Goal: Task Accomplishment & Management: Complete application form

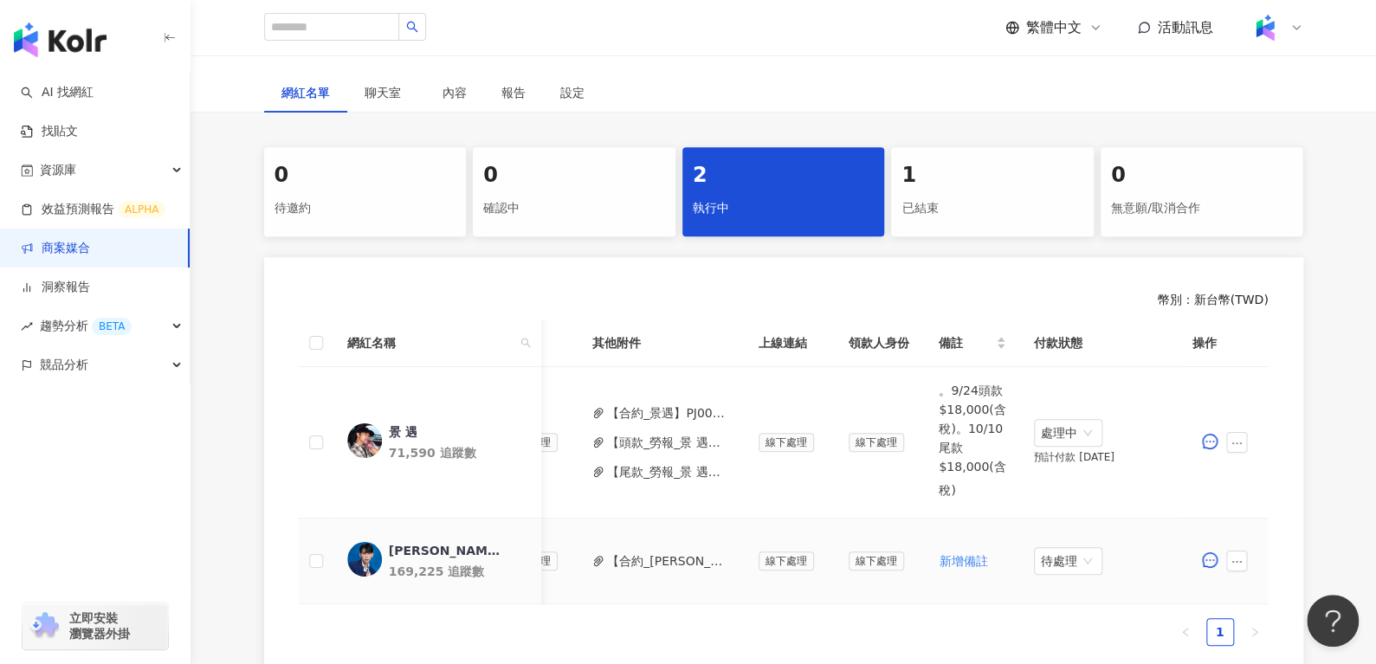
scroll to position [299, 0]
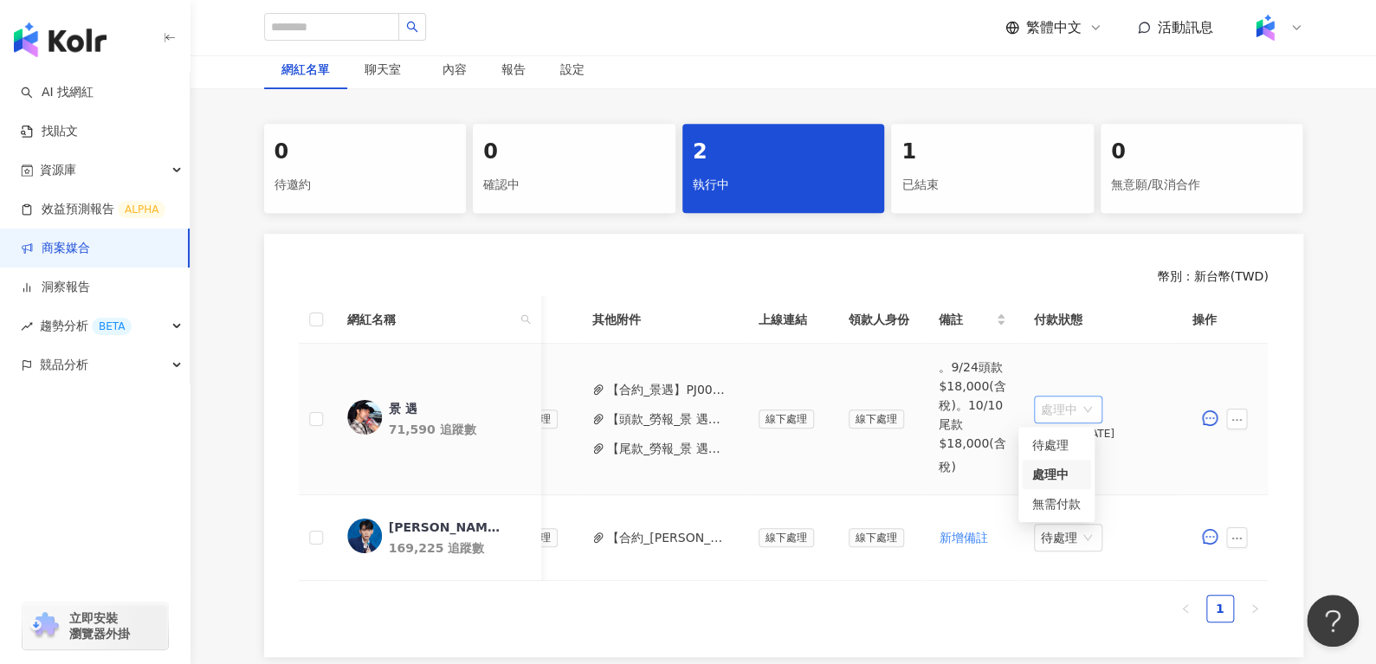
click at [1061, 402] on span "處理中" at bounding box center [1068, 410] width 55 height 26
click at [1058, 441] on div "待處理" at bounding box center [1056, 445] width 48 height 19
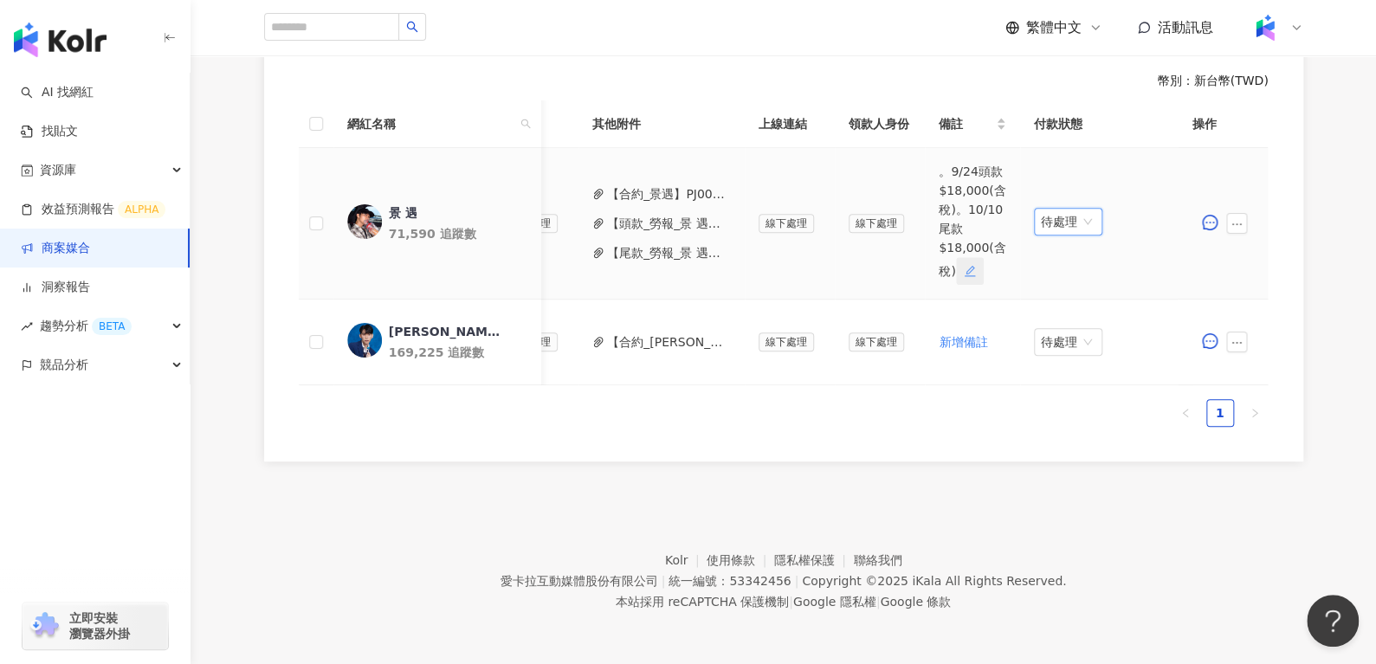
click at [964, 265] on icon "edit" at bounding box center [970, 271] width 12 height 12
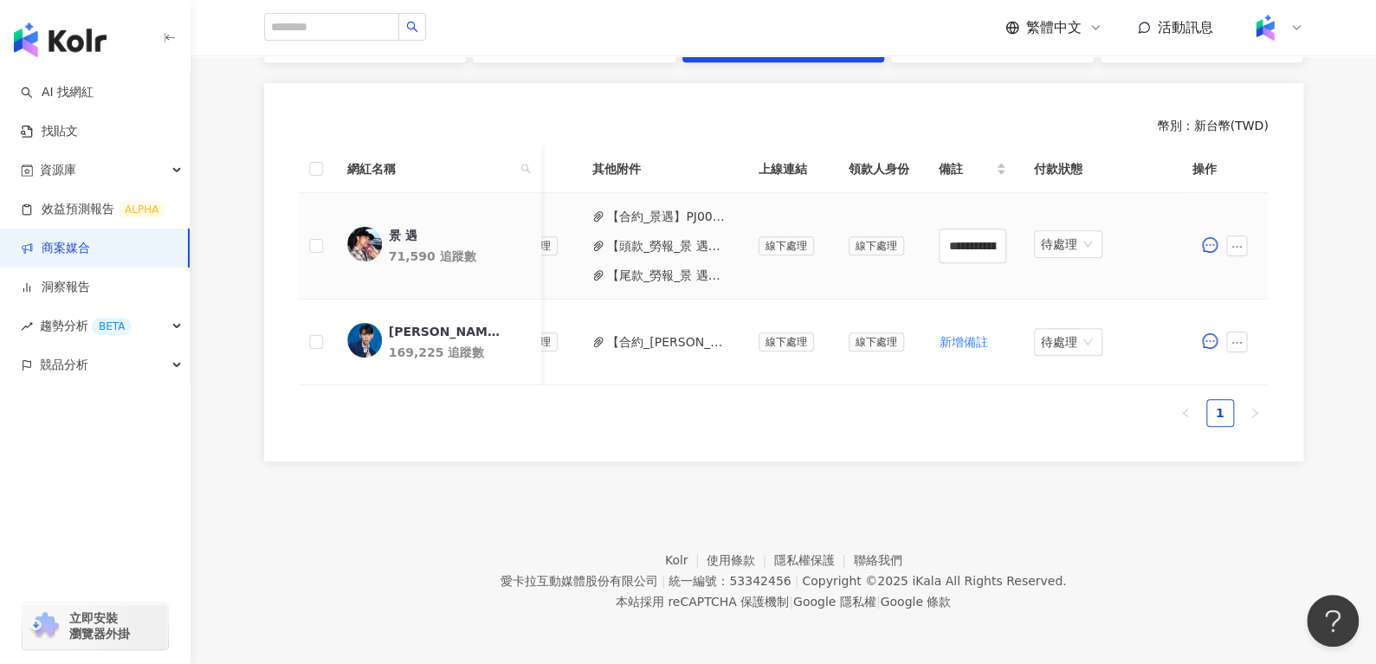
scroll to position [461, 0]
click at [958, 234] on input "**********" at bounding box center [973, 246] width 68 height 35
type input "**********"
click at [985, 438] on div "**********" at bounding box center [784, 292] width 970 height 295
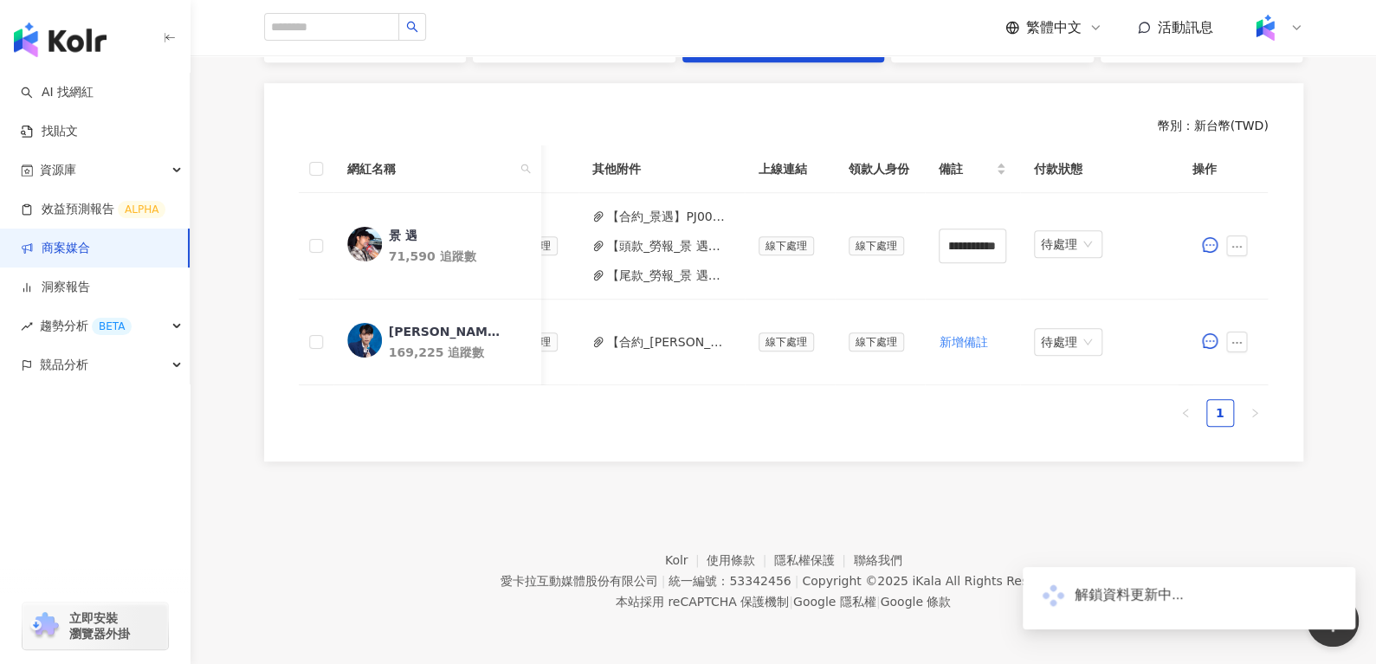
scroll to position [0, 0]
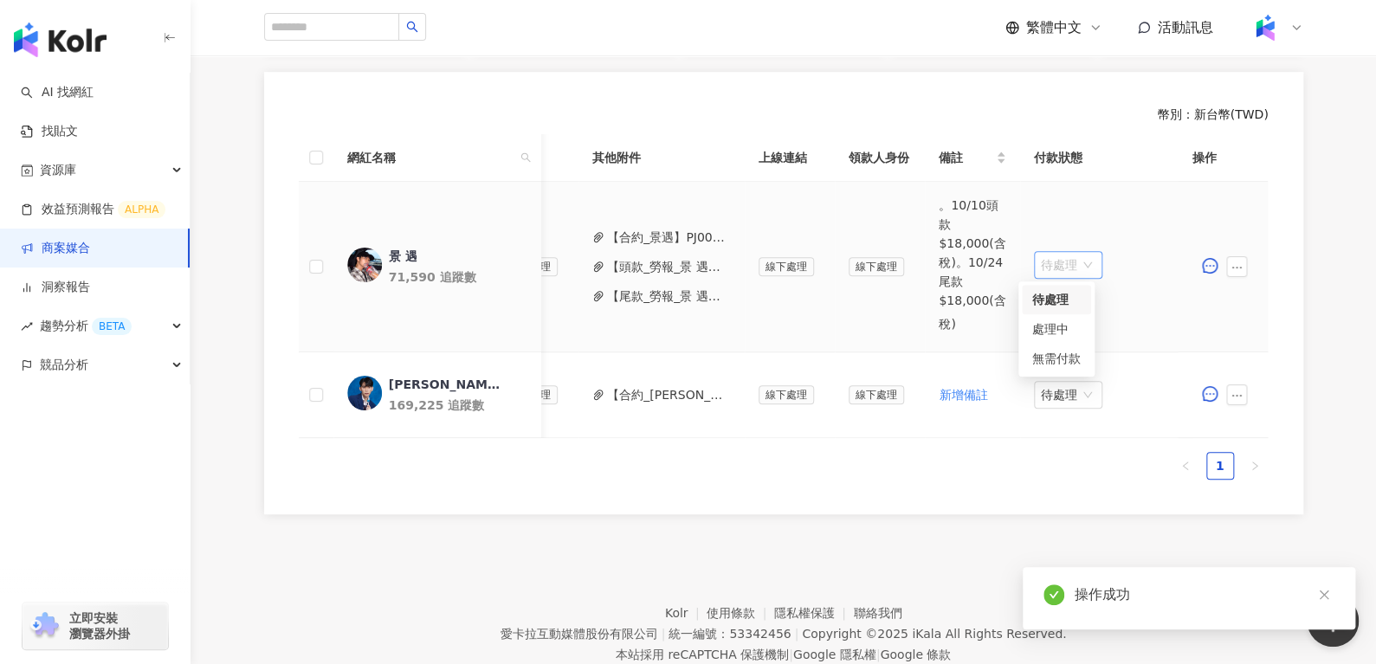
click at [1051, 252] on span "待處理" at bounding box center [1068, 265] width 55 height 26
click at [1042, 335] on div "處理中" at bounding box center [1056, 328] width 48 height 19
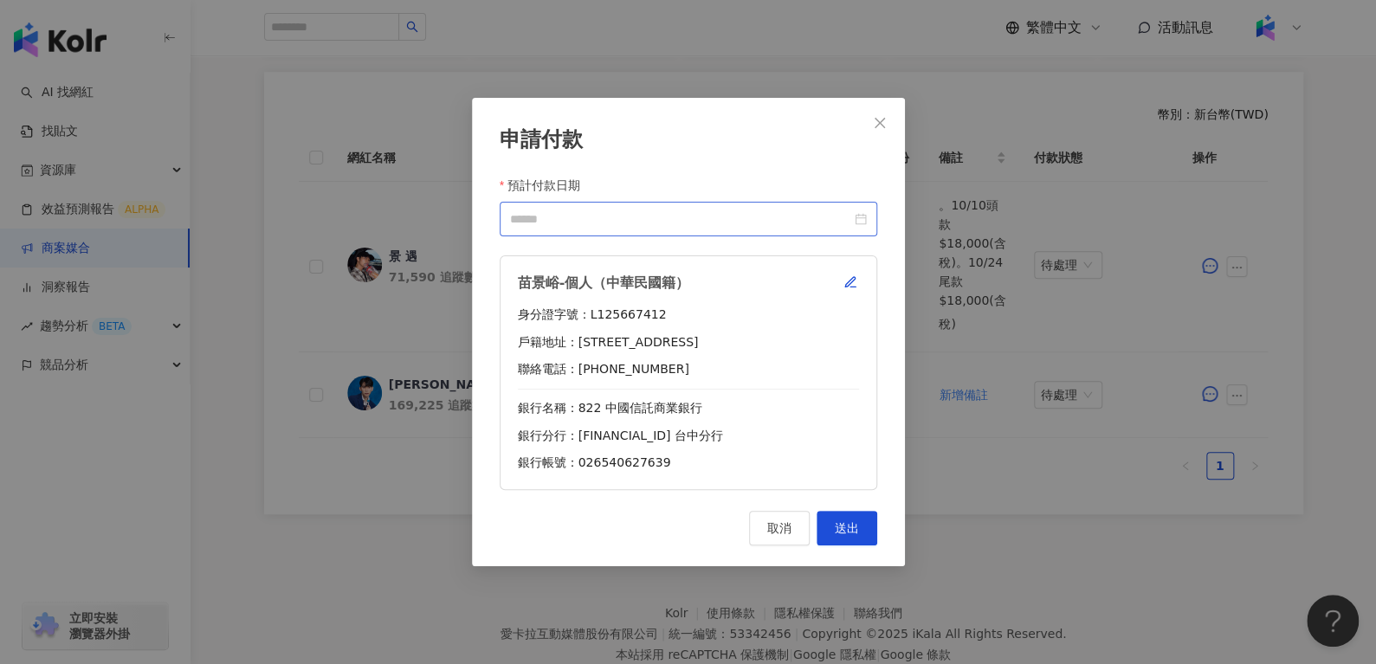
click at [853, 217] on div at bounding box center [688, 219] width 357 height 19
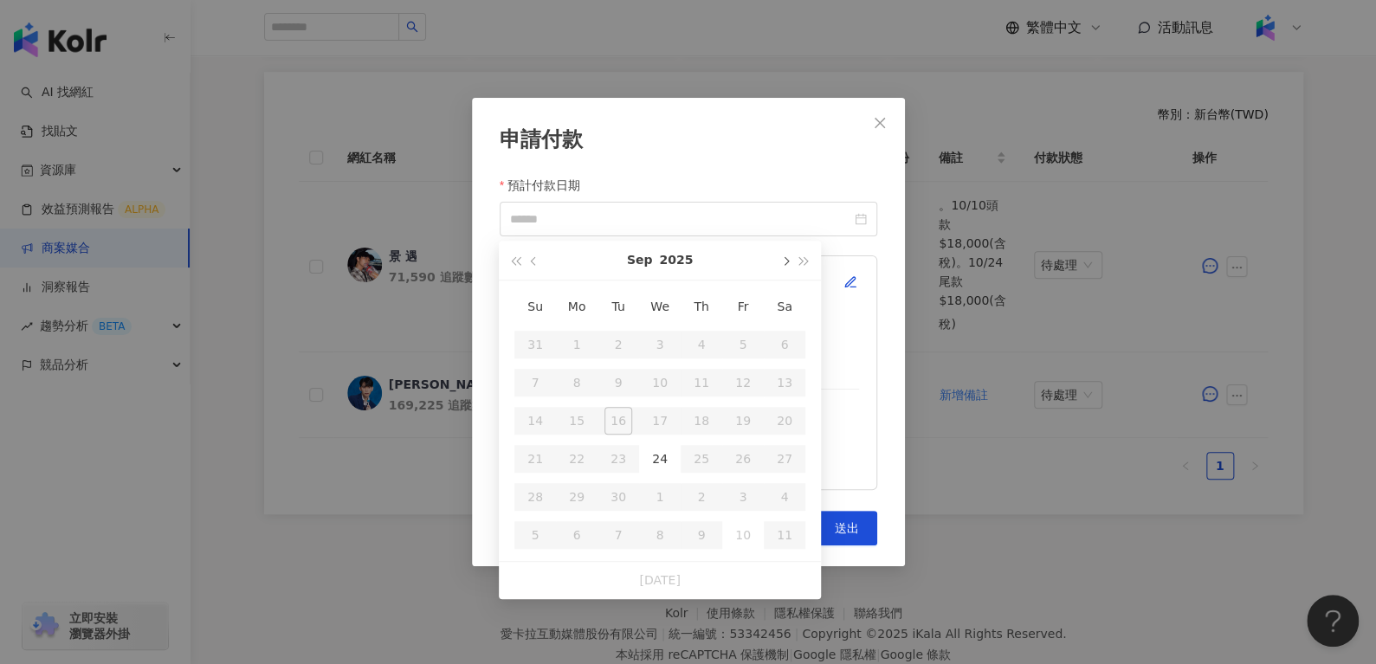
click at [787, 256] on button "button" at bounding box center [784, 260] width 19 height 39
type input "**********"
click at [750, 378] on div "10" at bounding box center [743, 383] width 28 height 28
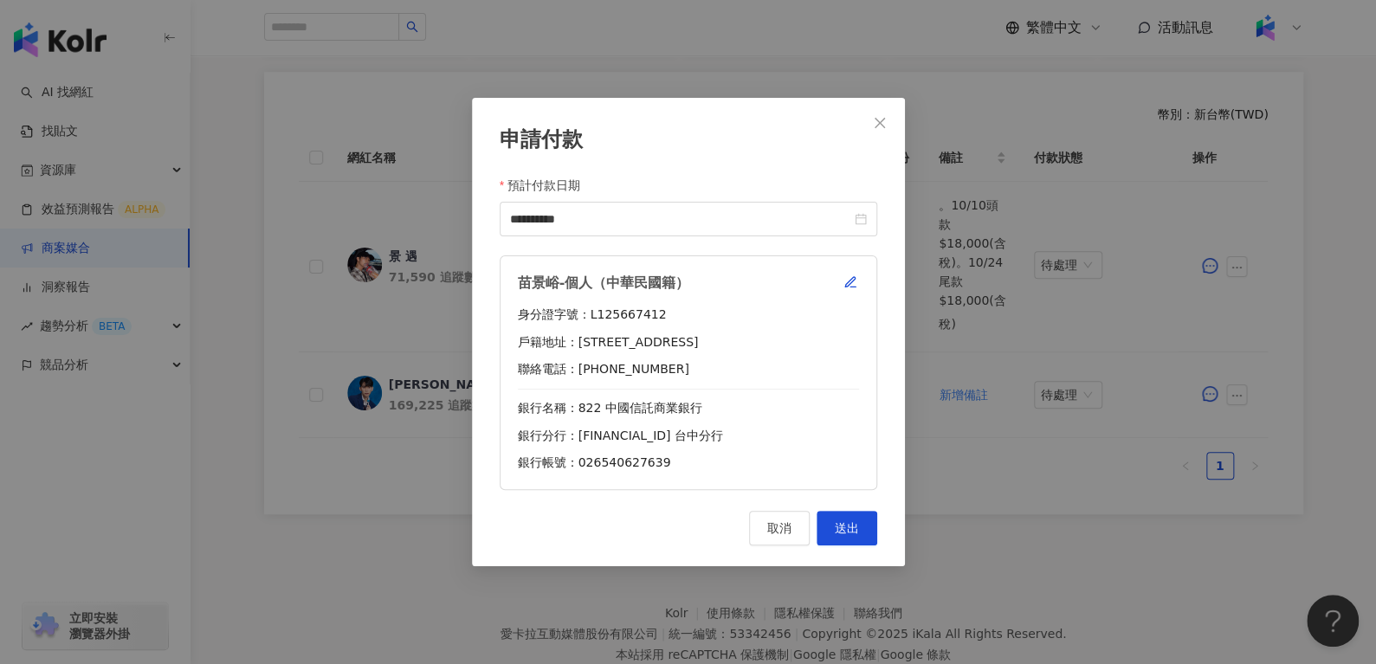
scroll to position [525, 0]
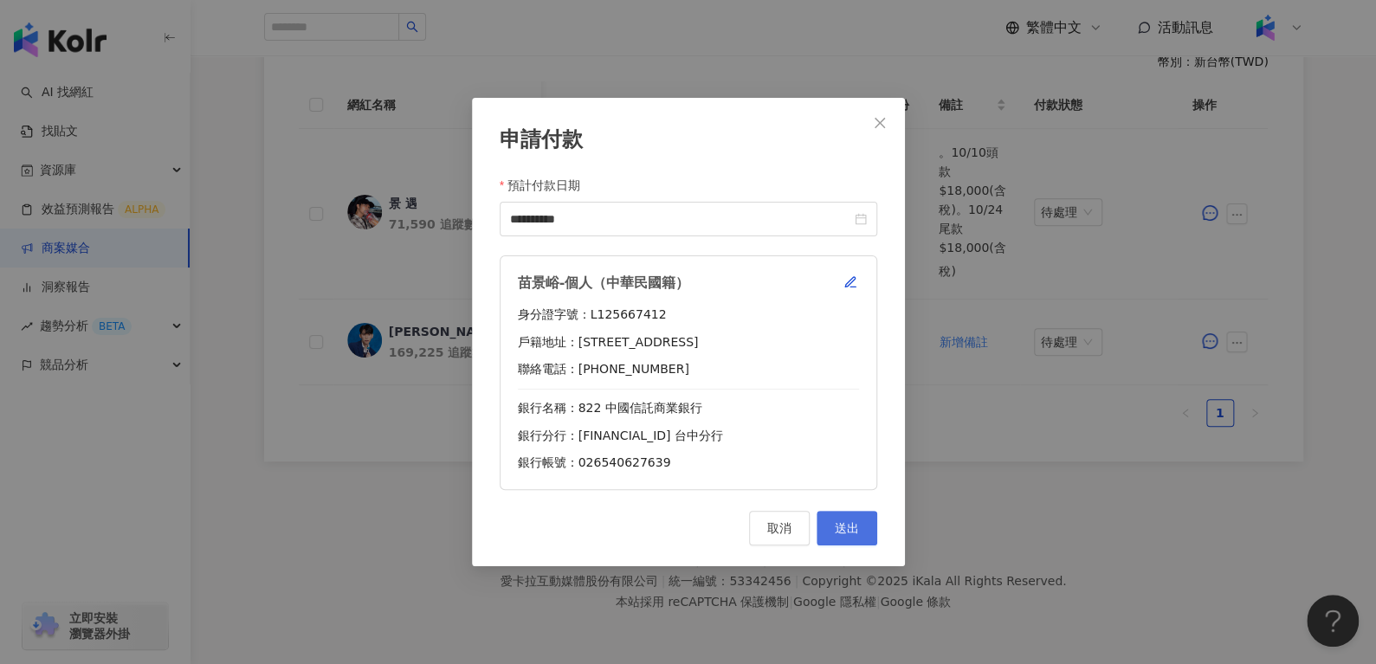
click at [857, 531] on span "送出" at bounding box center [847, 528] width 24 height 14
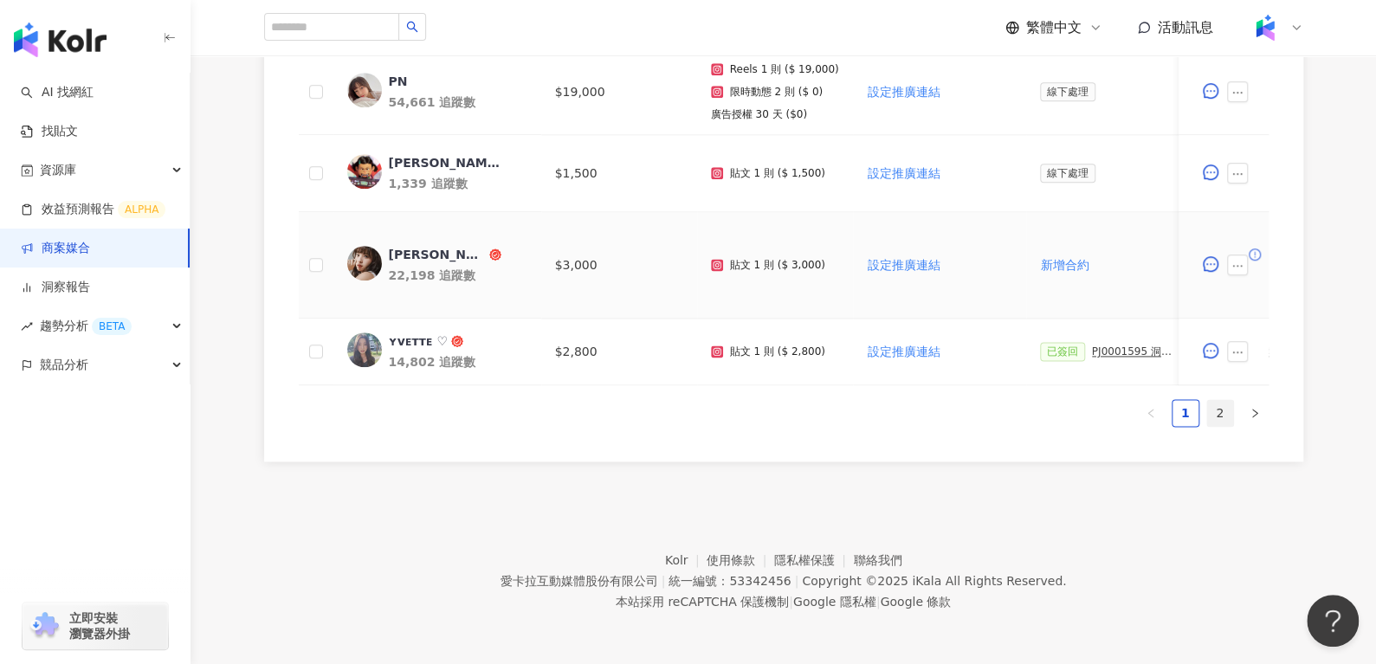
scroll to position [1074, 0]
click at [1220, 411] on link "2" at bounding box center [1220, 413] width 26 height 26
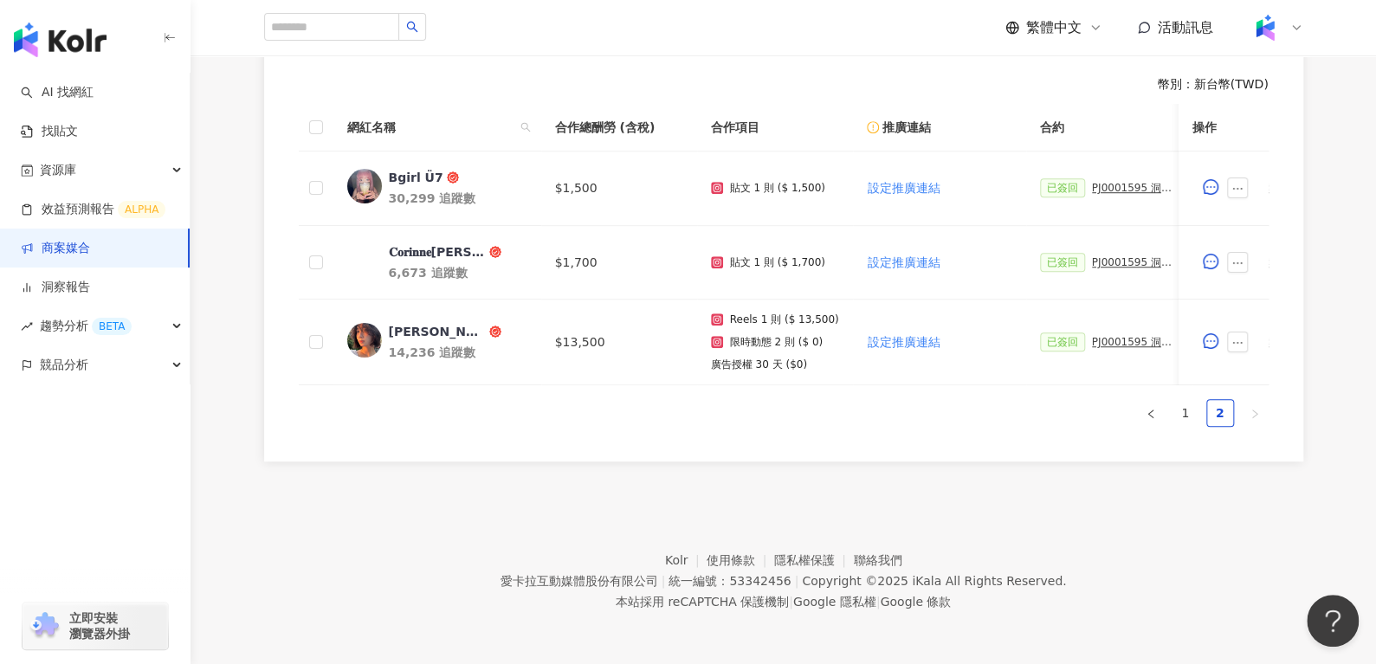
scroll to position [503, 0]
click at [1185, 411] on link "1" at bounding box center [1185, 413] width 26 height 26
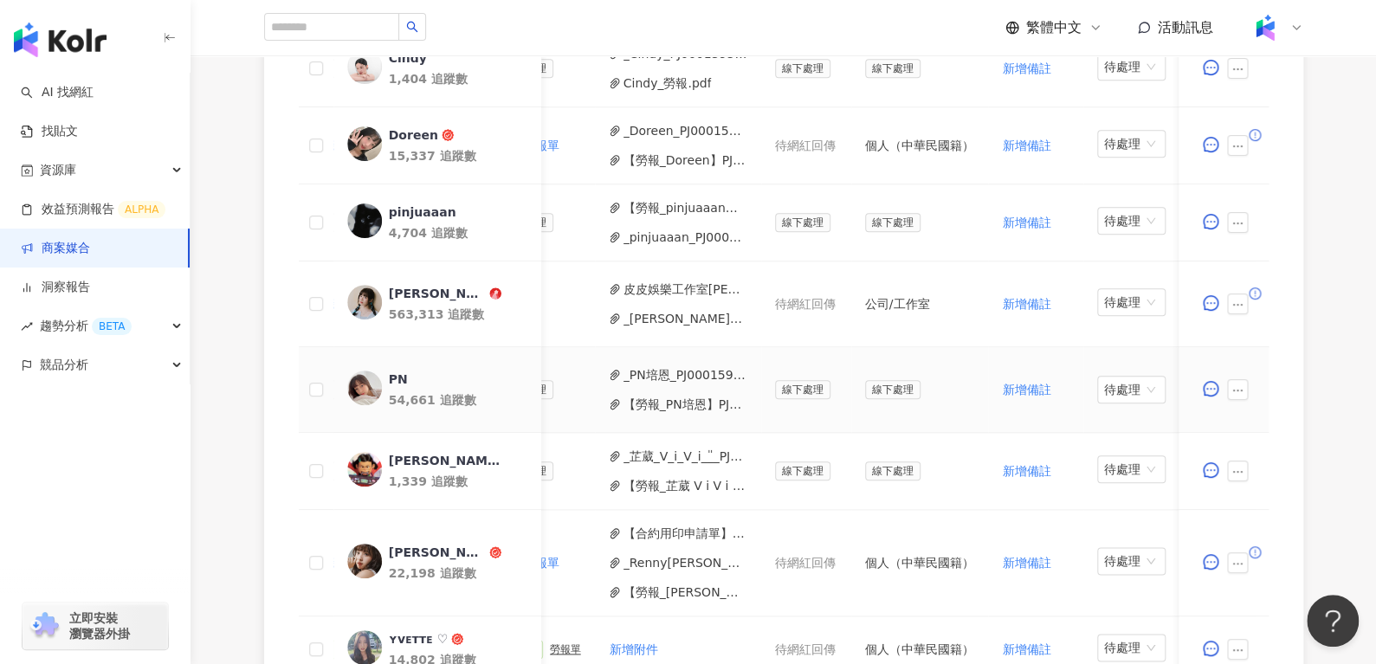
scroll to position [0, 771]
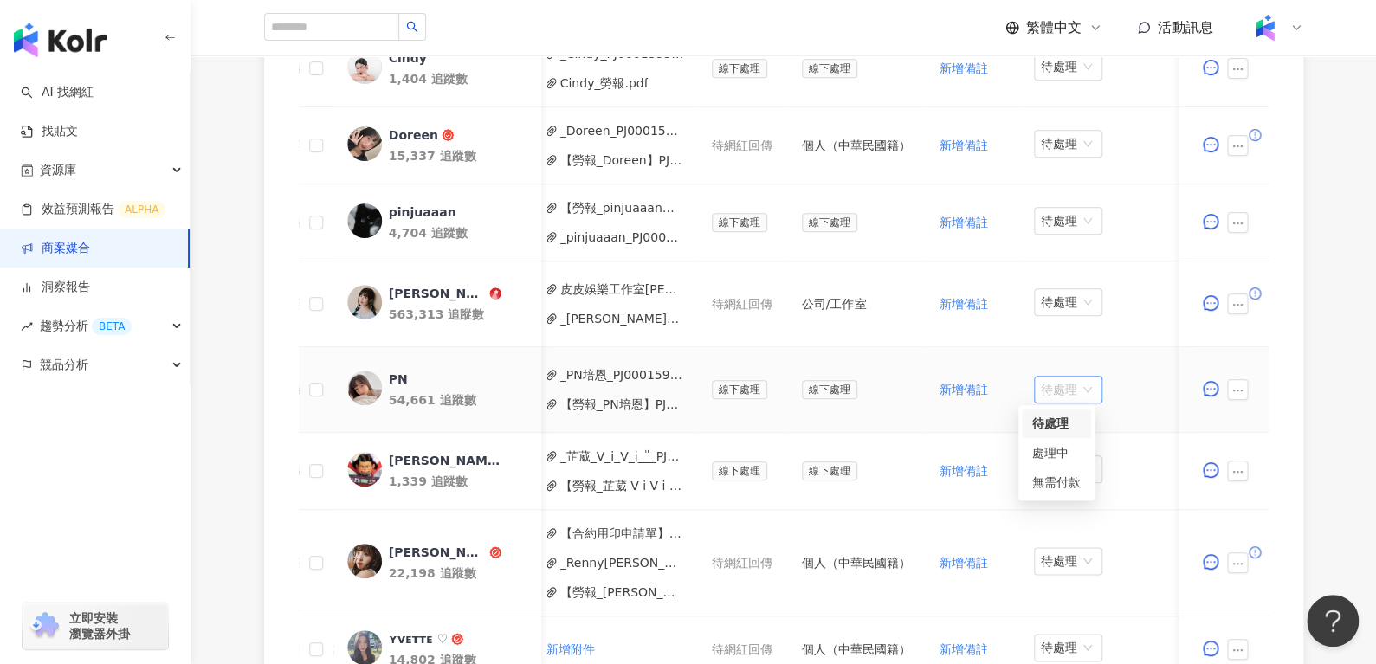
click at [1044, 379] on span "待處理" at bounding box center [1068, 390] width 55 height 26
click at [1046, 455] on div "處理中" at bounding box center [1056, 452] width 48 height 19
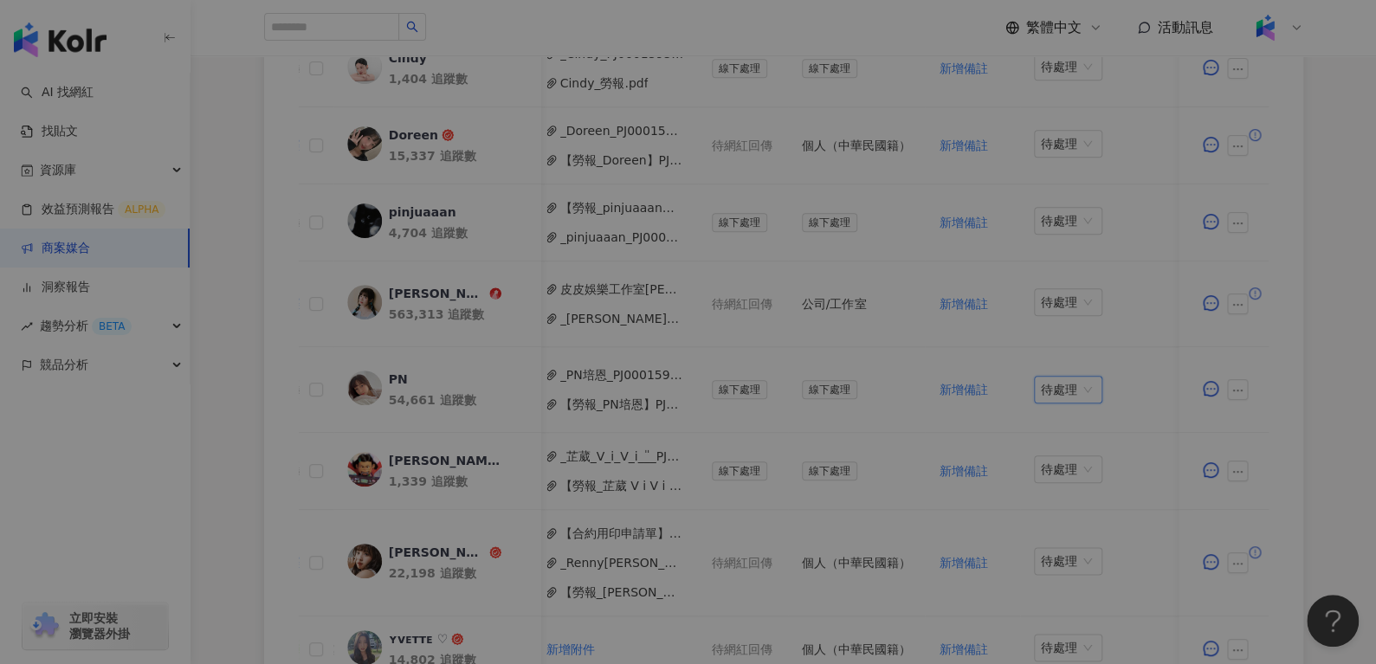
click at [1046, 455] on div "申請付款 預計付款日期 詹培恩-個人（中華民國籍） 身分證字號：L225574245 戶籍地址：臺中市豐原區田心路二段145巷14弄10號 聯絡電話：0908…" at bounding box center [688, 332] width 1376 height 664
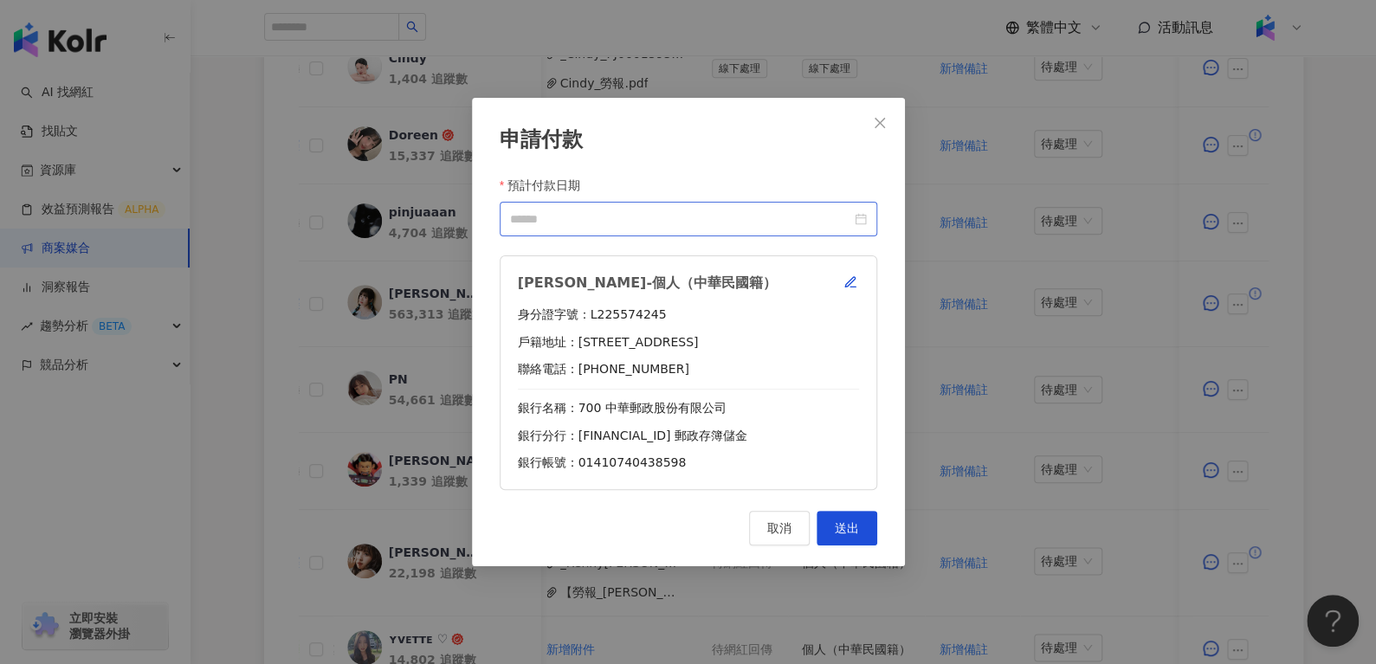
click at [862, 217] on div at bounding box center [688, 219] width 357 height 19
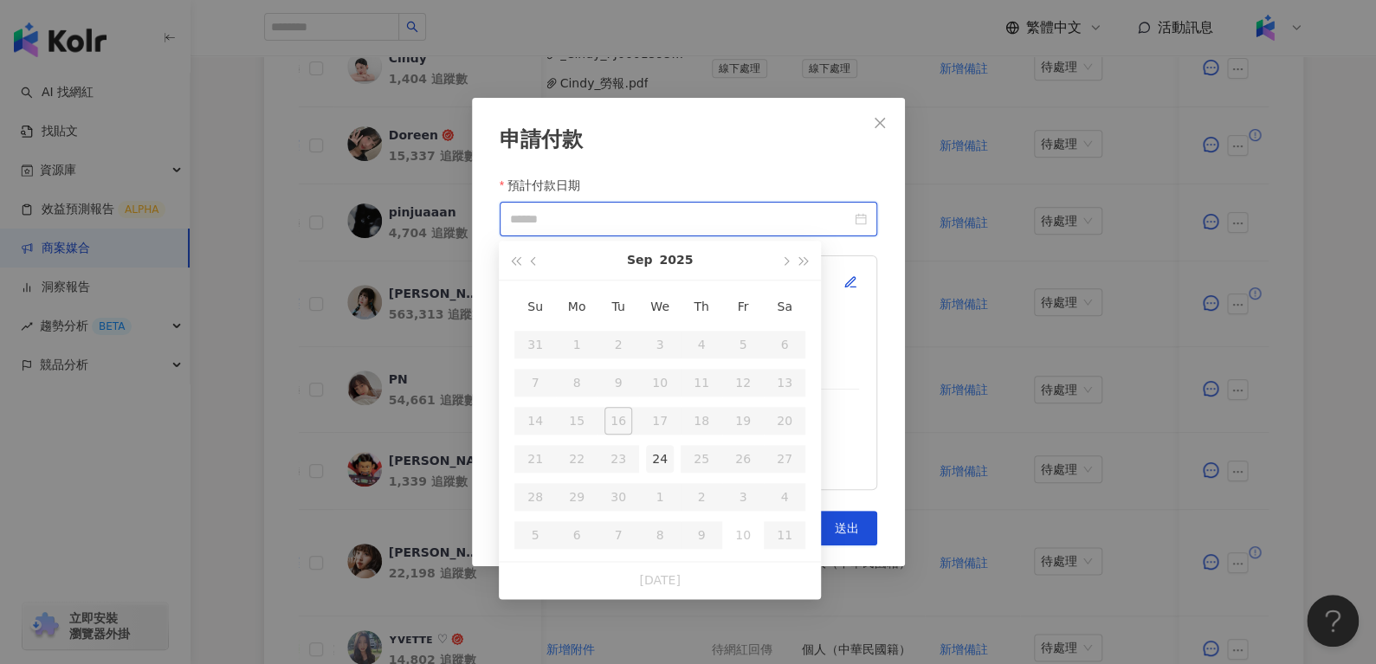
type input "**********"
click at [675, 443] on td "24" at bounding box center [660, 459] width 42 height 38
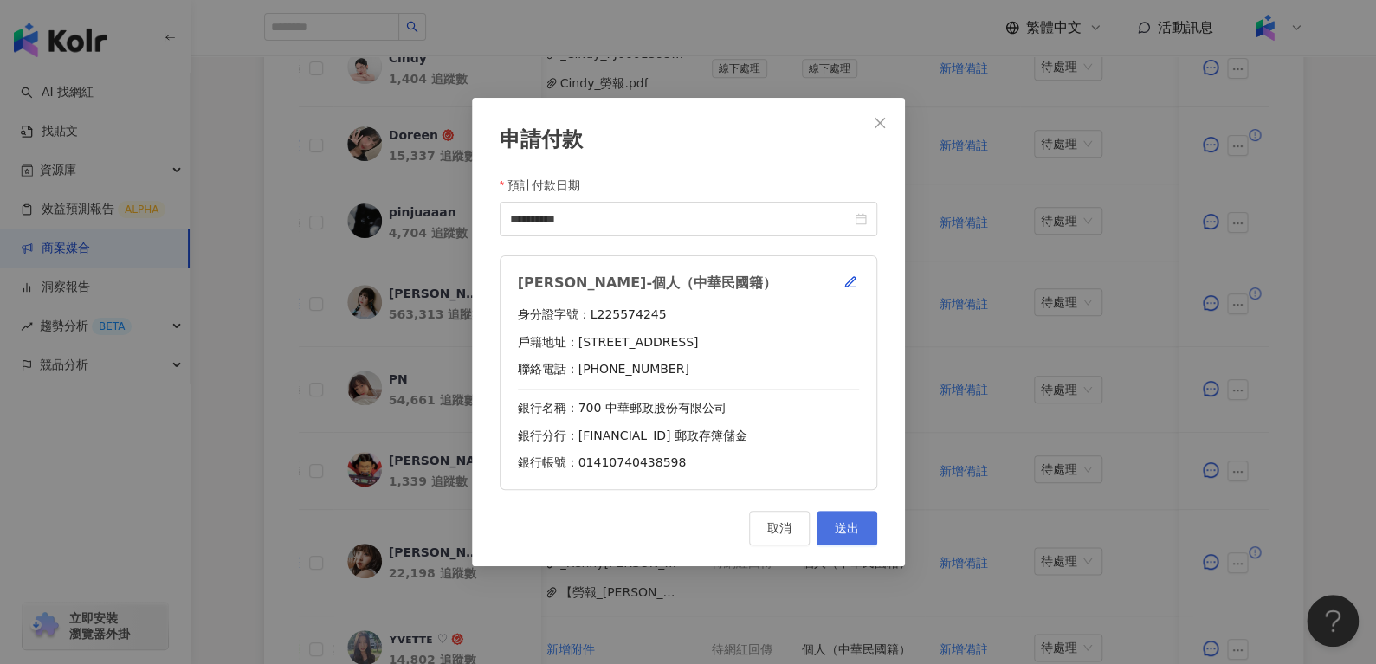
click at [836, 528] on span "送出" at bounding box center [847, 528] width 24 height 14
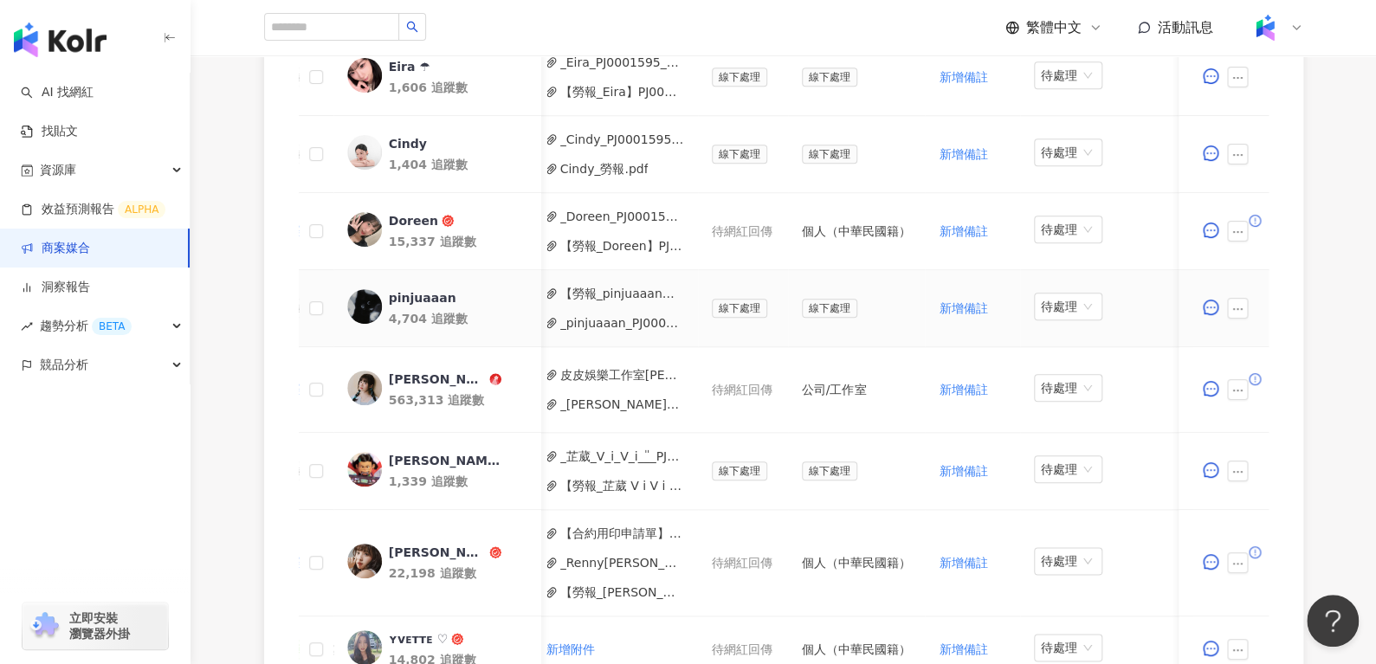
scroll to position [1075, 0]
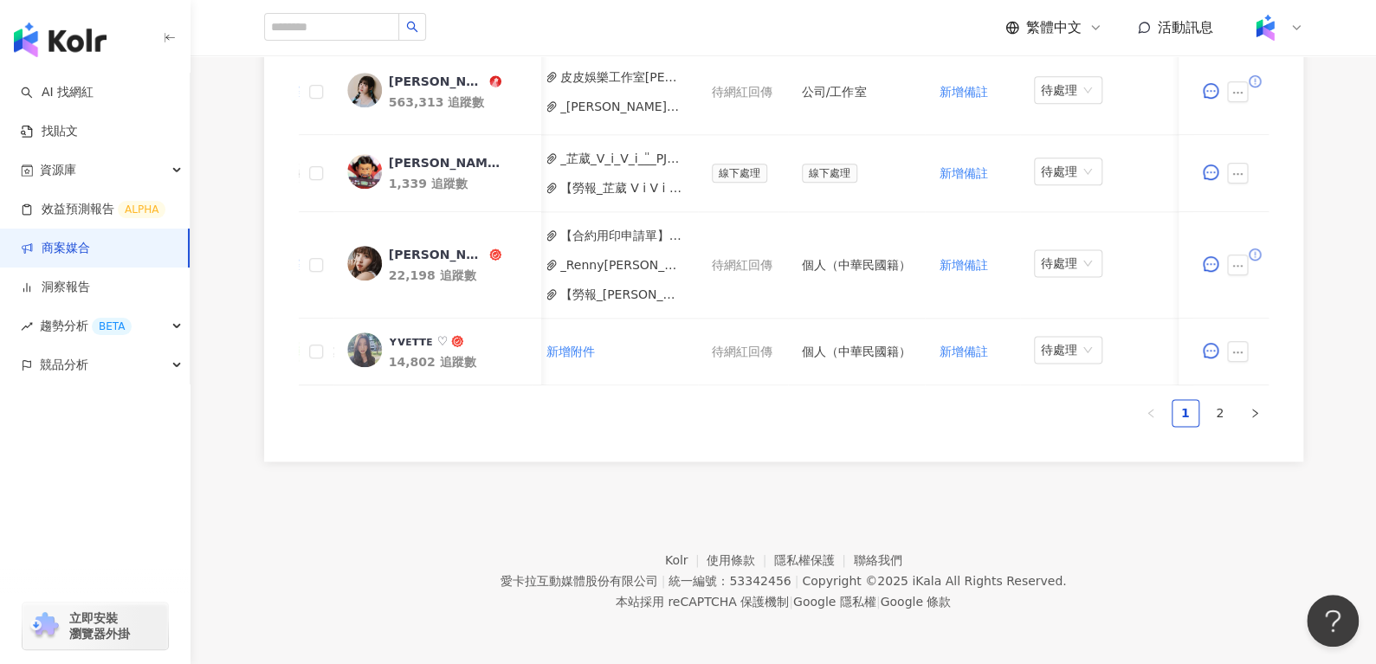
click at [1217, 401] on link "2" at bounding box center [1220, 413] width 26 height 26
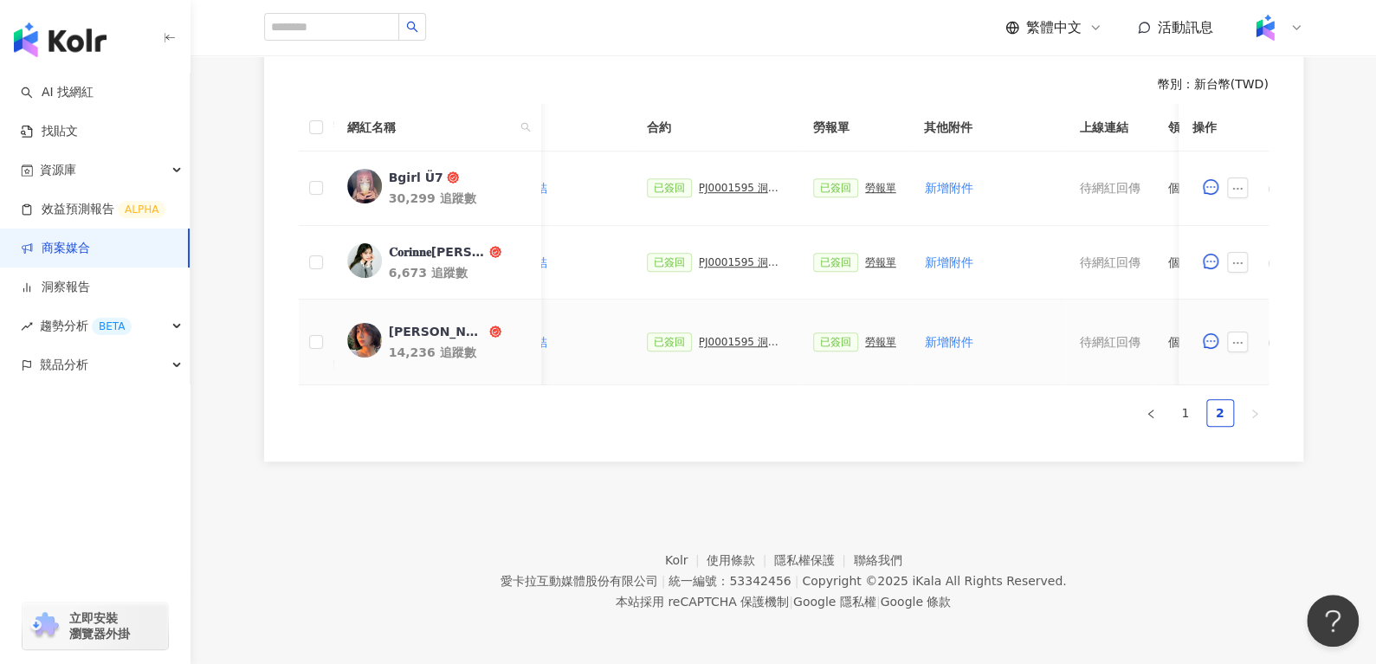
scroll to position [0, 375]
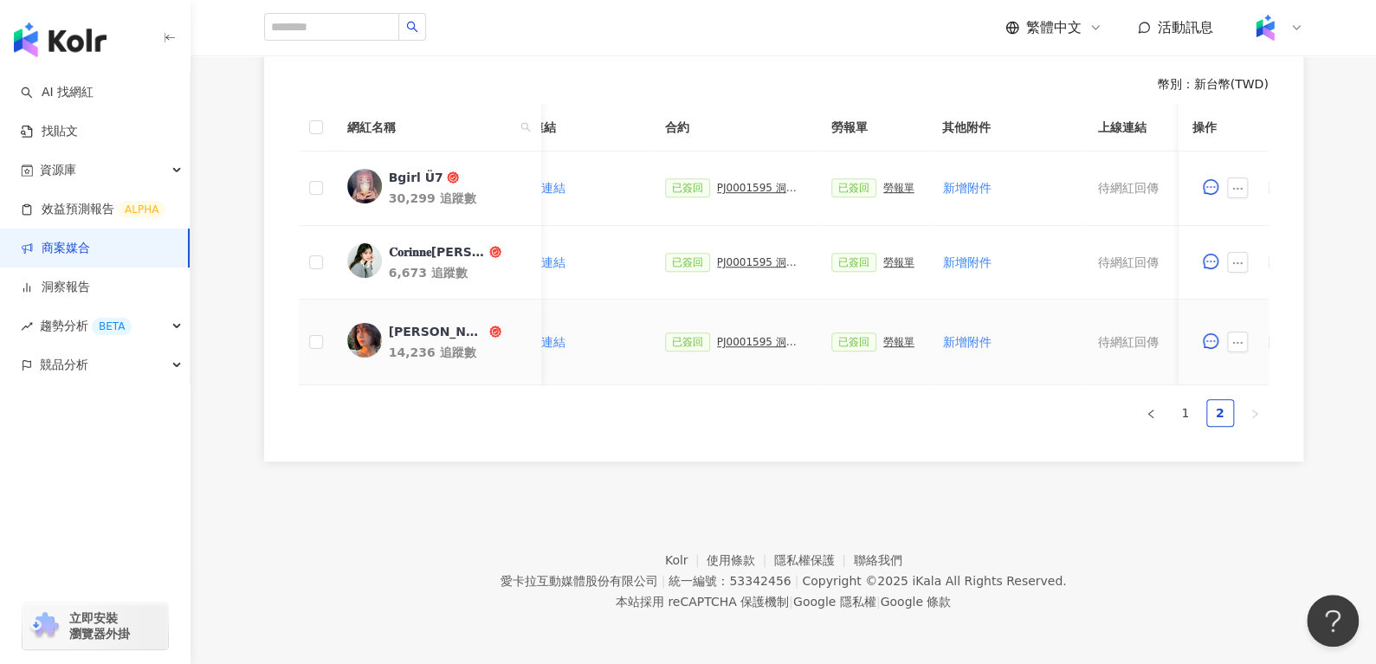
click at [883, 336] on div "勞報單" at bounding box center [898, 342] width 31 height 12
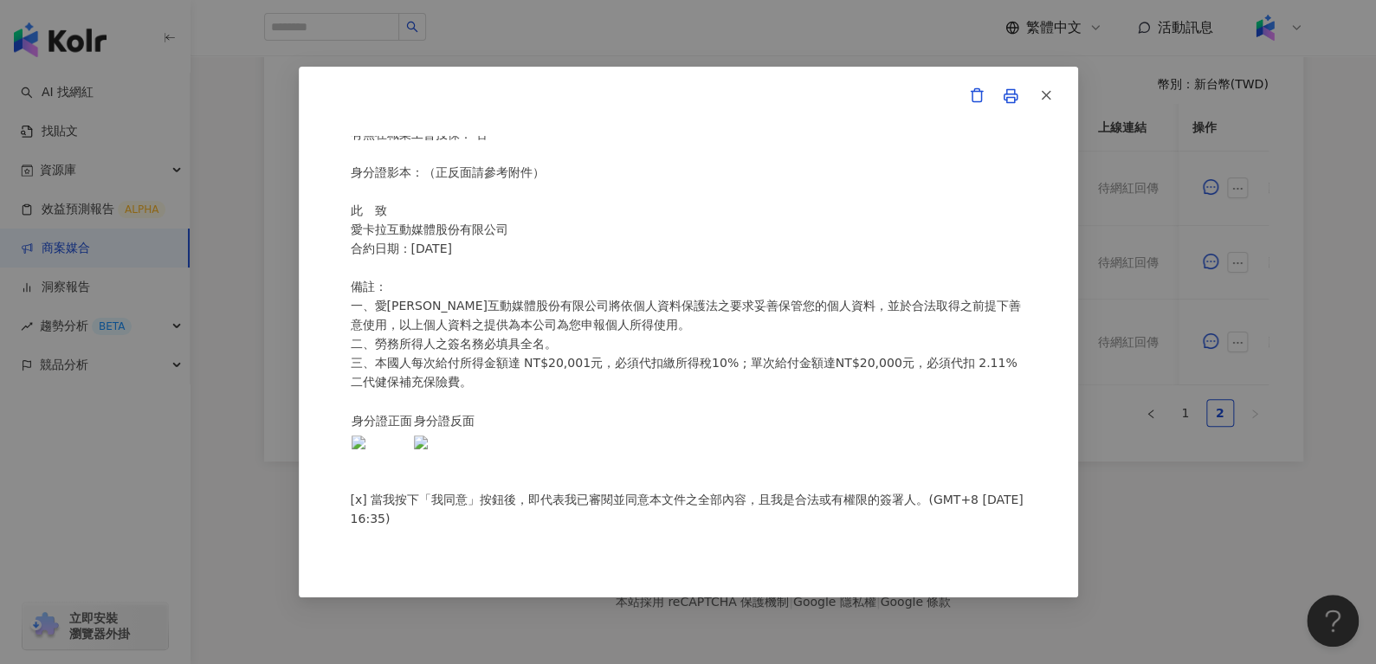
scroll to position [376, 0]
click at [1044, 94] on line "button" at bounding box center [1046, 96] width 8 height 8
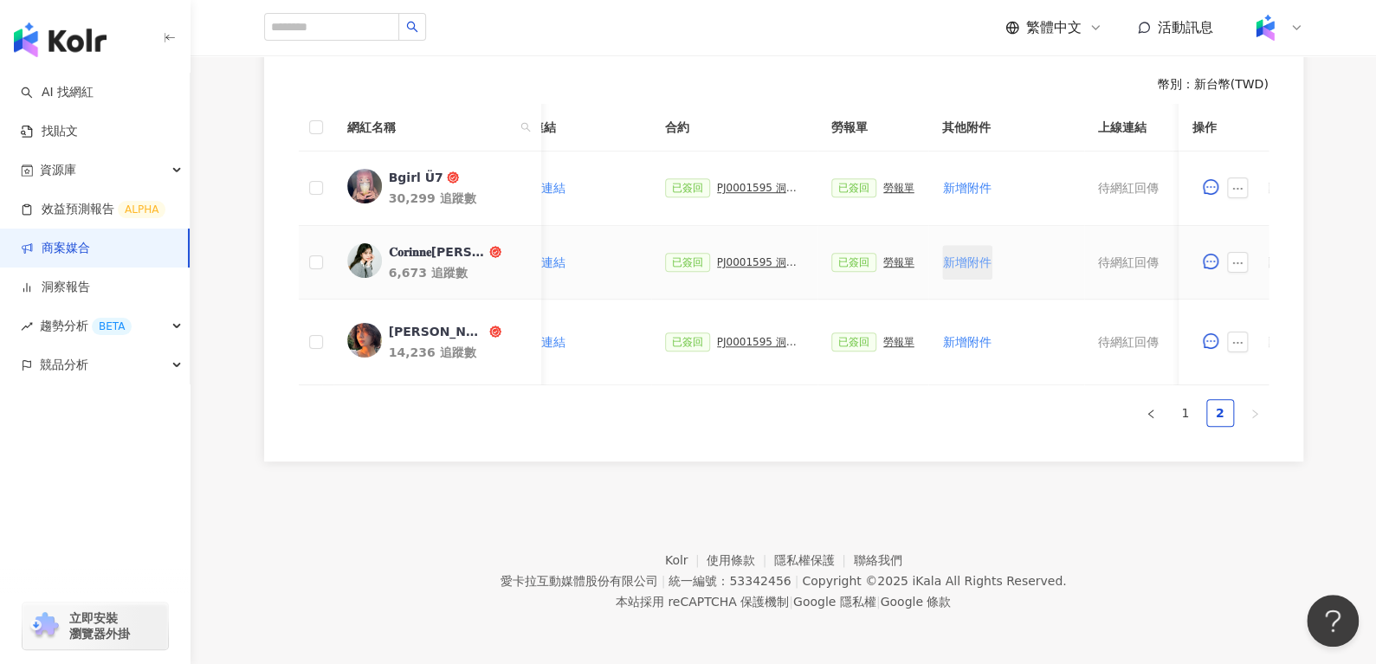
scroll to position [0, 759]
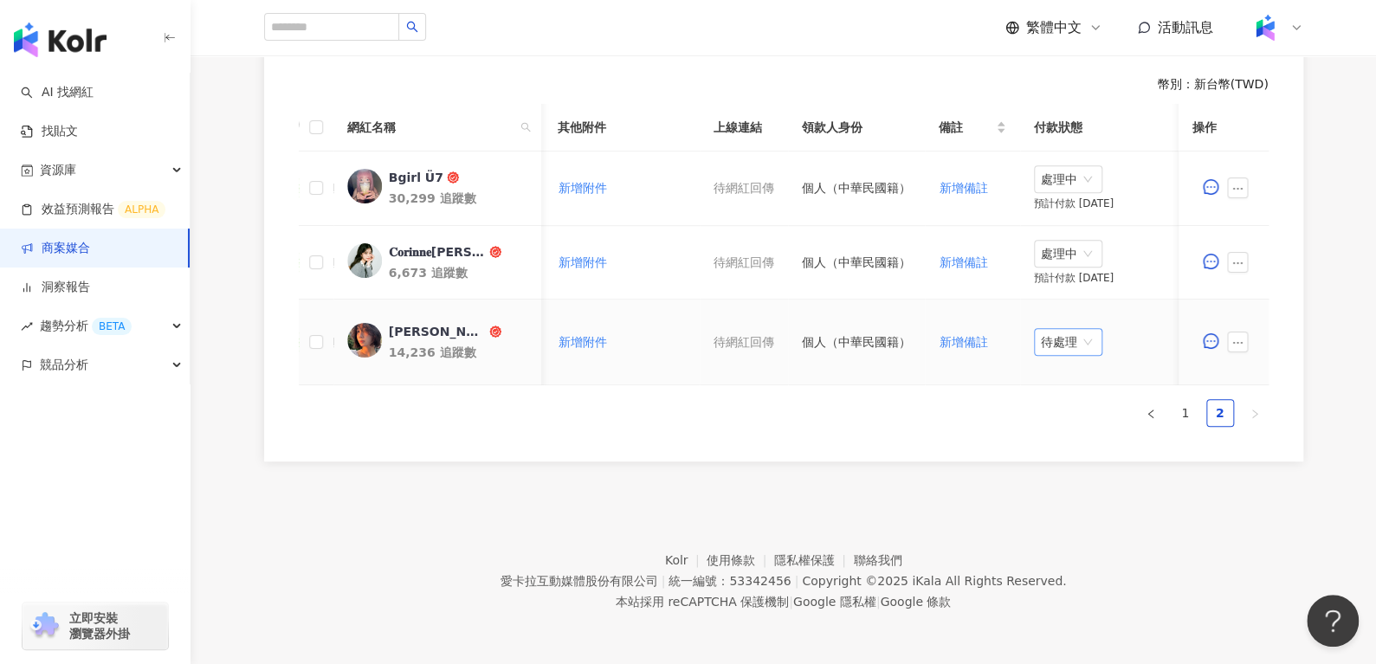
click at [1052, 331] on span "待處理" at bounding box center [1068, 342] width 55 height 26
click at [1049, 397] on div "處理中" at bounding box center [1057, 406] width 48 height 19
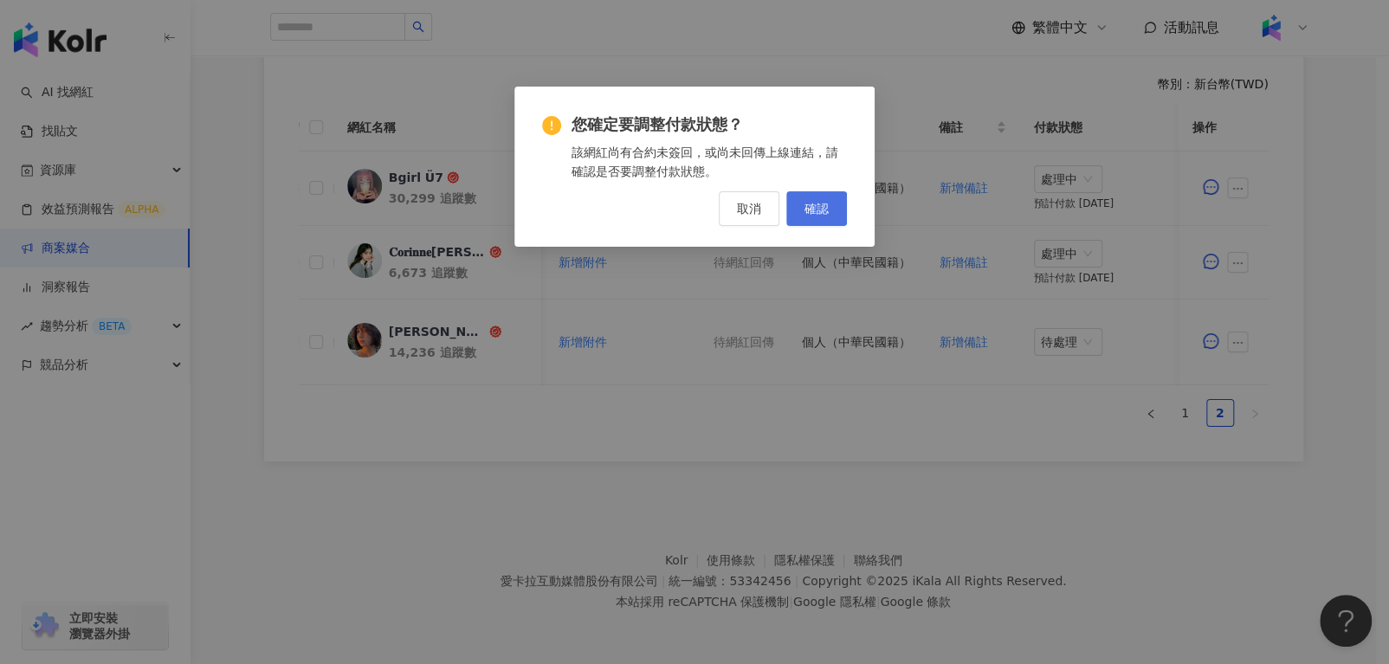
click at [813, 202] on span "確認" at bounding box center [816, 209] width 24 height 14
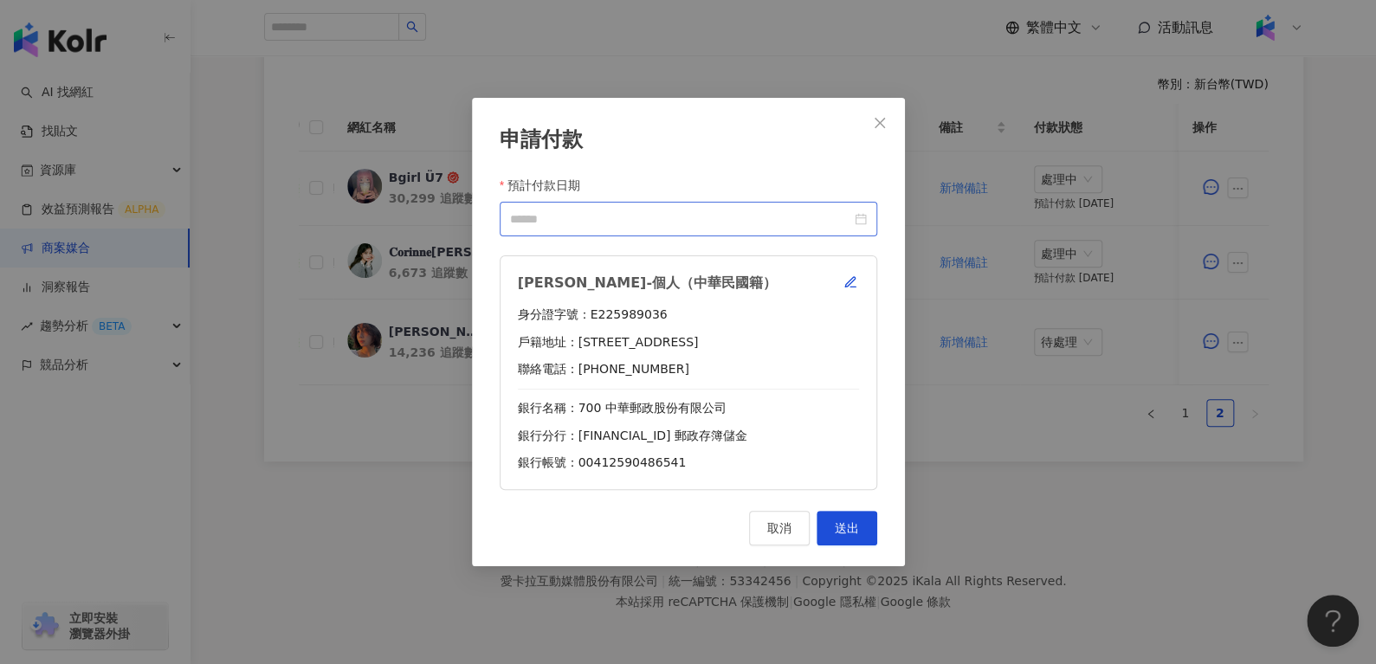
click at [857, 224] on div at bounding box center [688, 219] width 357 height 19
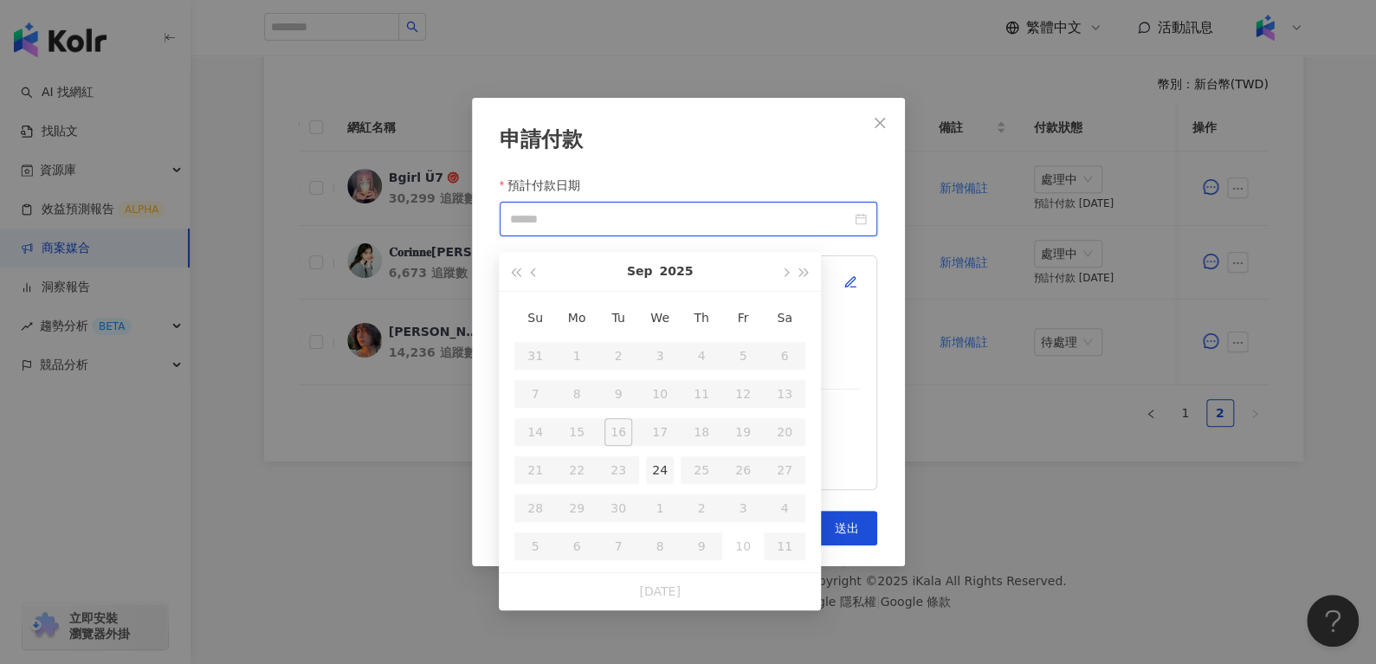
type input "**********"
click at [662, 456] on div "24" at bounding box center [660, 470] width 28 height 28
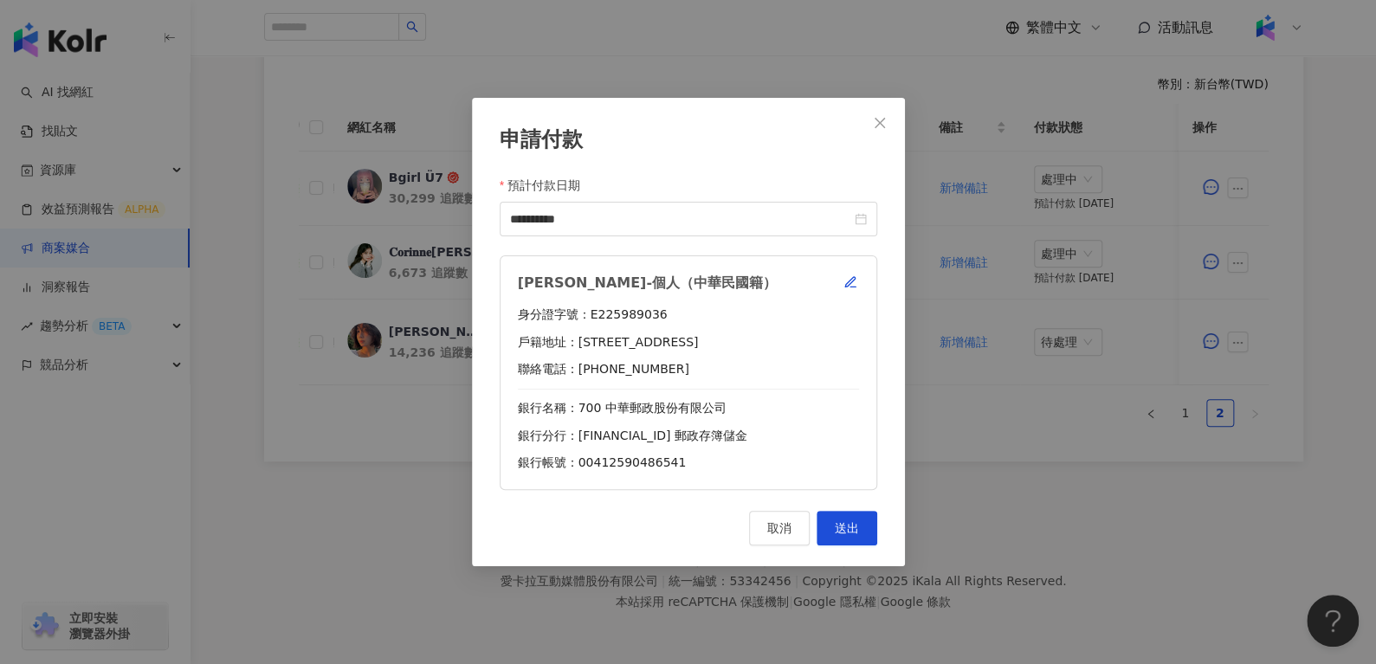
click at [840, 511] on div "取消 送出" at bounding box center [689, 528] width 378 height 35
click at [840, 515] on button "送出" at bounding box center [846, 528] width 61 height 35
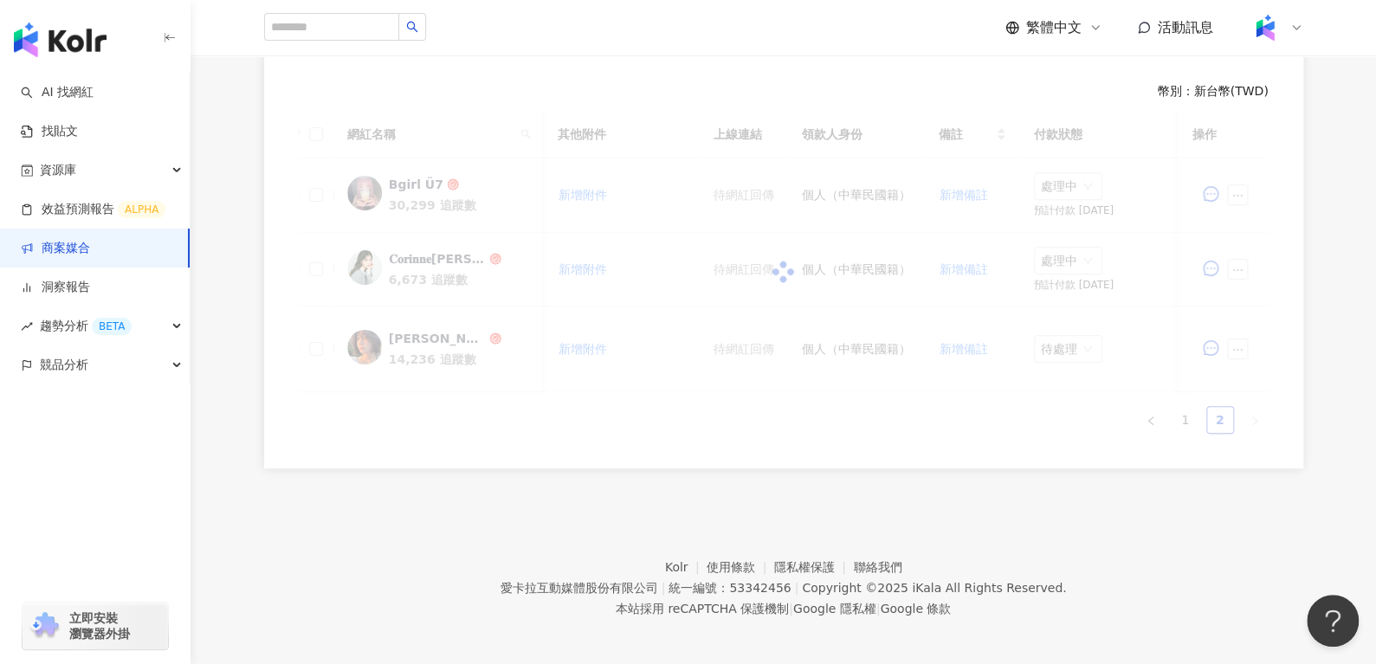
scroll to position [0, 749]
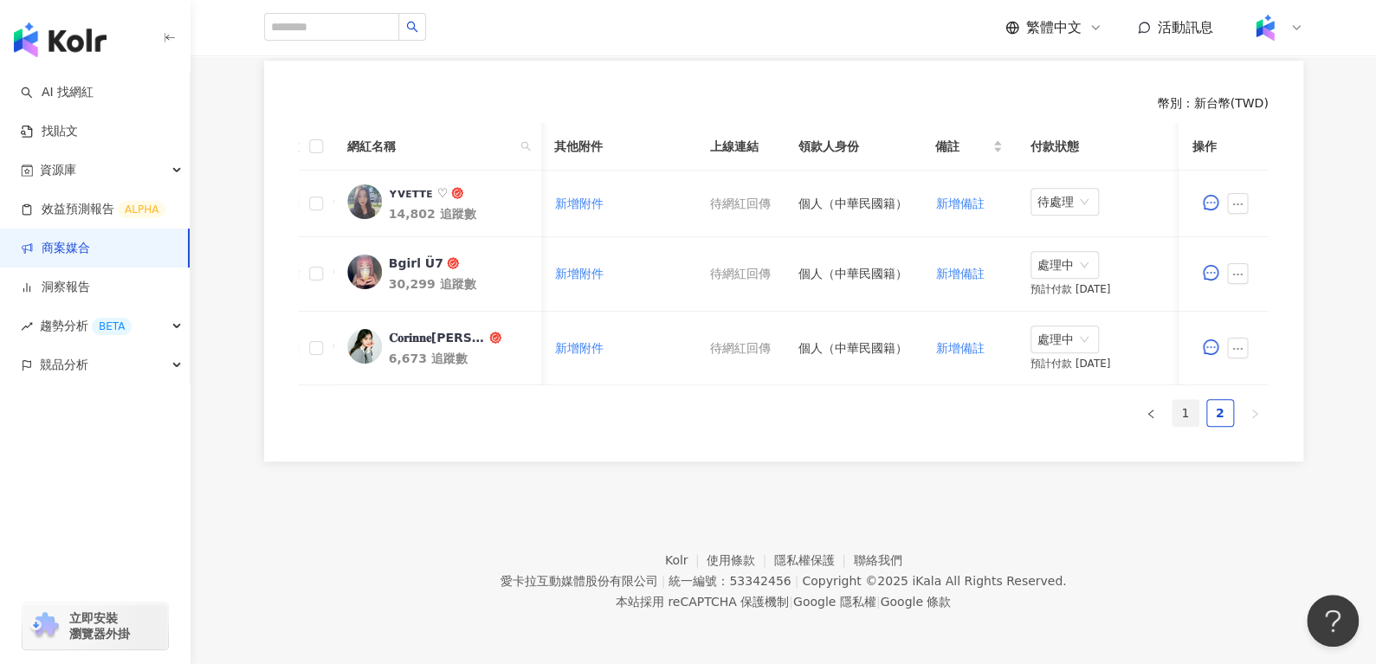
click at [1179, 411] on link "1" at bounding box center [1185, 413] width 26 height 26
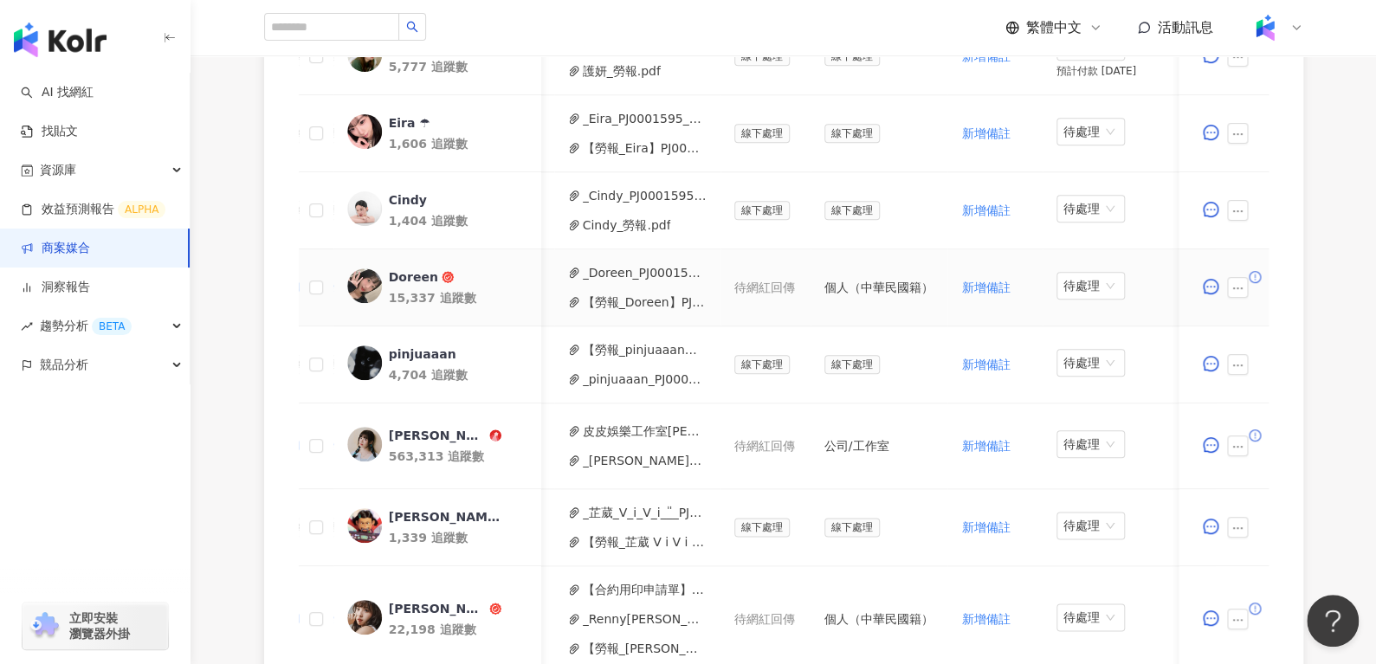
scroll to position [1094, 0]
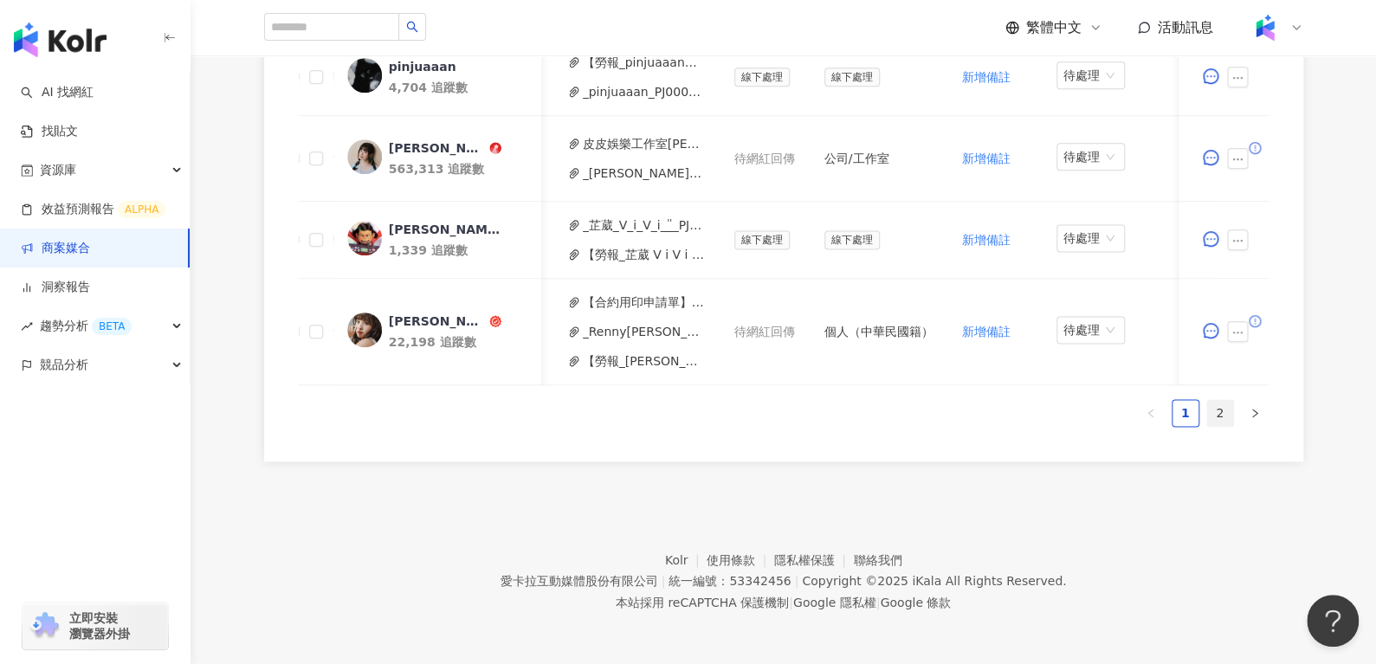
click at [1224, 419] on link "2" at bounding box center [1220, 413] width 26 height 26
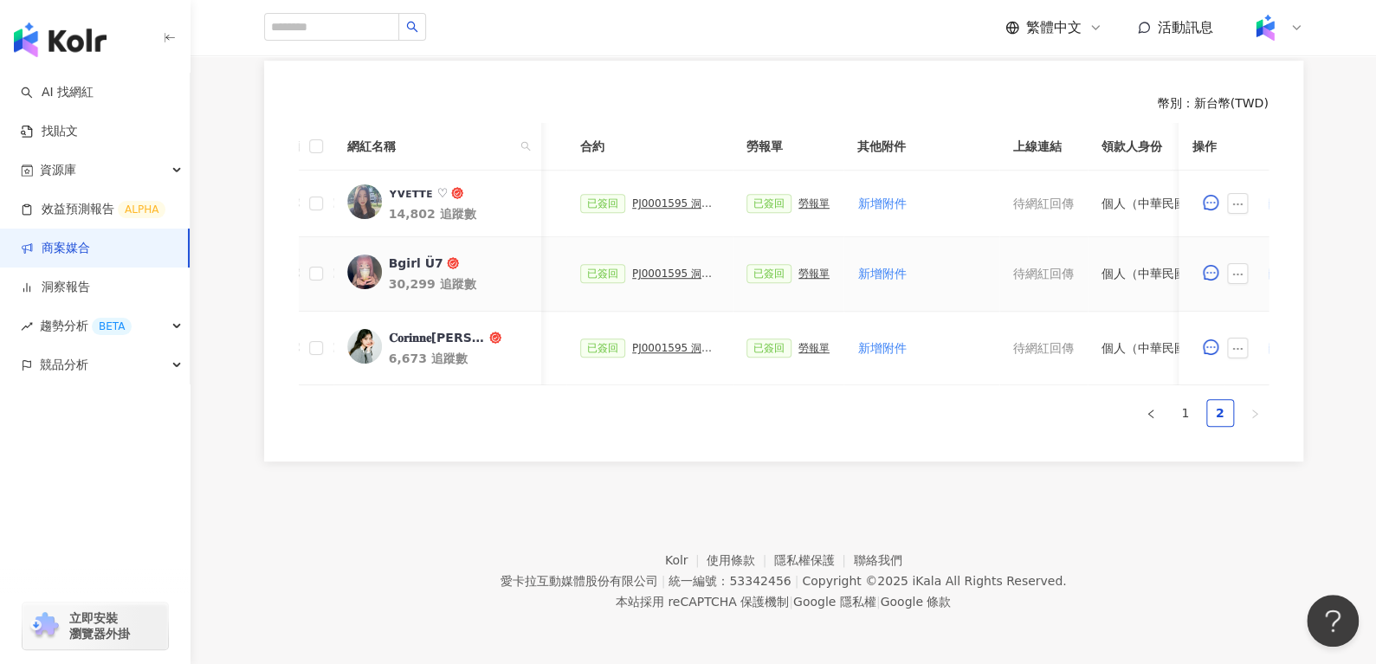
scroll to position [0, 749]
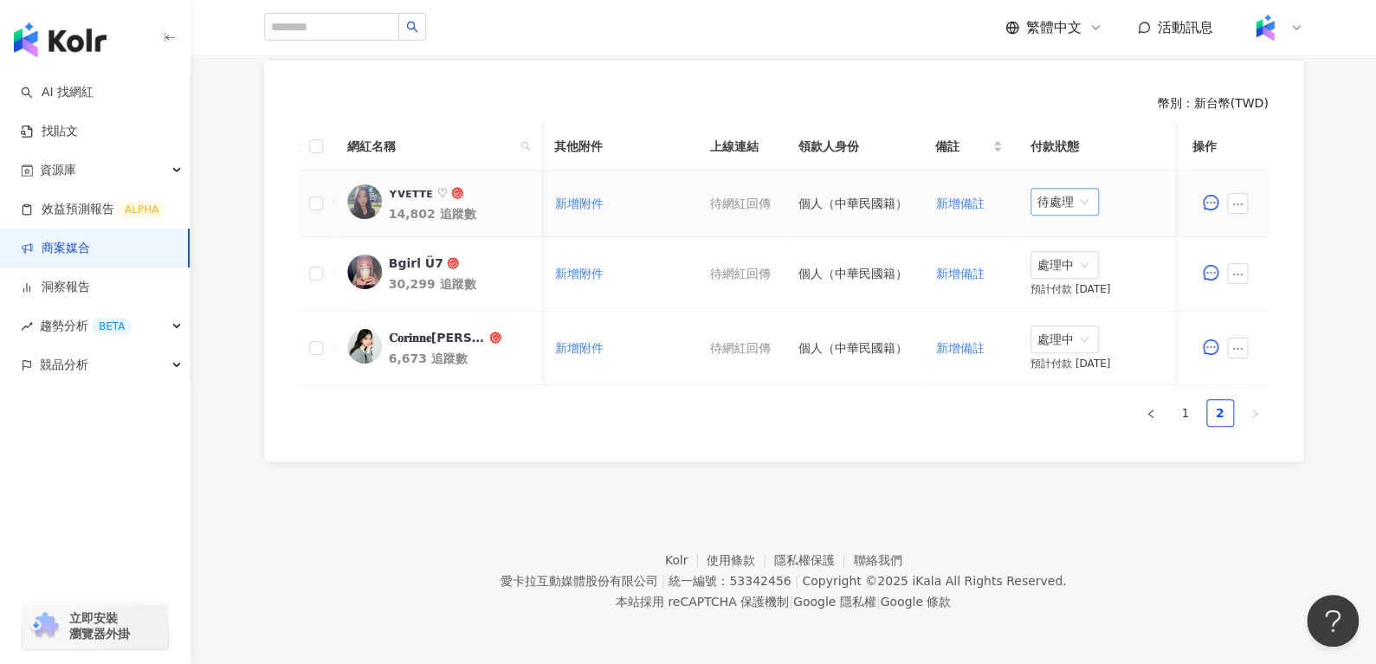
click at [1075, 192] on span "待處理" at bounding box center [1064, 202] width 55 height 26
click at [1068, 256] on div "處理中" at bounding box center [1056, 265] width 48 height 19
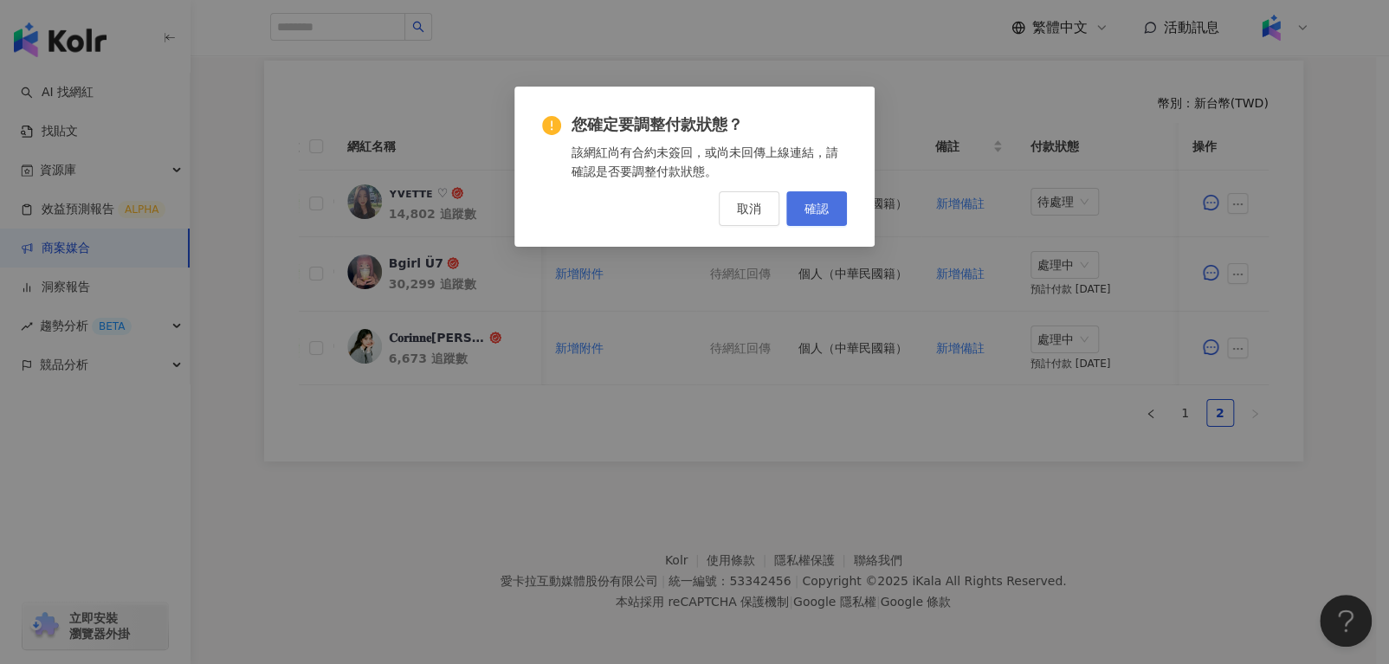
click at [821, 204] on span "確認" at bounding box center [816, 209] width 24 height 14
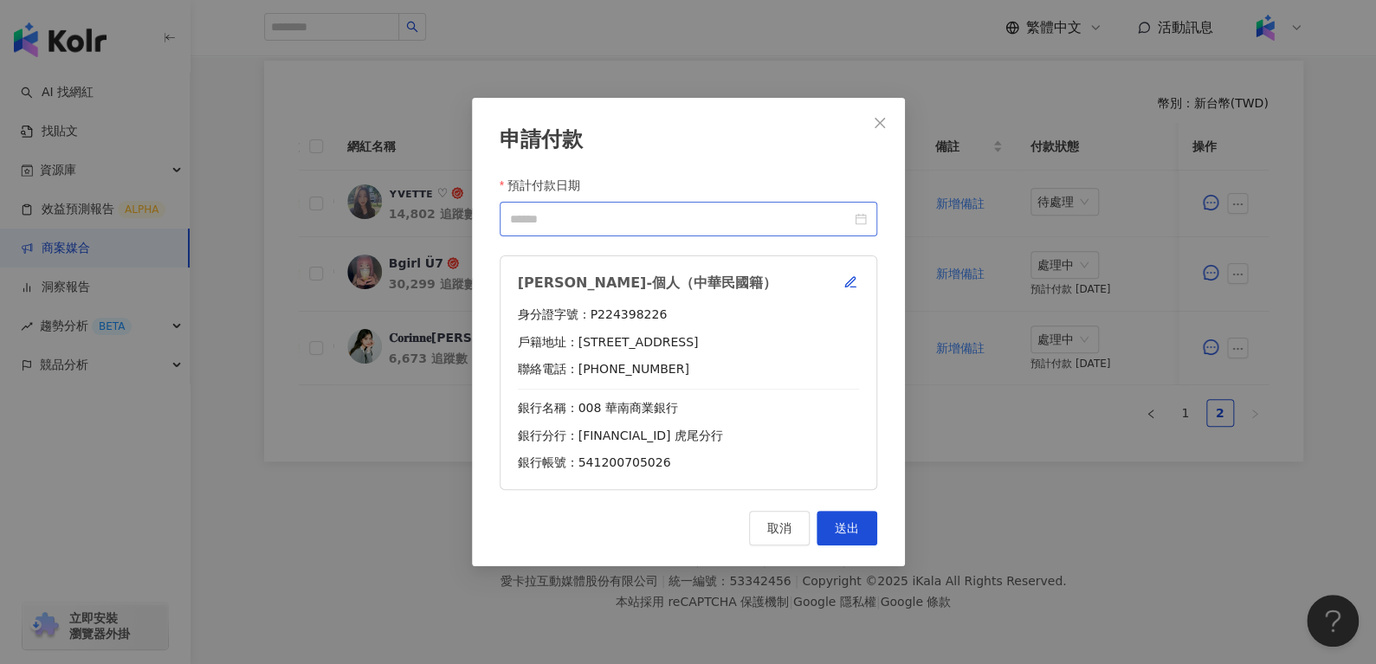
click at [862, 220] on div at bounding box center [688, 219] width 357 height 19
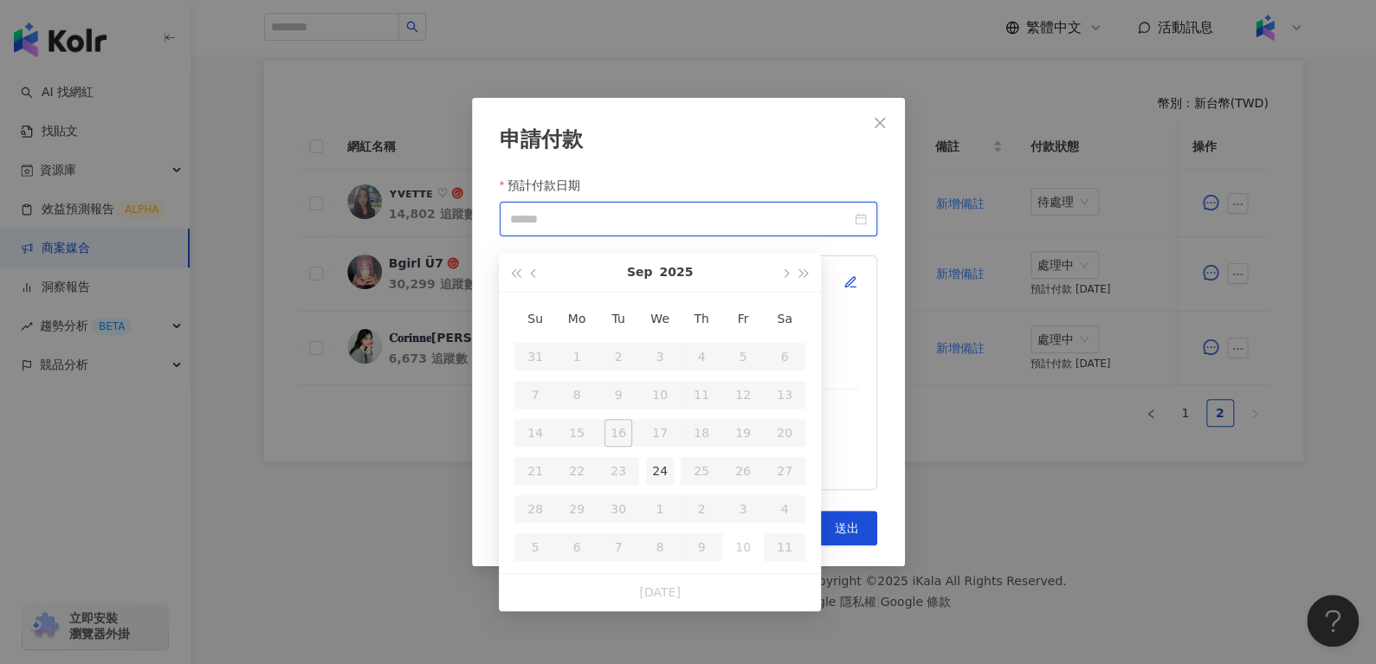
type input "**********"
click at [667, 472] on td "24" at bounding box center [660, 471] width 42 height 38
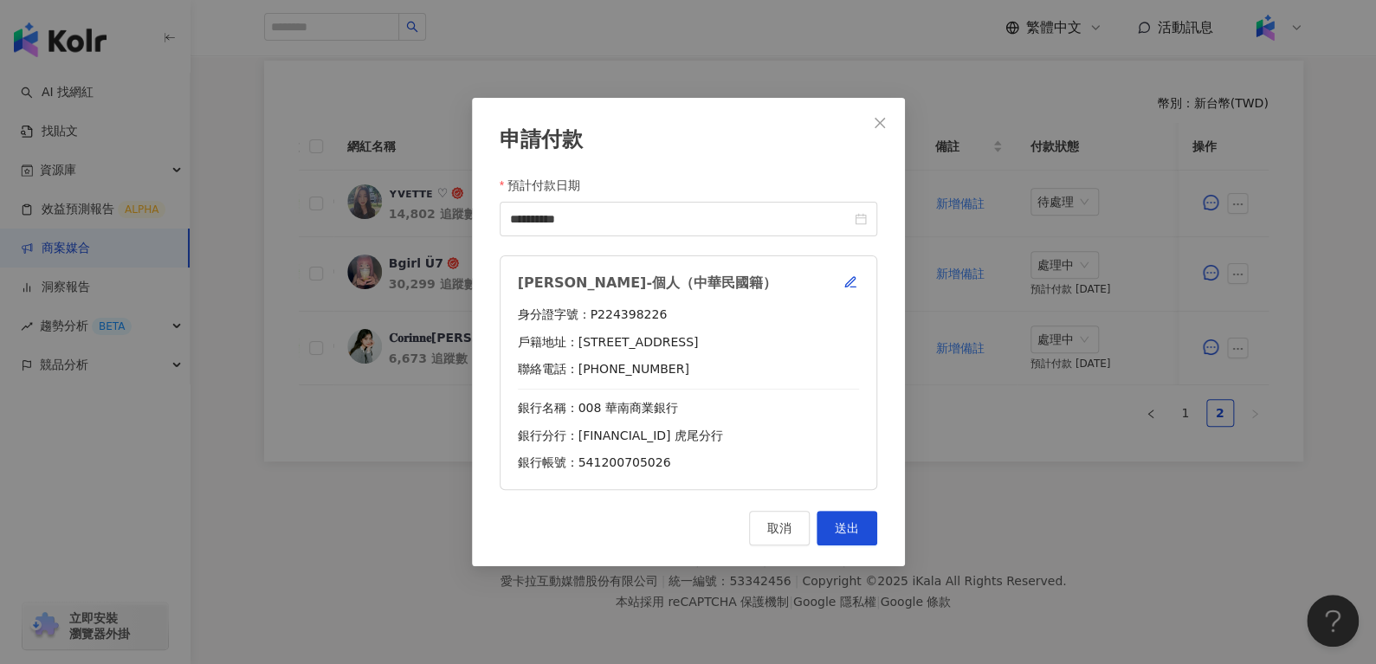
click at [856, 272] on div "鞠佳蓁-個人（中華民國籍） 身分證字號：P224398226 戶籍地址：雲林縣虎尾鎮興南里516號 聯絡電話：0974097178 銀行名稱：008 華南商業…" at bounding box center [689, 372] width 378 height 235
click at [845, 282] on icon "button" at bounding box center [850, 282] width 14 height 14
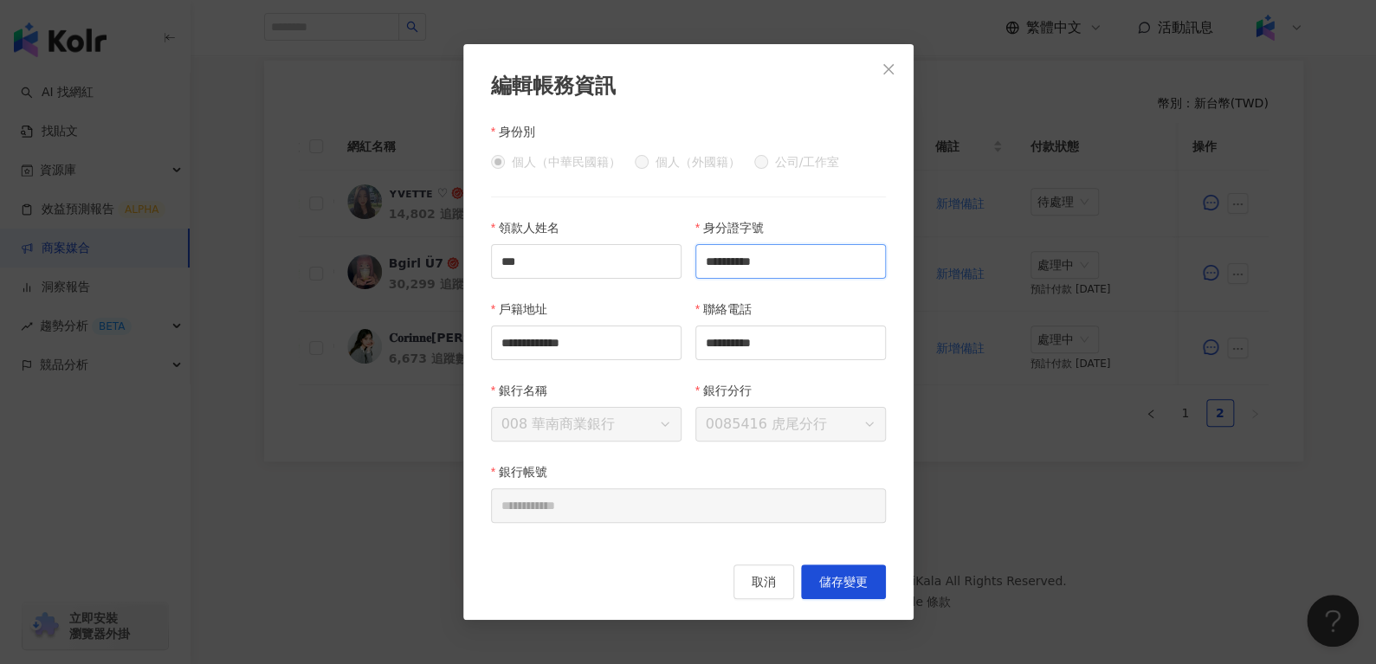
click at [819, 262] on input "**********" at bounding box center [790, 261] width 190 height 35
click at [761, 584] on span "取消" at bounding box center [764, 582] width 24 height 14
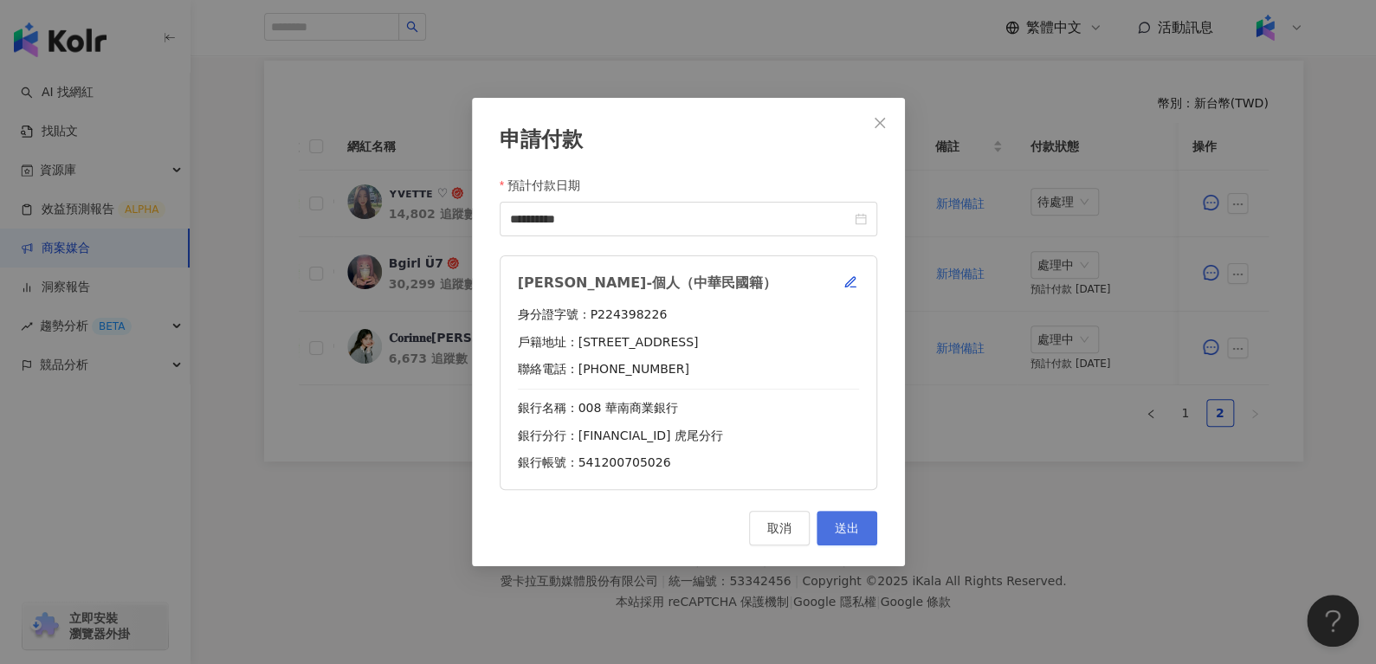
click at [849, 529] on span "送出" at bounding box center [847, 528] width 24 height 14
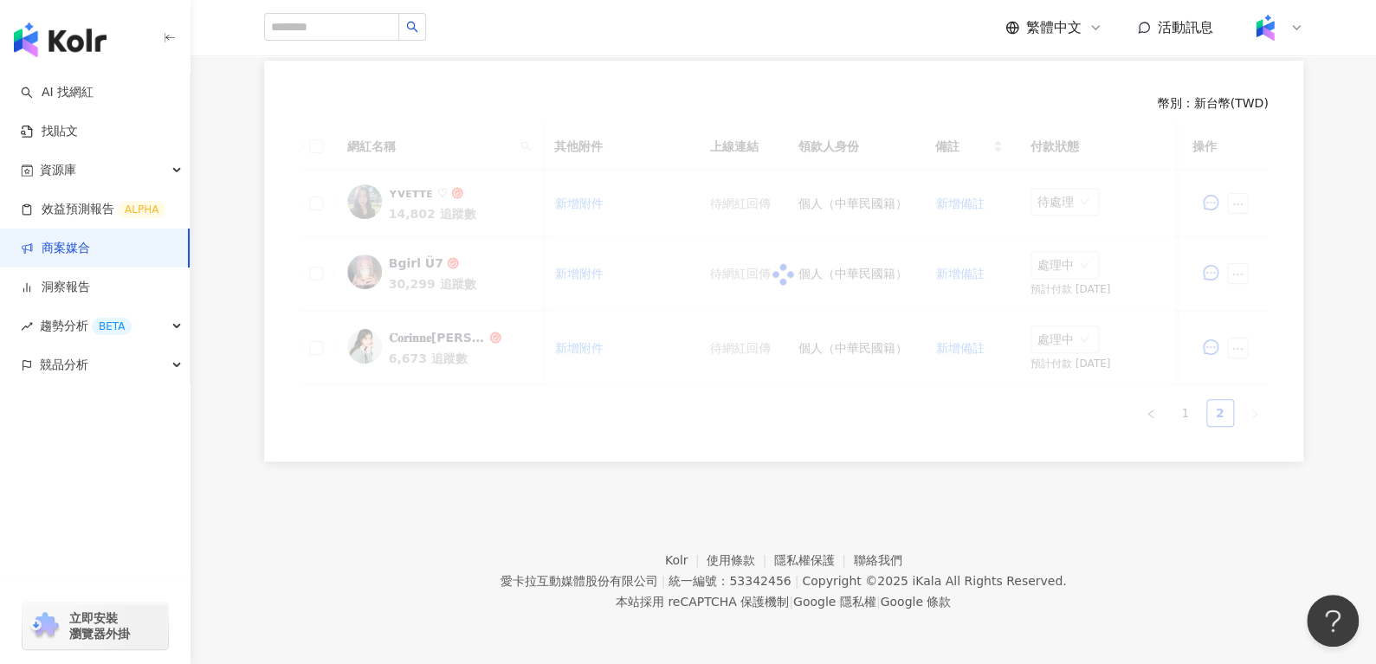
scroll to position [484, 0]
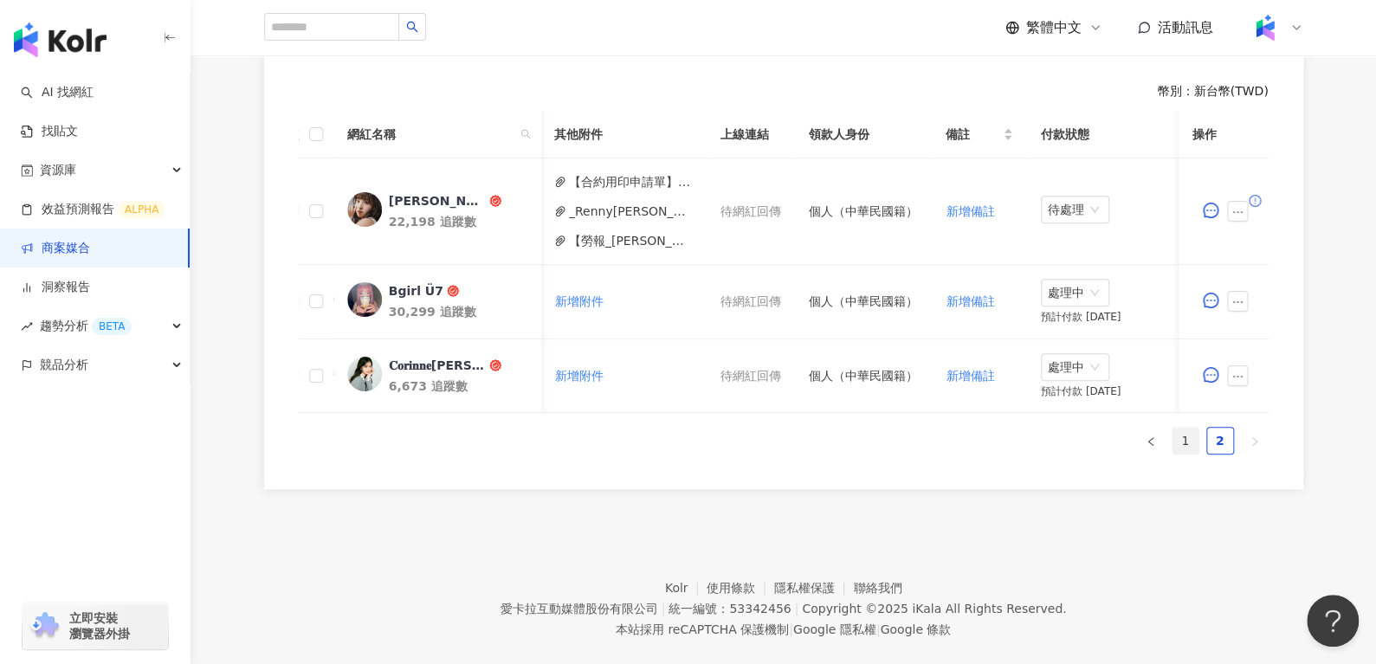
click at [1187, 454] on link "1" at bounding box center [1185, 441] width 26 height 26
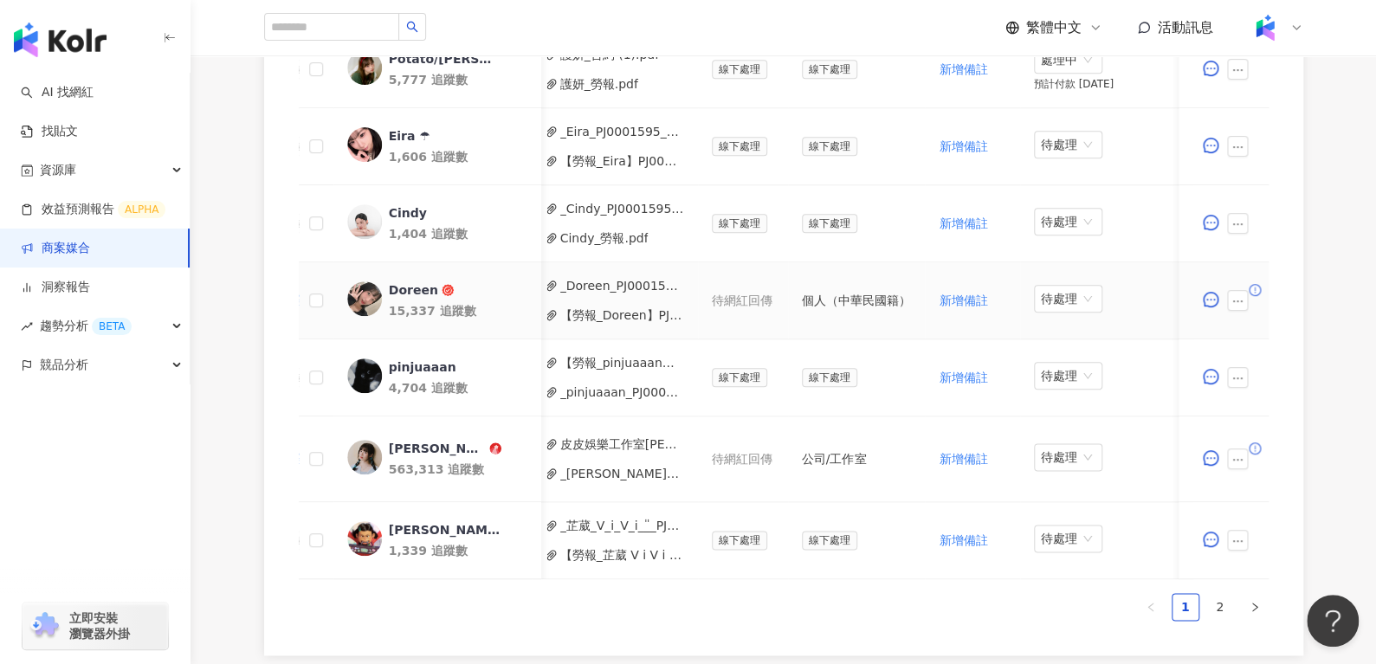
scroll to position [1061, 0]
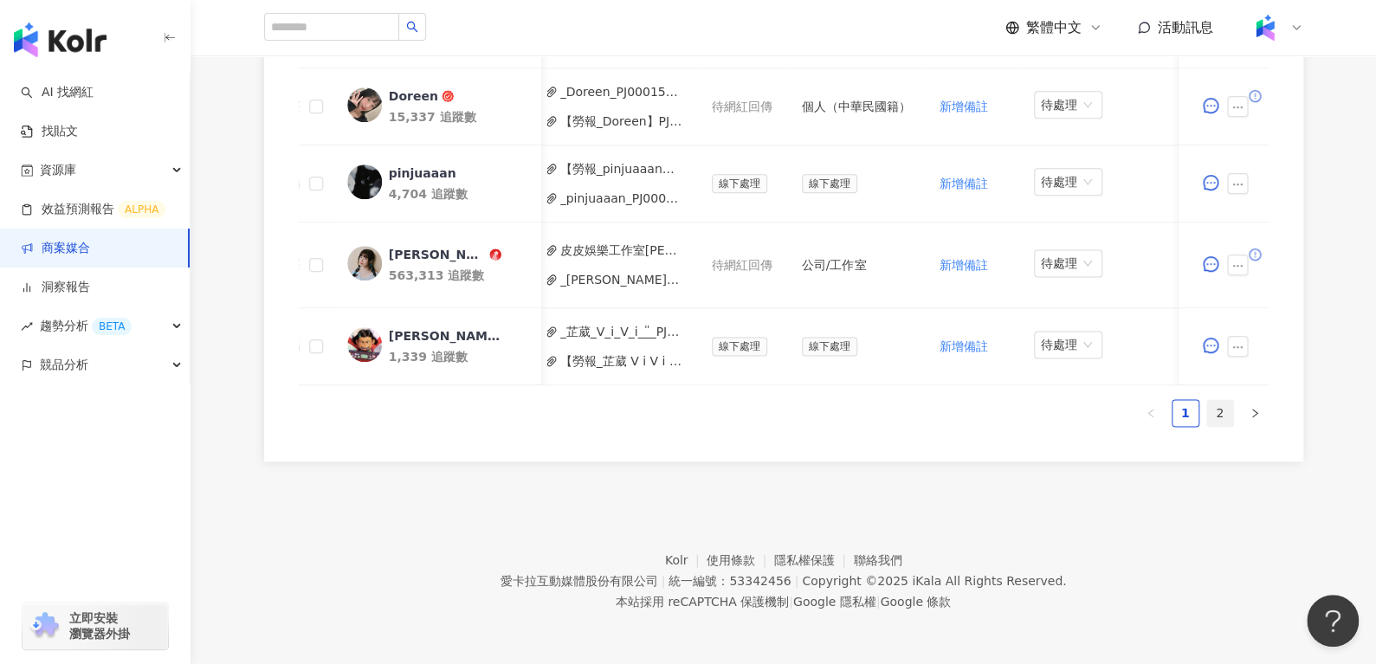
click at [1217, 408] on link "2" at bounding box center [1220, 413] width 26 height 26
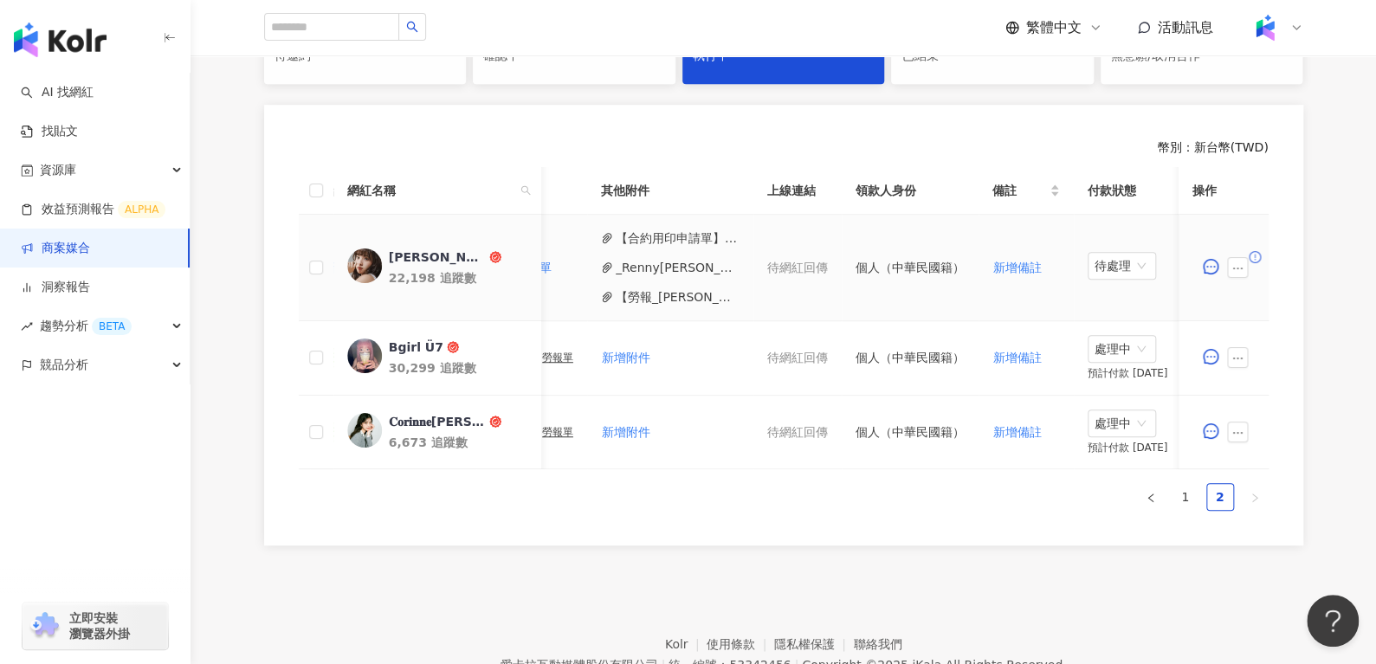
scroll to position [0, 759]
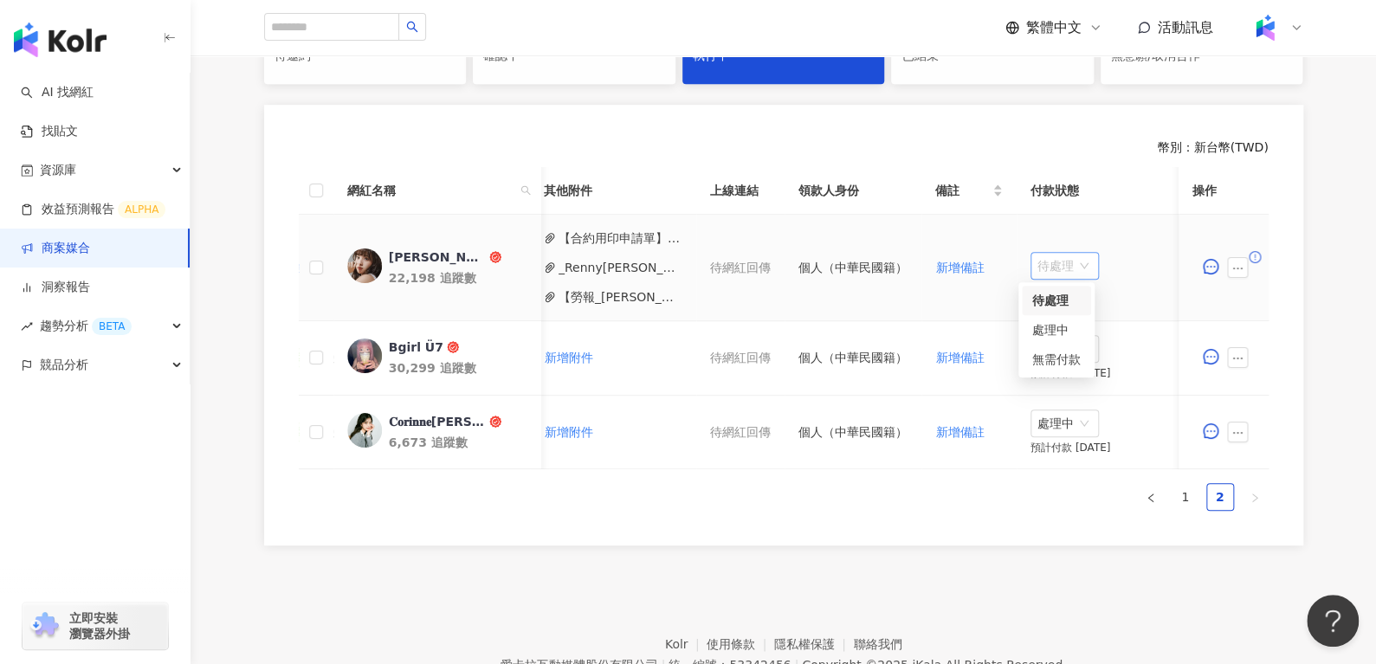
click at [1037, 259] on span "待處理" at bounding box center [1064, 266] width 55 height 26
click at [1044, 327] on div "處理中" at bounding box center [1056, 329] width 48 height 19
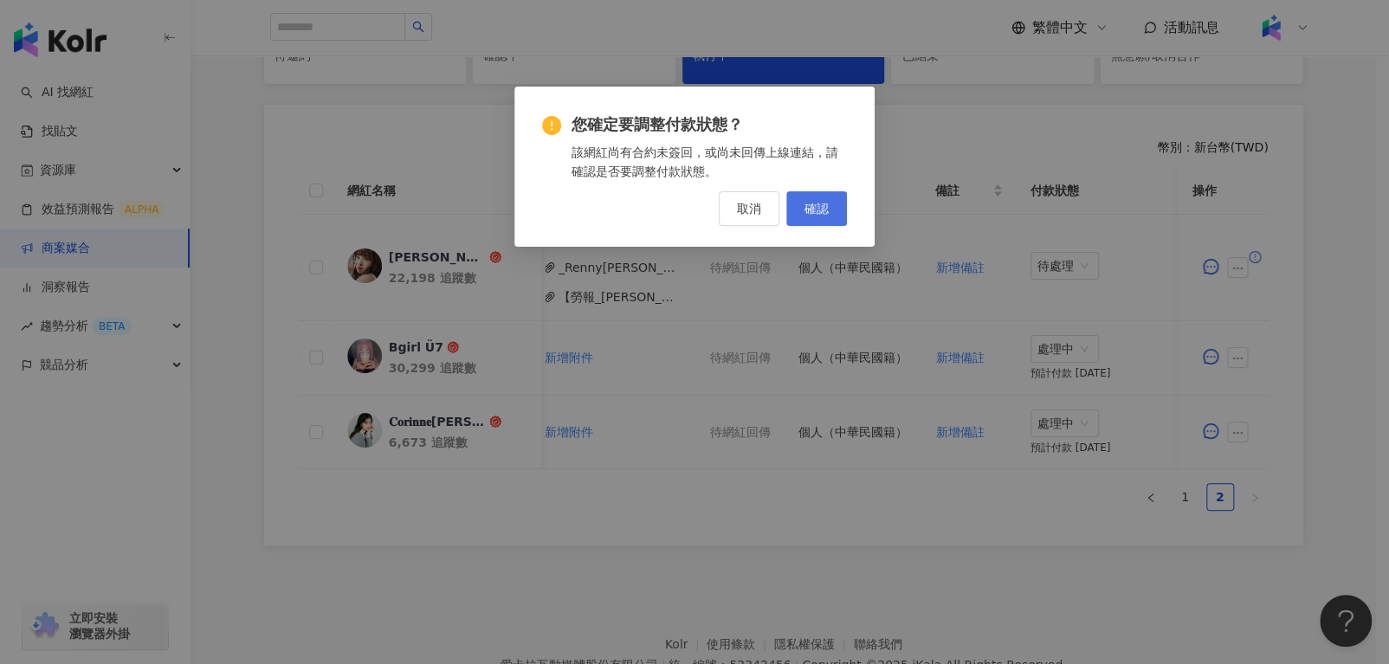
click at [811, 202] on span "確認" at bounding box center [816, 209] width 24 height 14
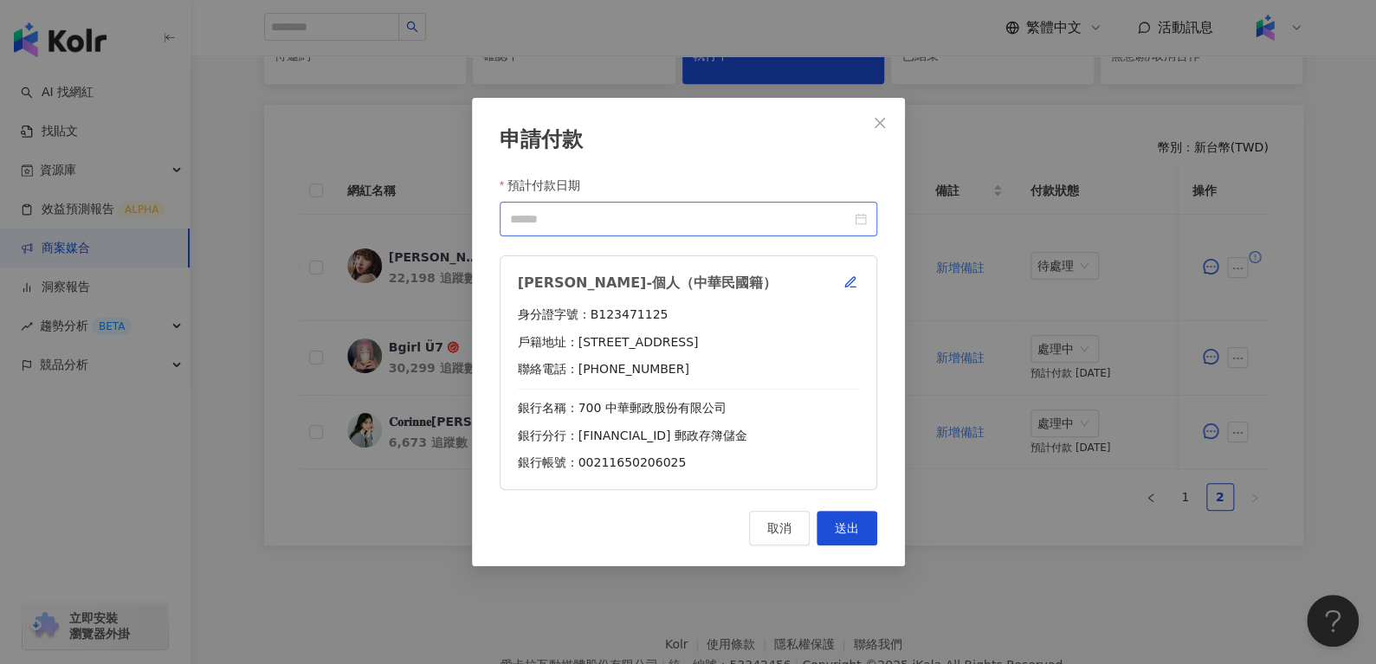
click at [857, 225] on div at bounding box center [688, 219] width 357 height 19
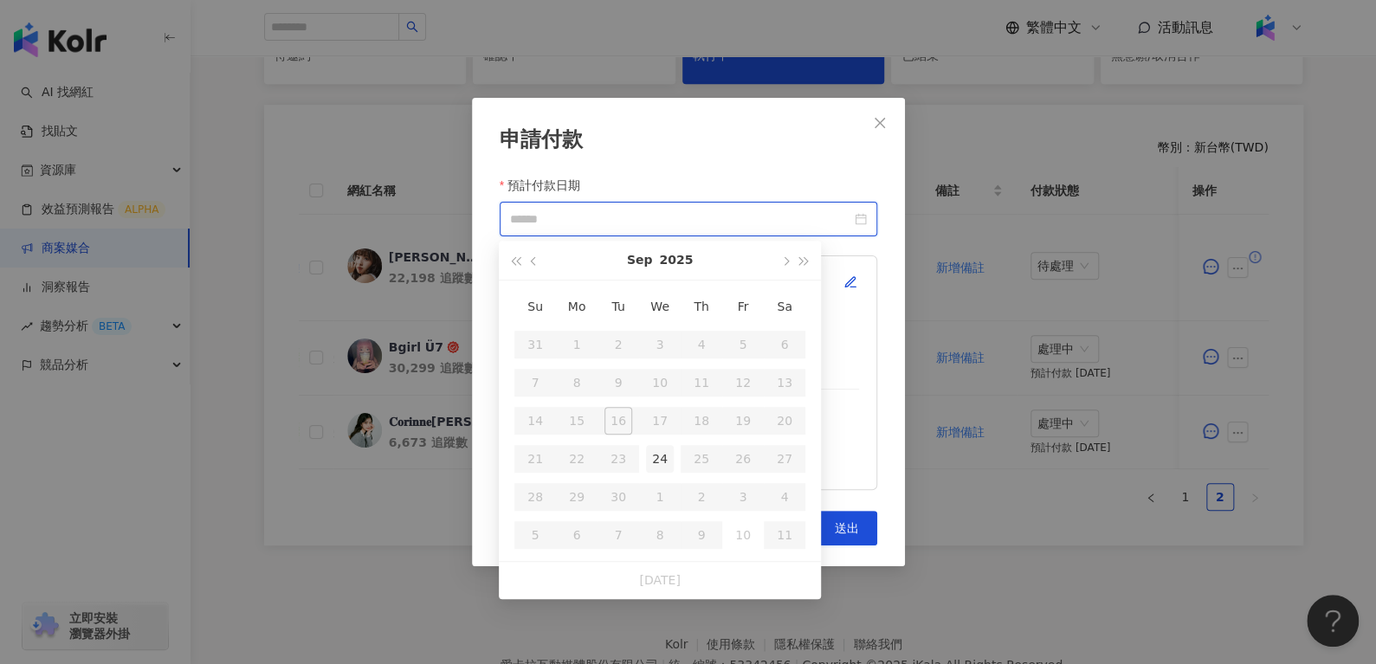
type input "**********"
click at [655, 442] on td "24" at bounding box center [660, 459] width 42 height 38
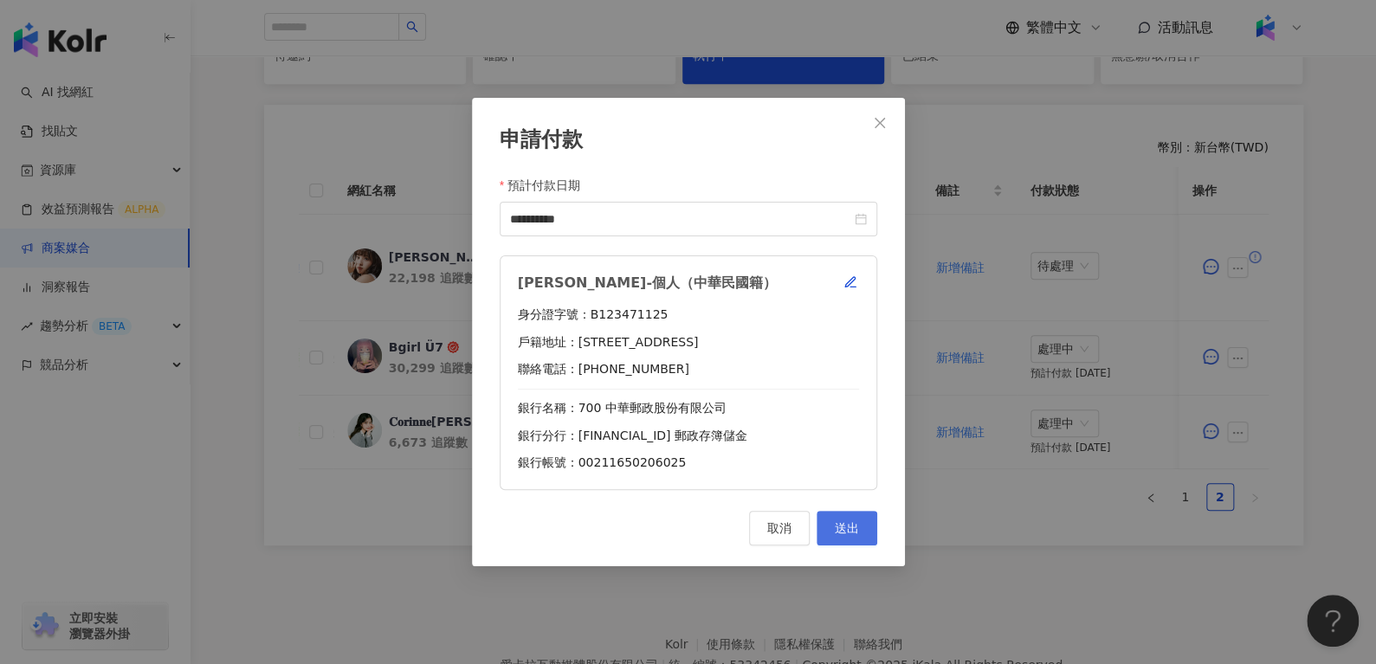
click at [839, 513] on button "送出" at bounding box center [846, 528] width 61 height 35
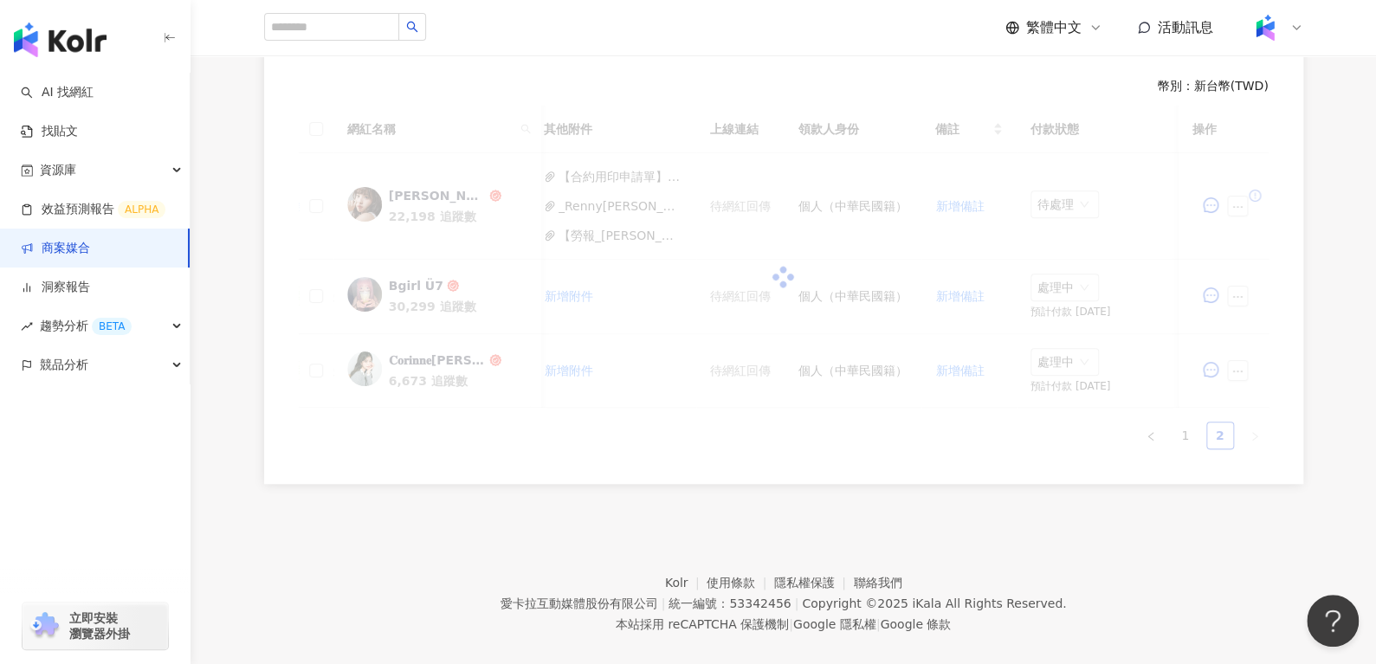
scroll to position [428, 0]
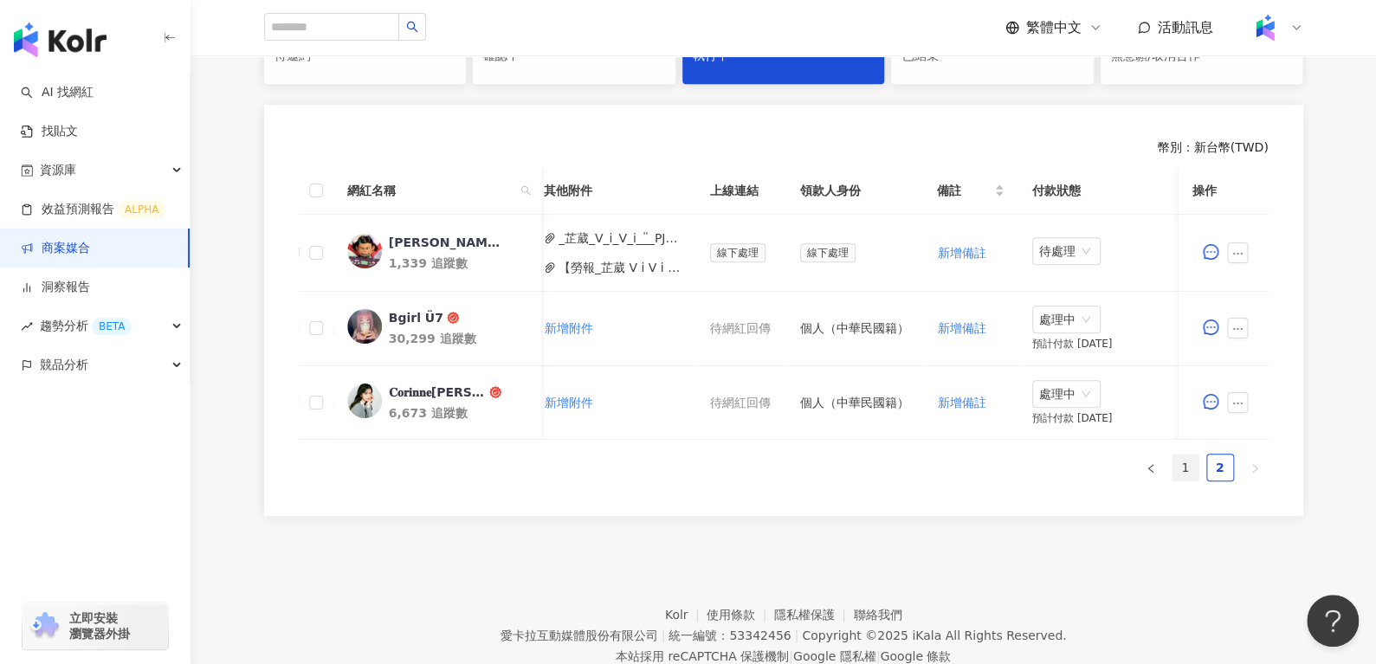
drag, startPoint x: 1191, startPoint y: 495, endPoint x: 1182, endPoint y: 480, distance: 17.8
click at [1182, 480] on div "網紅名稱 合作總酬勞 (含稅) 合作項目 推廣連結 合約 勞報單 其他附件 上線連結 領款人身份 備註 付款狀態 操作 芷葳 V i V i ◡̎ 1,339…" at bounding box center [784, 331] width 970 height 329
click at [1182, 480] on link "1" at bounding box center [1185, 468] width 26 height 26
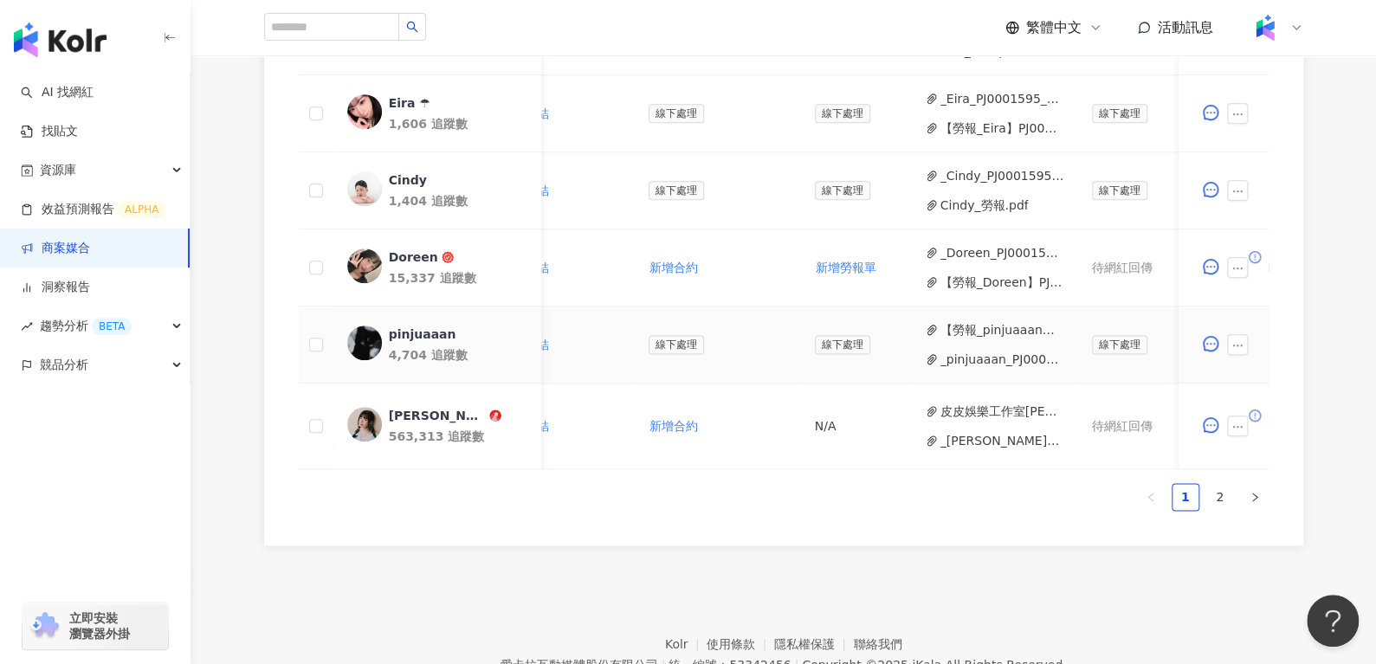
scroll to position [0, 771]
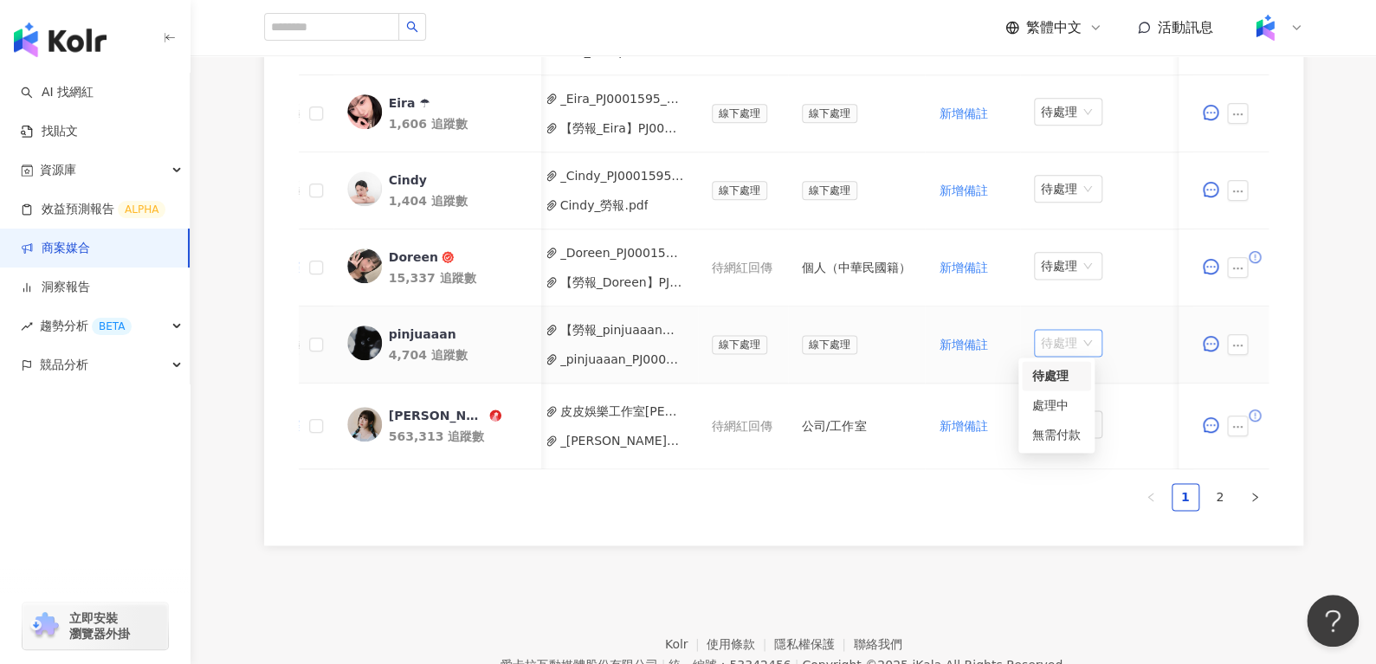
click at [1067, 345] on span "待處理" at bounding box center [1068, 343] width 55 height 26
click at [1058, 415] on div "處理中" at bounding box center [1056, 404] width 69 height 29
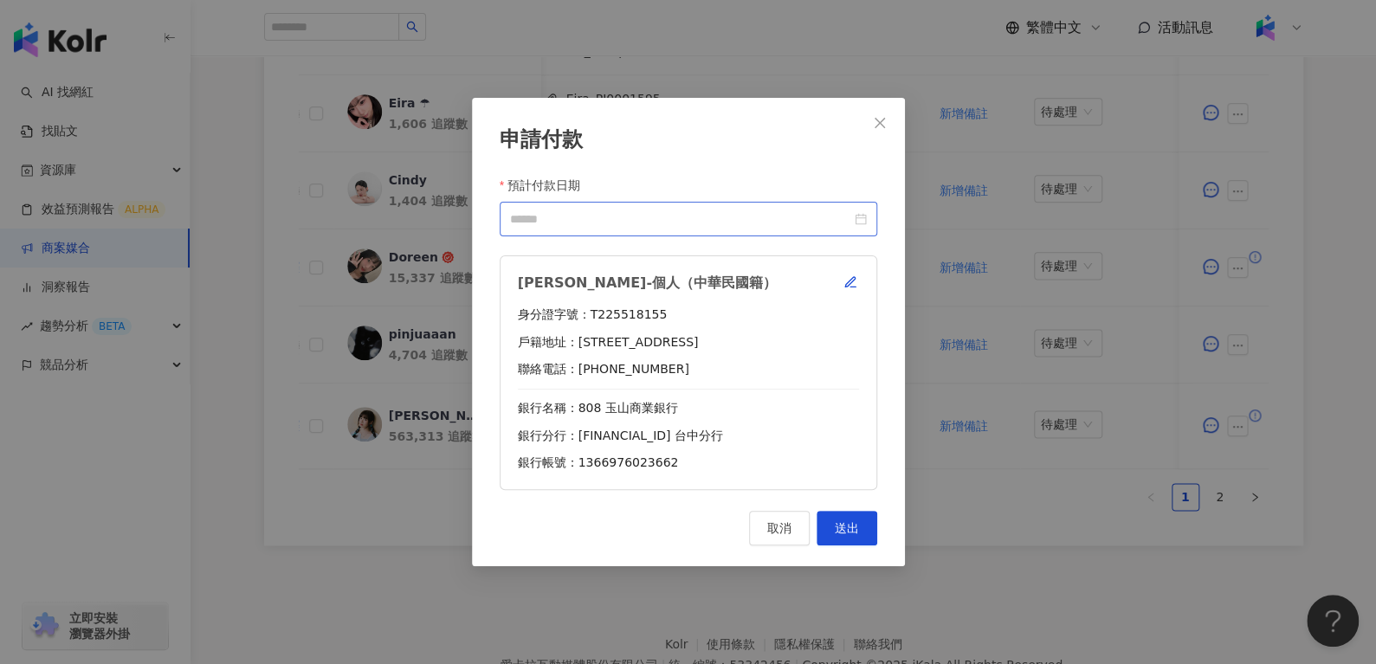
click at [860, 226] on div at bounding box center [688, 219] width 357 height 19
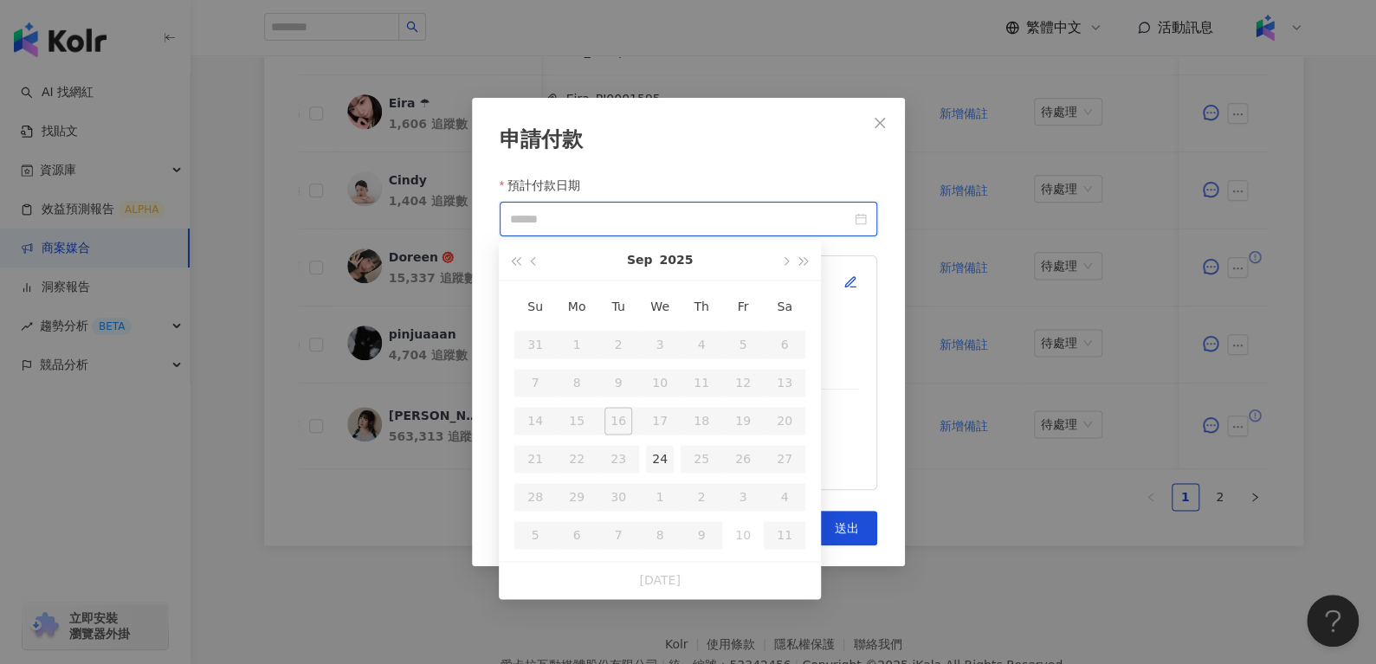
type input "**********"
click at [655, 462] on div "24" at bounding box center [660, 459] width 28 height 28
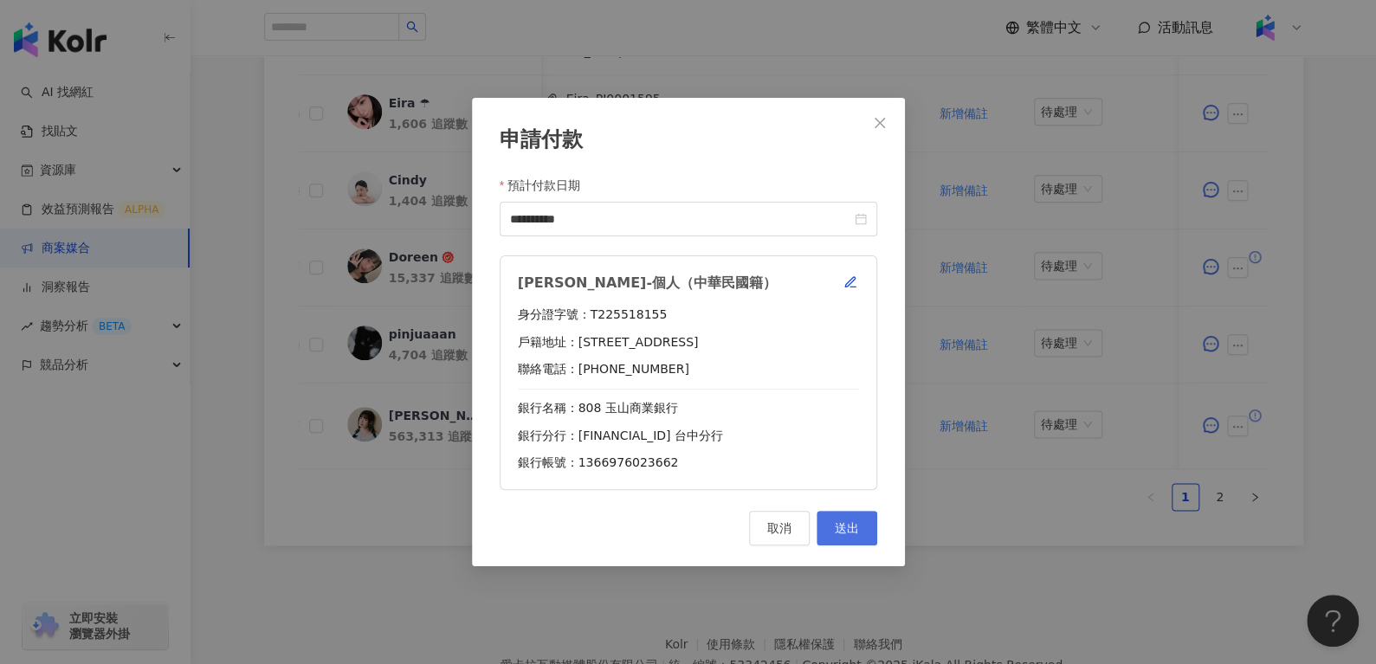
click at [845, 538] on button "送出" at bounding box center [846, 528] width 61 height 35
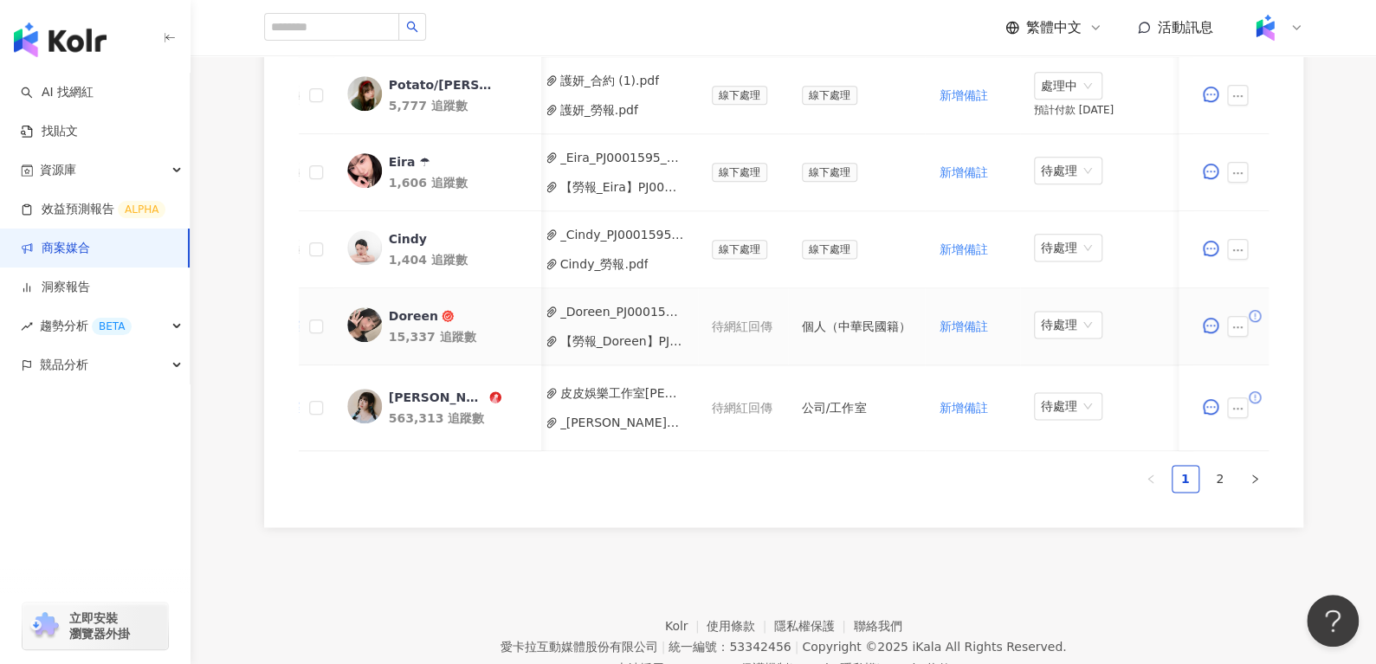
scroll to position [1026, 0]
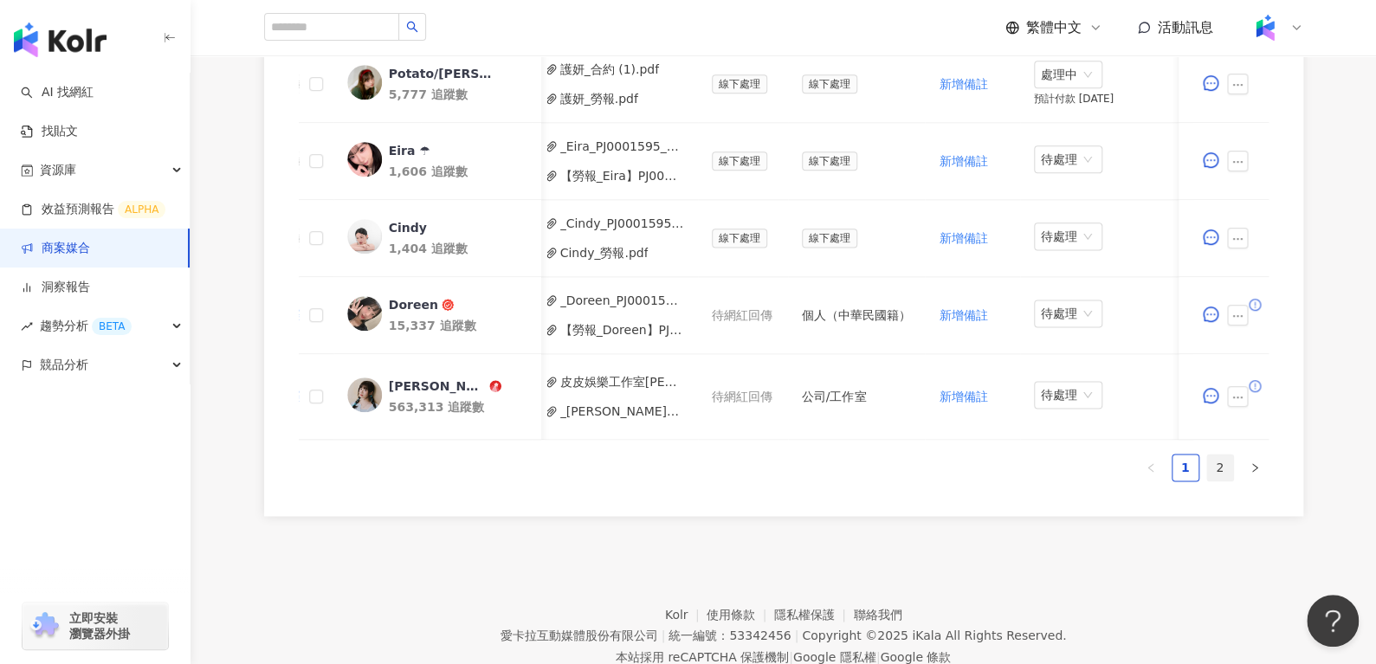
click at [1222, 481] on link "2" at bounding box center [1220, 468] width 26 height 26
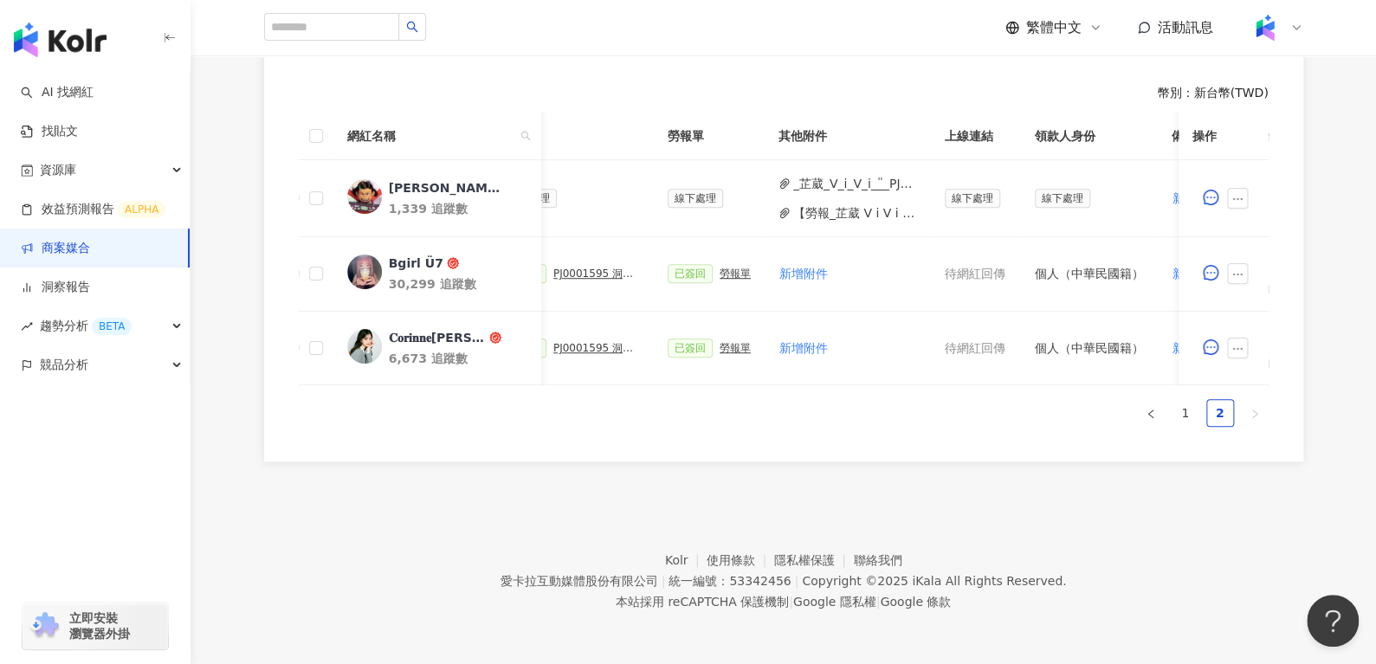
scroll to position [0, 521]
click at [1179, 400] on link "1" at bounding box center [1185, 413] width 26 height 26
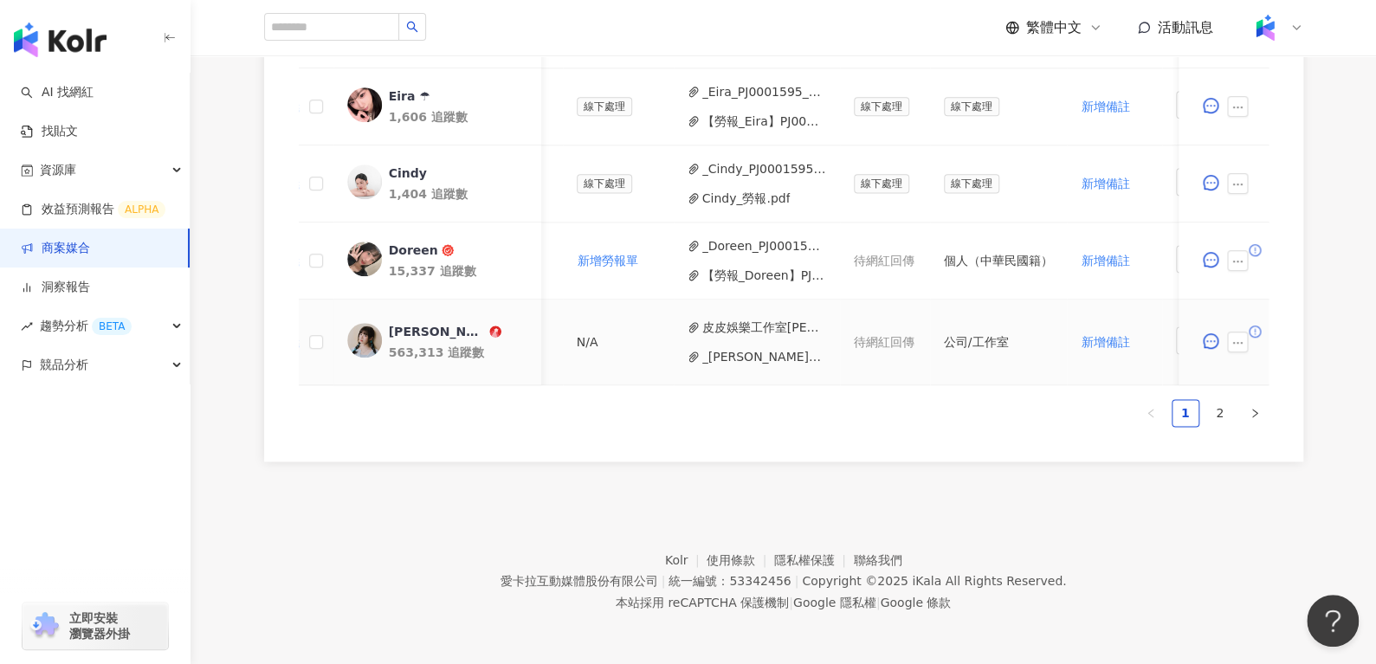
scroll to position [0, 771]
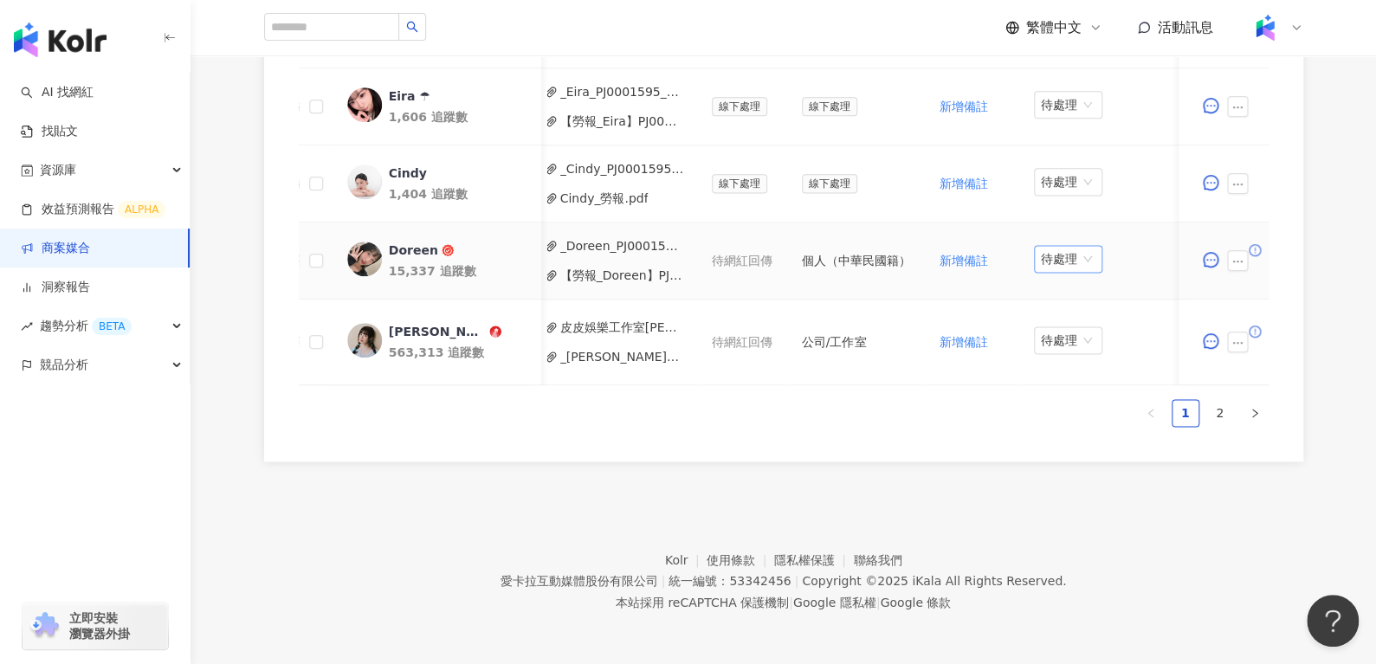
click at [1053, 247] on span "待處理" at bounding box center [1068, 259] width 55 height 26
click at [1059, 314] on div "處理中" at bounding box center [1056, 321] width 48 height 19
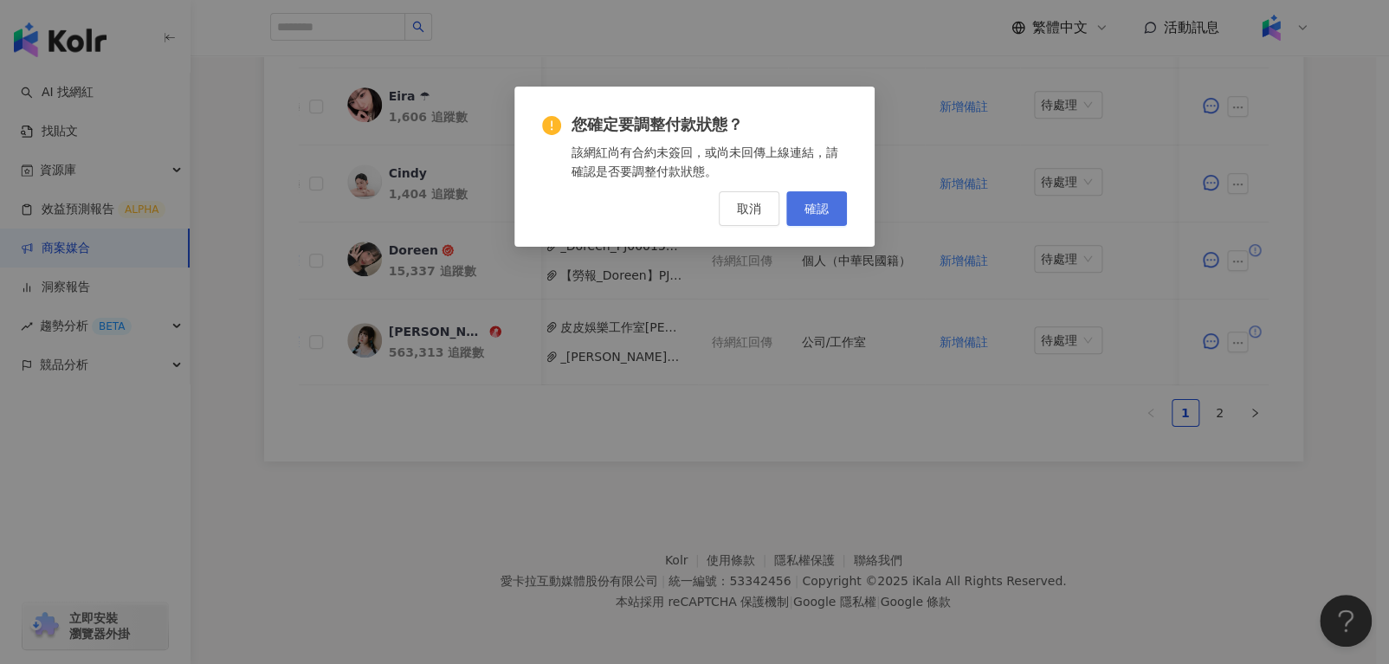
click at [816, 205] on span "確認" at bounding box center [816, 209] width 24 height 14
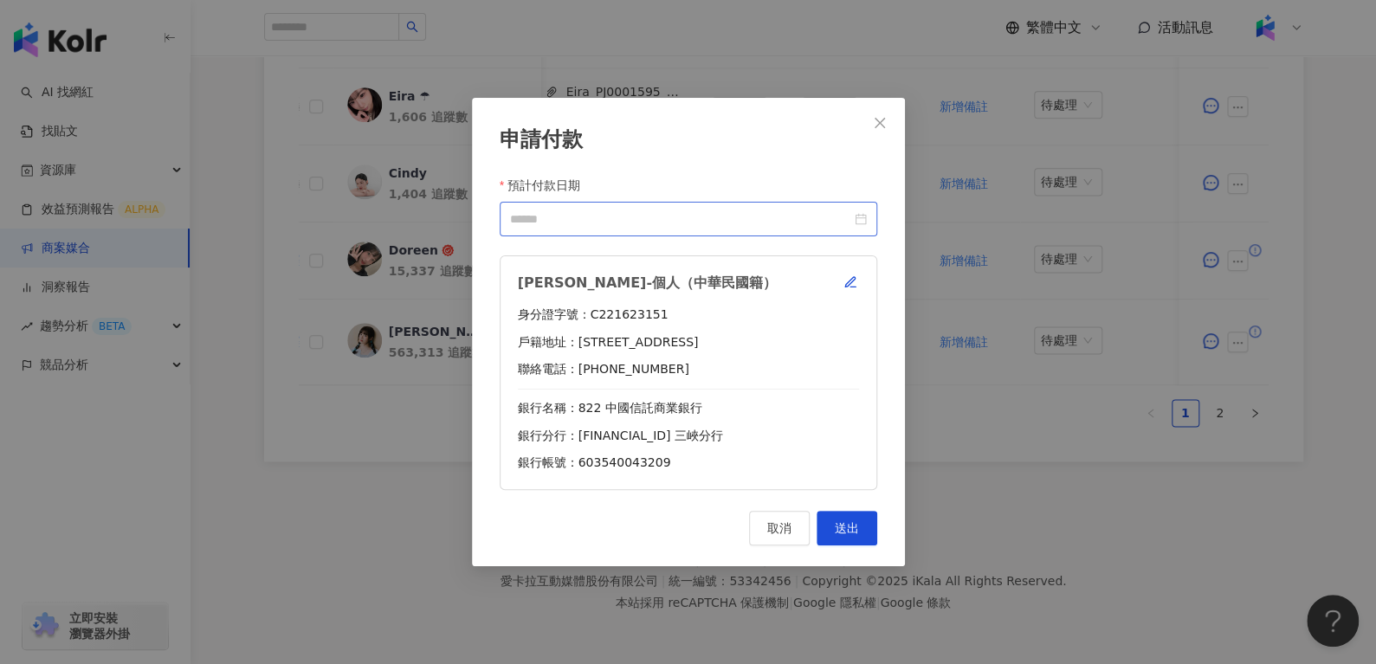
click at [848, 208] on div at bounding box center [689, 219] width 378 height 35
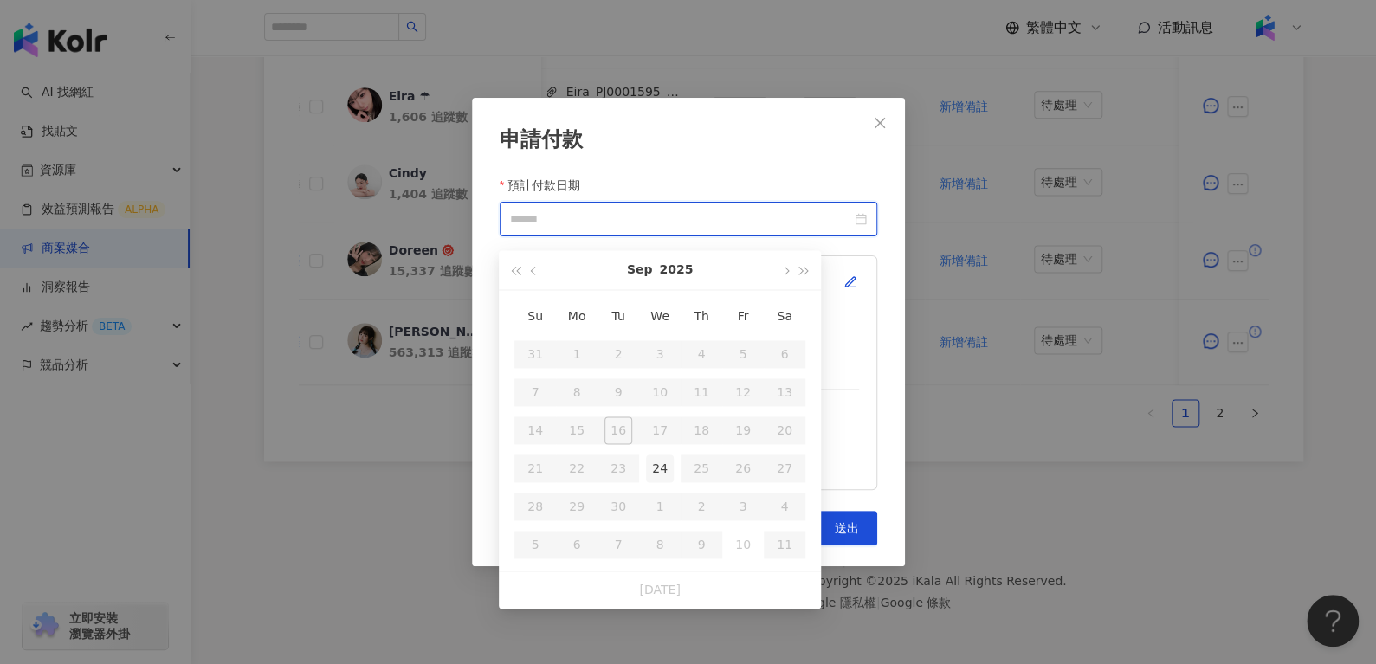
type input "**********"
click at [661, 455] on div "24" at bounding box center [660, 469] width 28 height 28
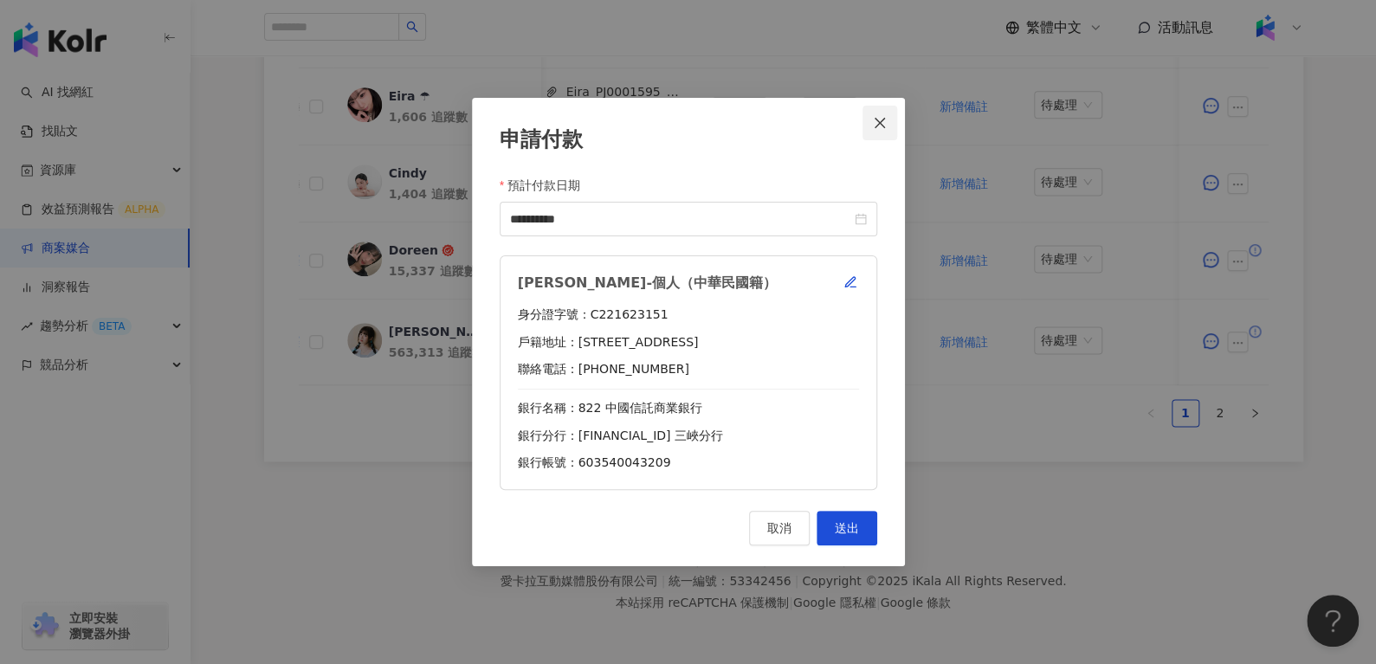
click at [881, 116] on icon "close" at bounding box center [880, 123] width 14 height 14
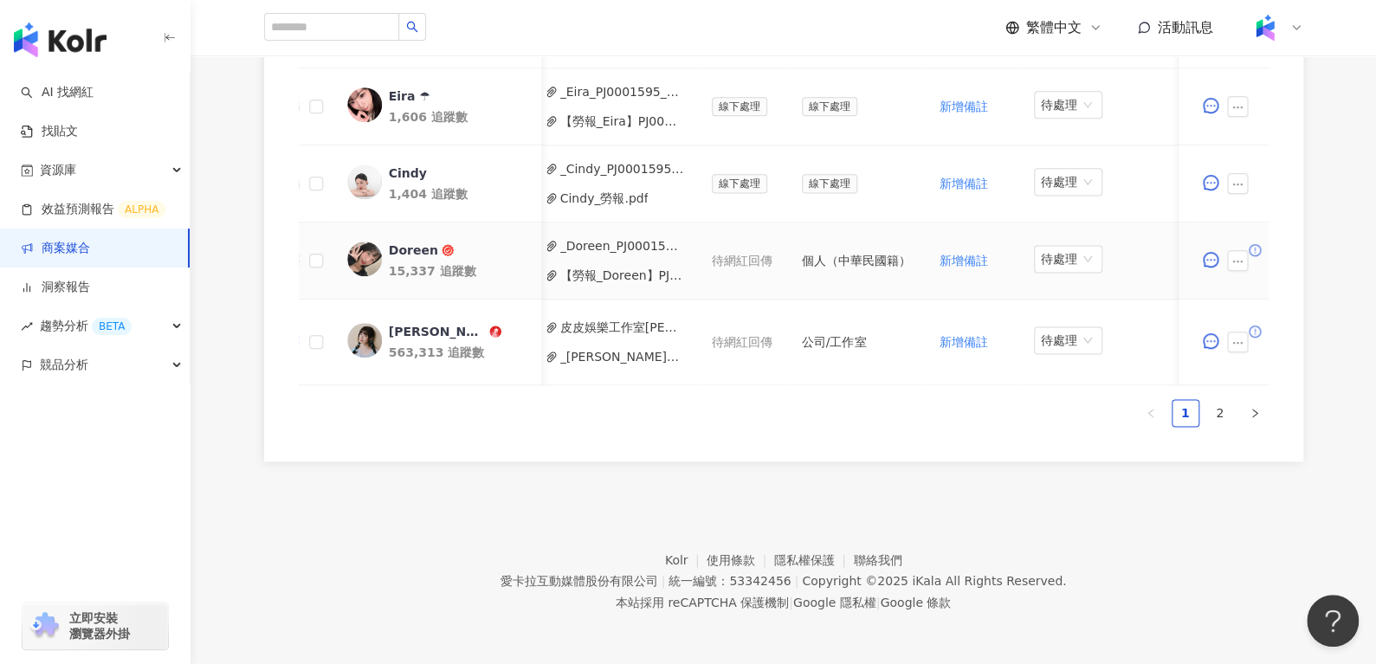
click at [591, 250] on div "_Doreen_PJ0001595_洞_數位_護妍天使印彩貼__202507_KOL專案_活動確認單_1_ 2.pdf 【勞報_Doreen】PJ000159…" at bounding box center [614, 260] width 139 height 48
click at [585, 266] on button "【勞報_Doreen】PJ0001595 洞⾒數位_護妍天使印彩貼 _202507_KOL專案(1).pdf" at bounding box center [622, 275] width 124 height 19
click at [1242, 255] on button "button" at bounding box center [1237, 260] width 21 height 21
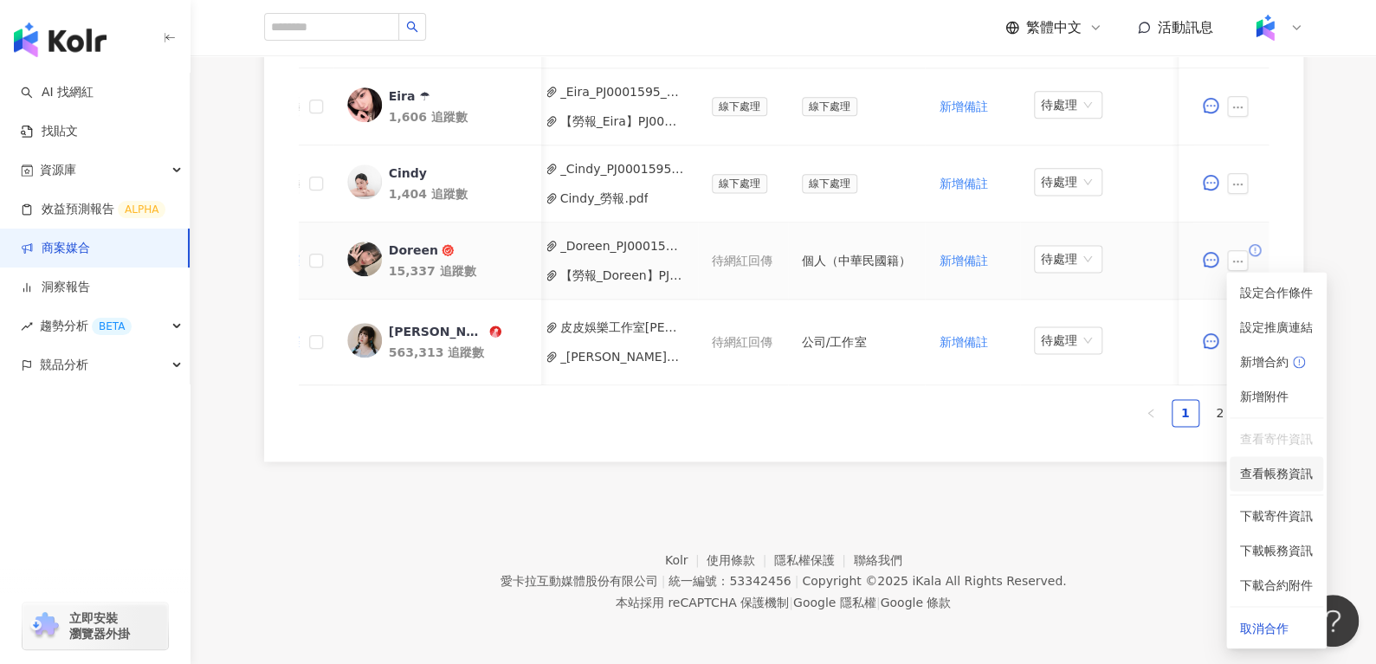
click at [1265, 464] on span "查看帳務資訊" at bounding box center [1276, 473] width 73 height 19
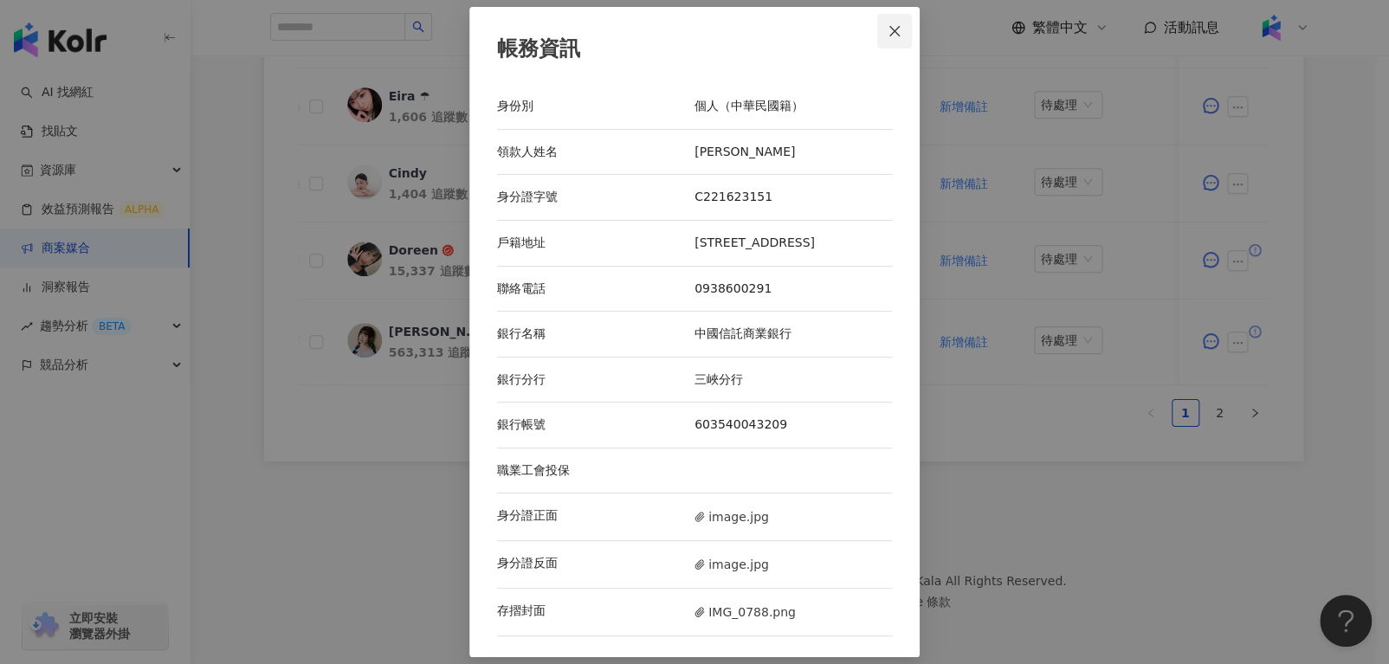
click at [889, 26] on icon "close" at bounding box center [894, 31] width 10 height 10
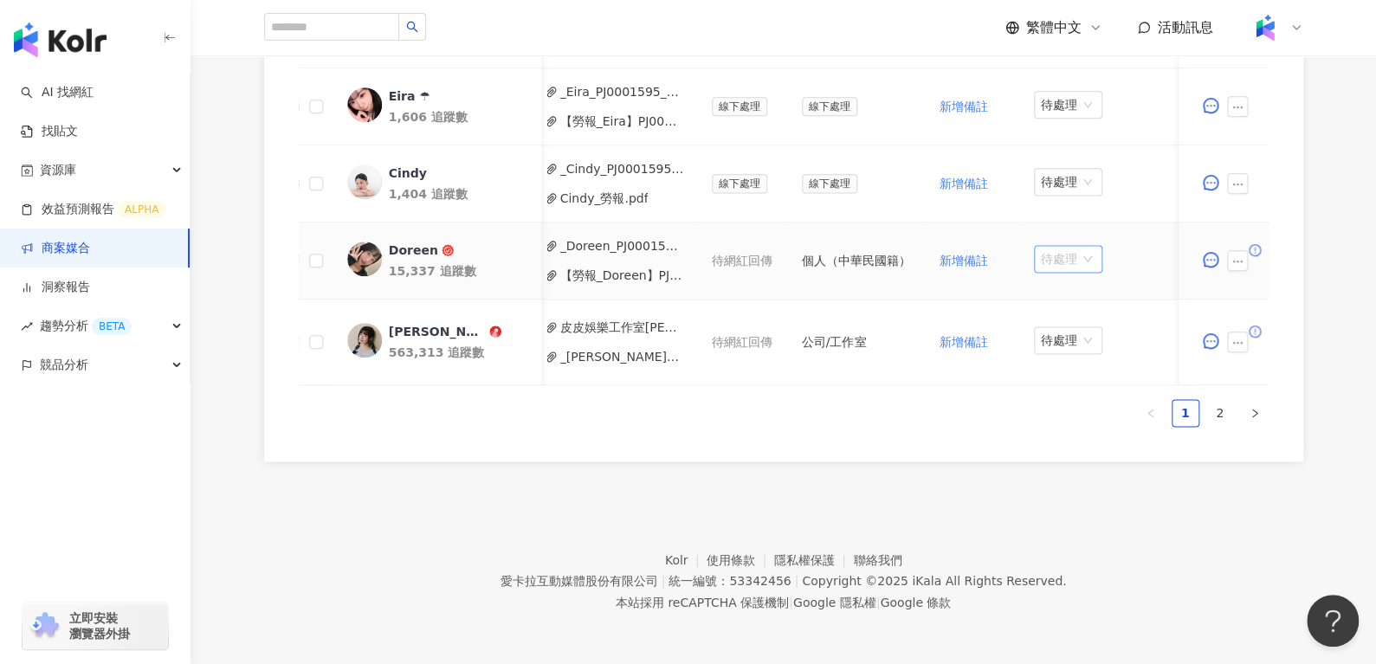
click at [1041, 248] on span "待處理" at bounding box center [1068, 259] width 55 height 26
click at [1049, 314] on div "處理中" at bounding box center [1056, 321] width 48 height 19
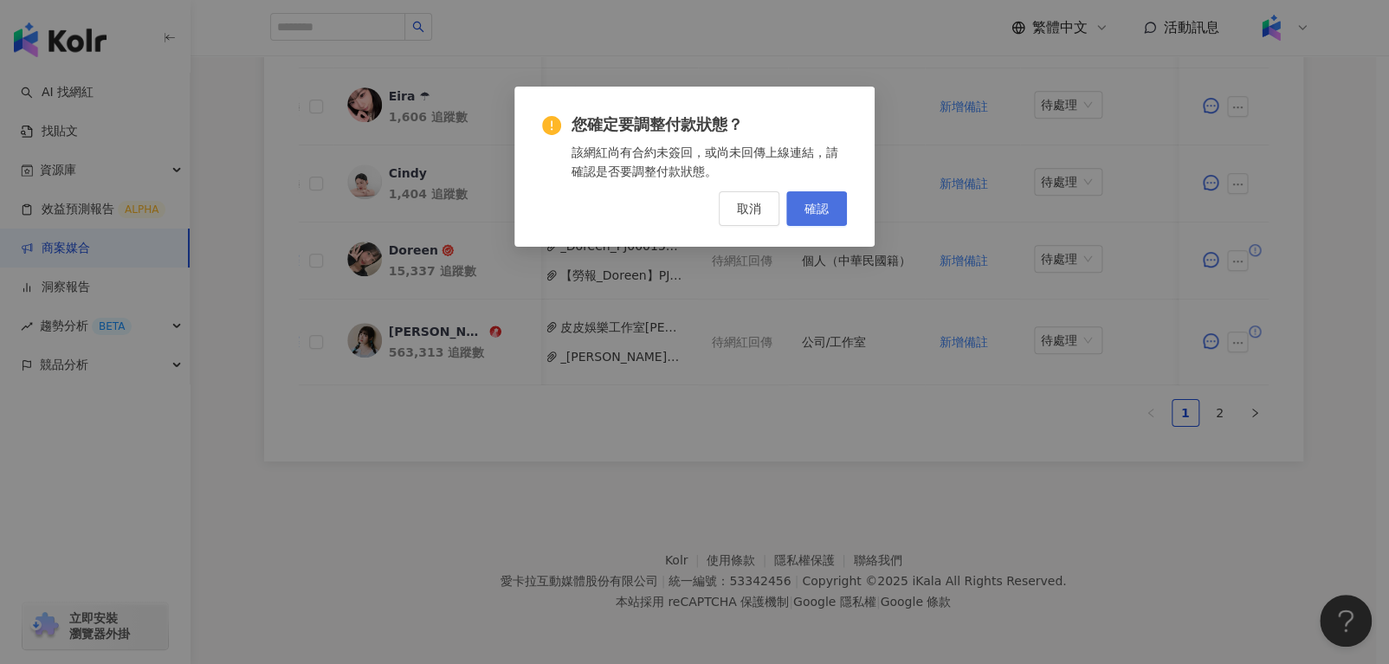
click at [809, 214] on span "確認" at bounding box center [816, 209] width 24 height 14
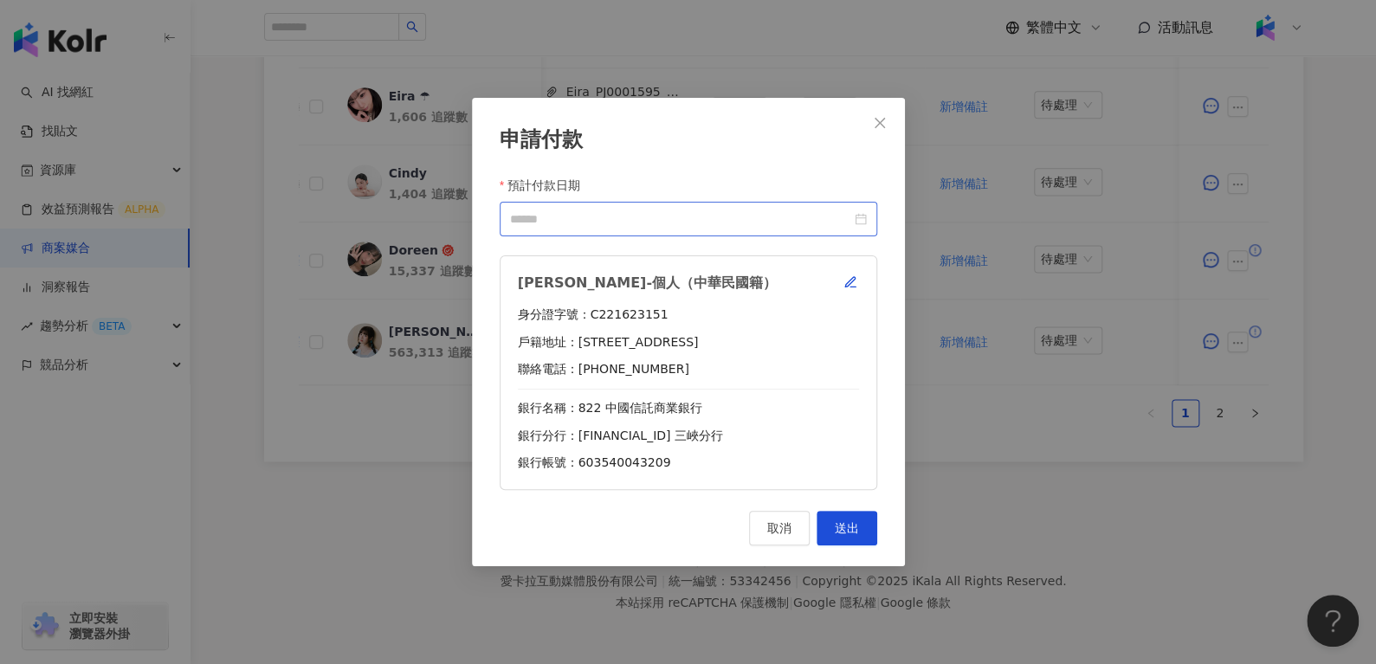
click at [854, 217] on div at bounding box center [688, 219] width 357 height 19
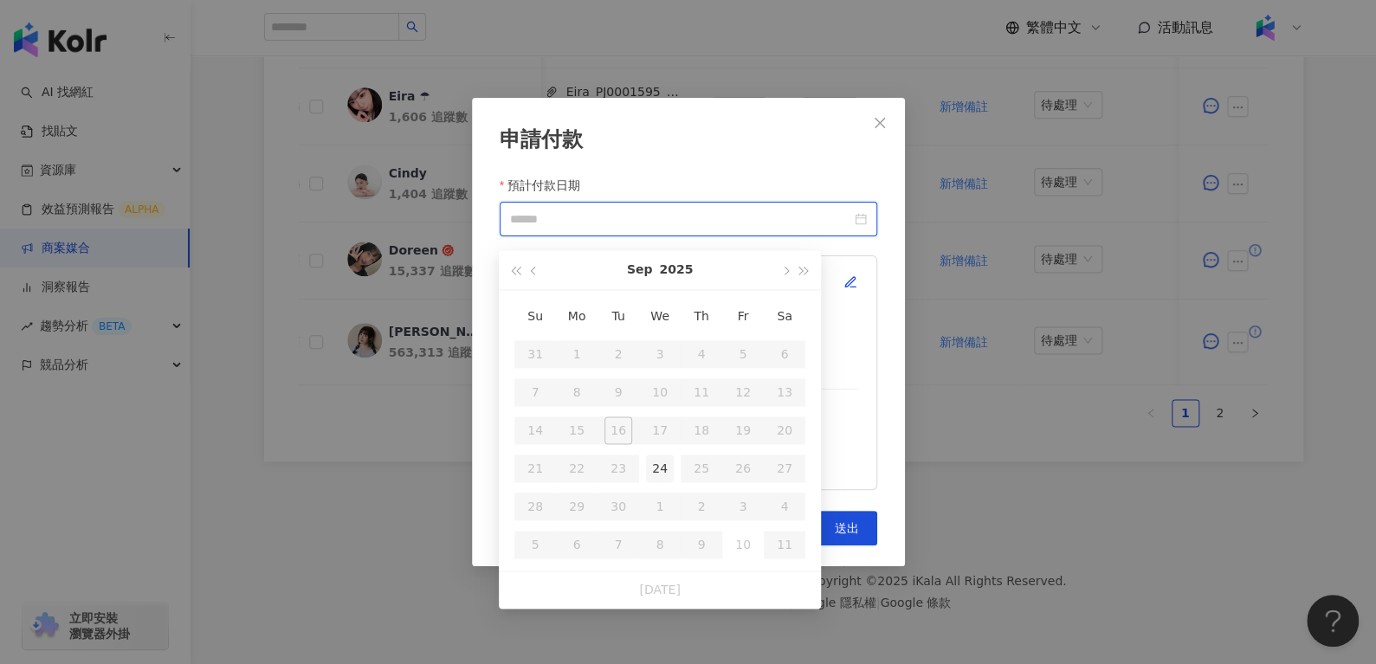
type input "**********"
click at [659, 455] on div "24" at bounding box center [660, 469] width 28 height 28
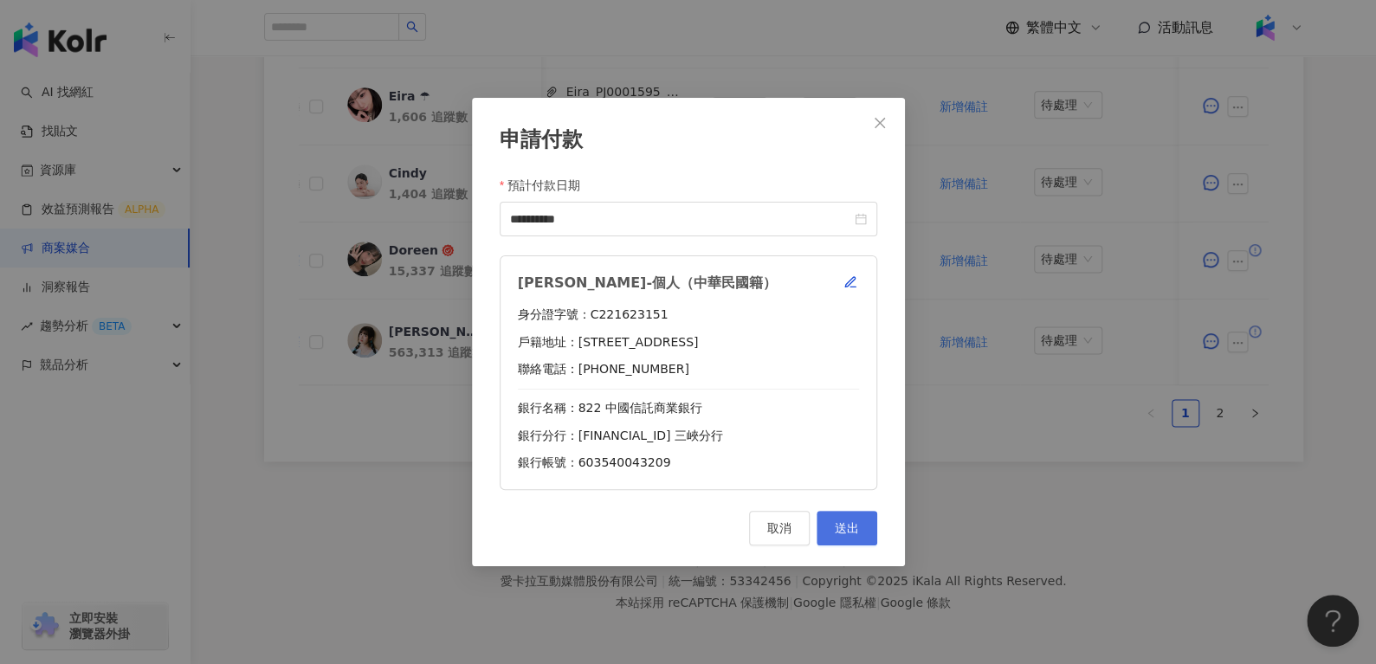
click at [840, 521] on span "送出" at bounding box center [847, 528] width 24 height 14
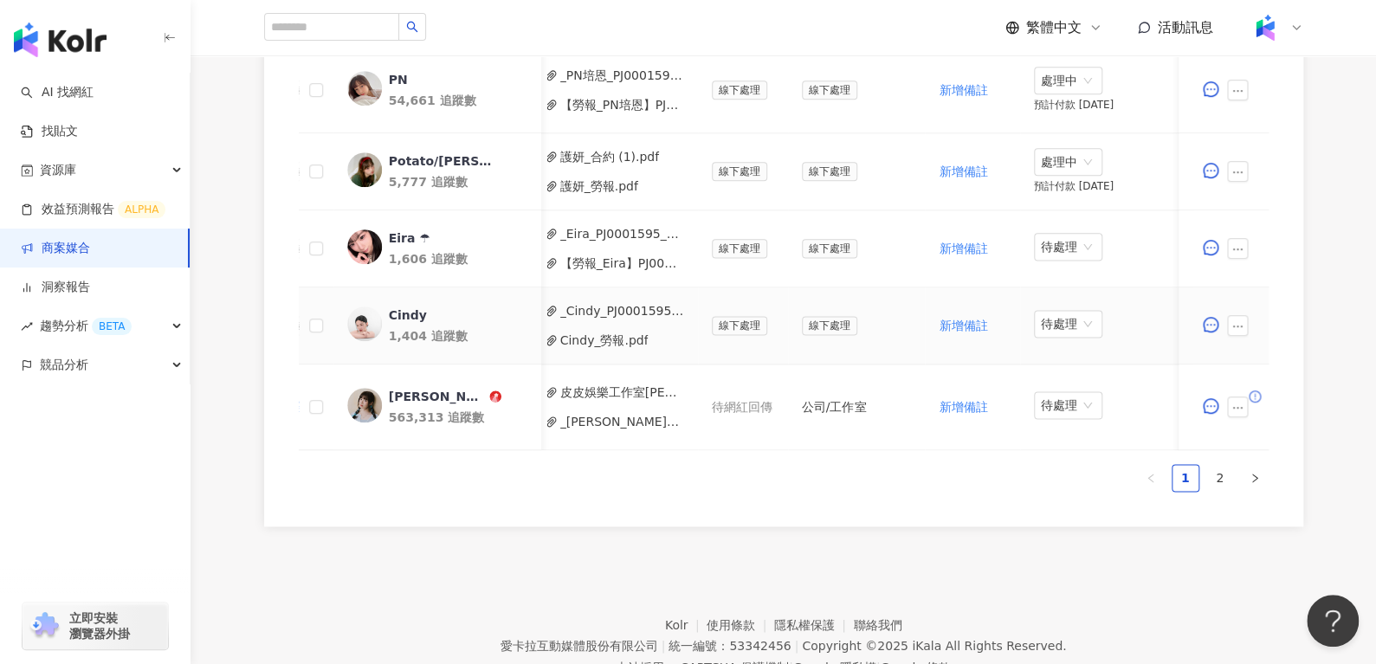
scroll to position [1017, 0]
click at [1210, 490] on link "2" at bounding box center [1220, 477] width 26 height 26
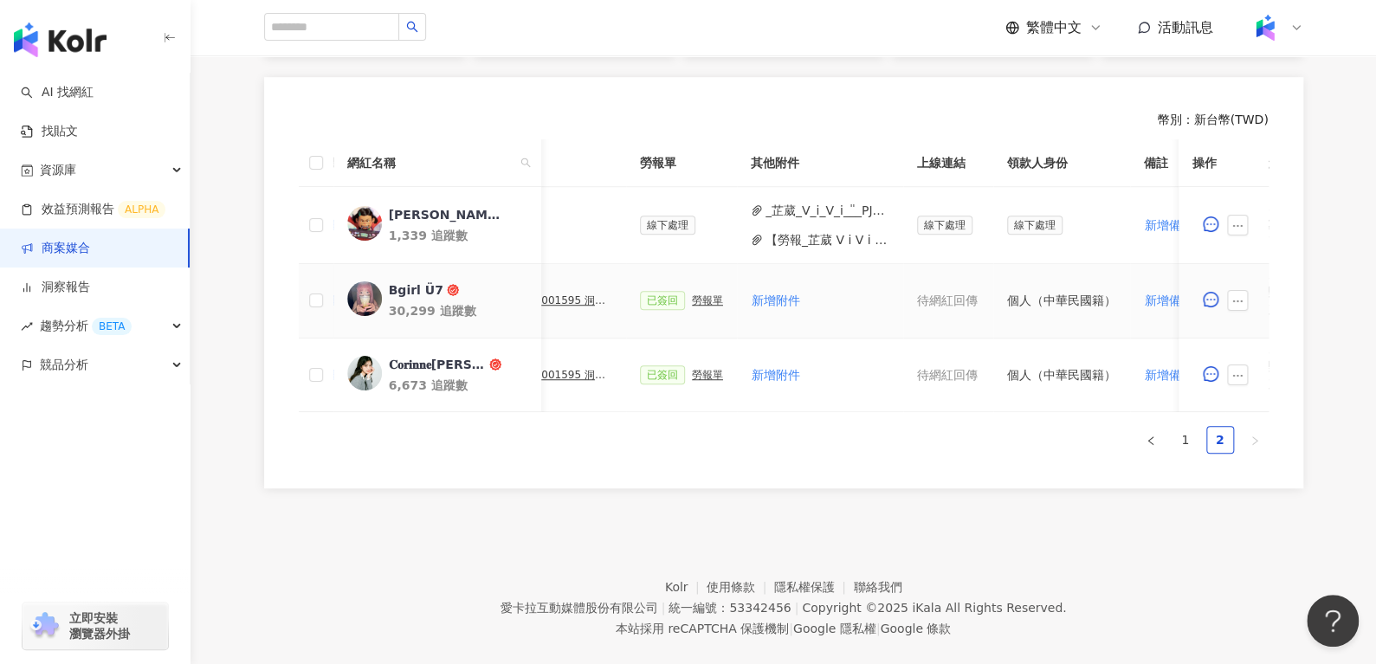
scroll to position [0, 761]
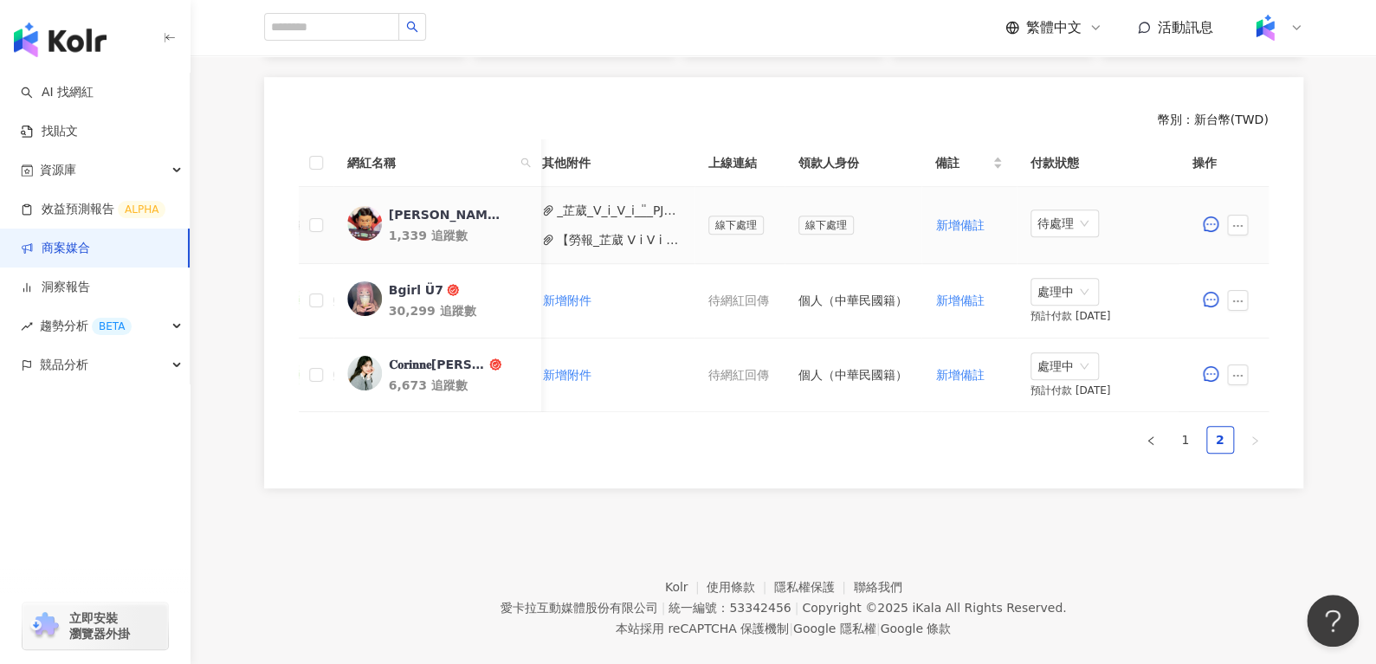
click at [613, 235] on button "【勞報_芷葳 V i V i ◡̎】PJ0001595 洞⾒數位_護妍天使印彩貼 _202507_KOL專案(1).pdf" at bounding box center [619, 239] width 124 height 19
click at [1060, 213] on span "待處理" at bounding box center [1064, 223] width 55 height 26
click at [1057, 286] on div "處理中" at bounding box center [1056, 287] width 48 height 19
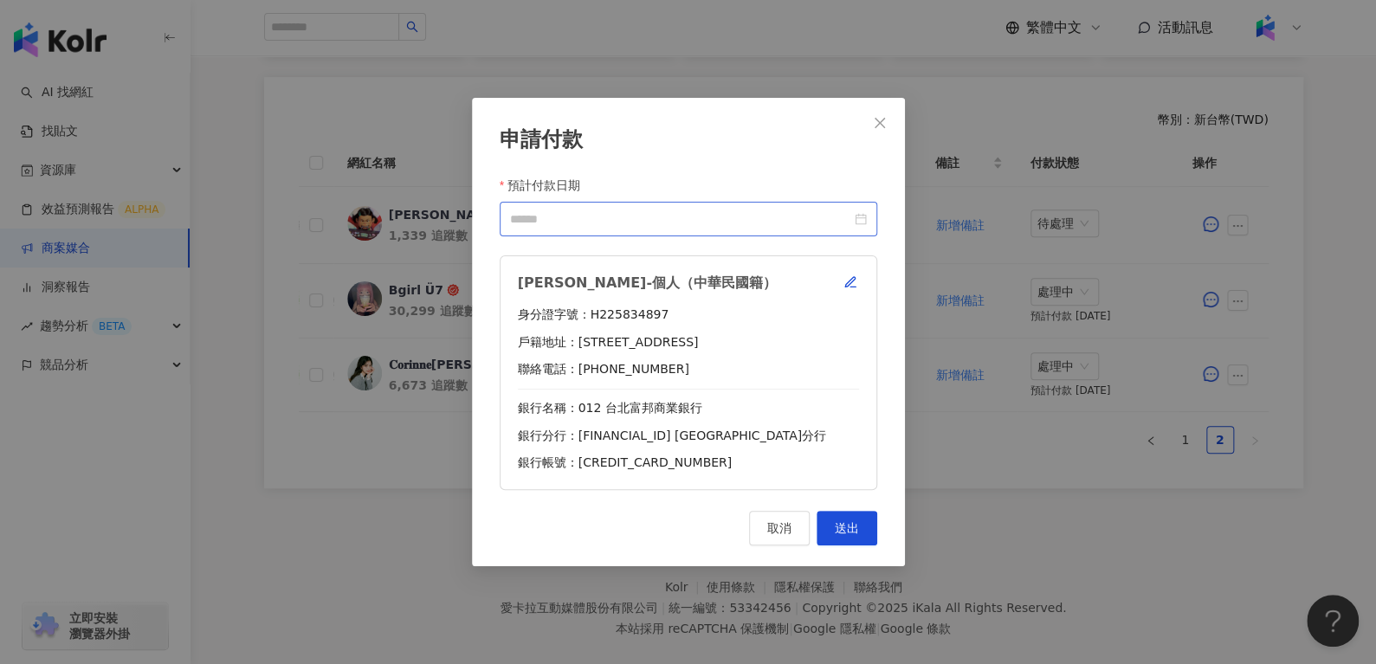
click at [866, 218] on div at bounding box center [689, 219] width 378 height 35
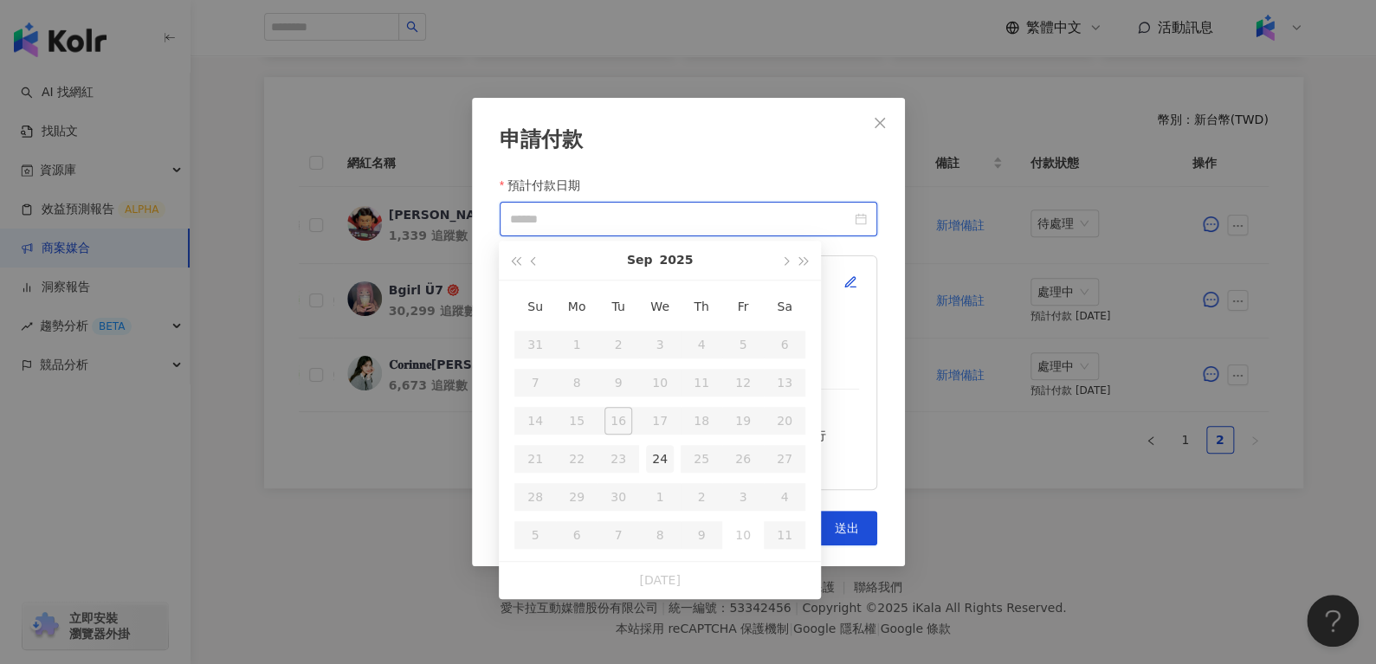
type input "**********"
click at [664, 450] on div "24" at bounding box center [660, 459] width 28 height 28
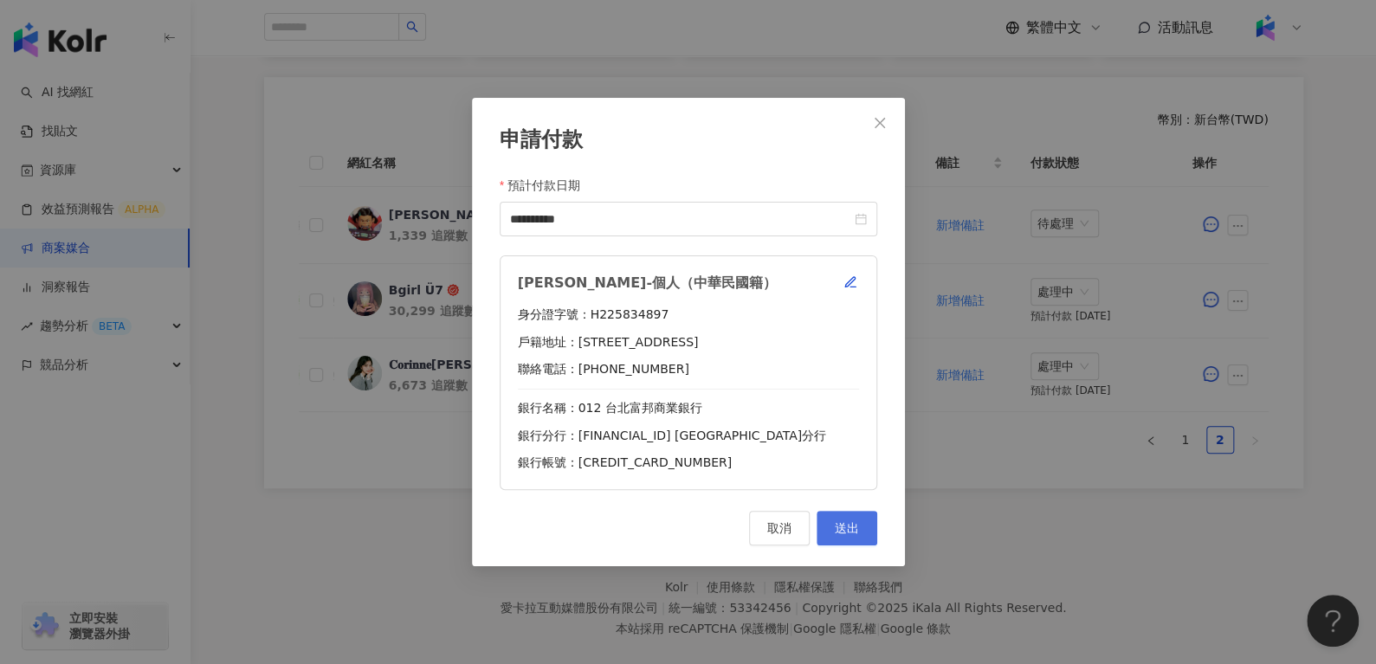
click at [829, 521] on button "送出" at bounding box center [846, 528] width 61 height 35
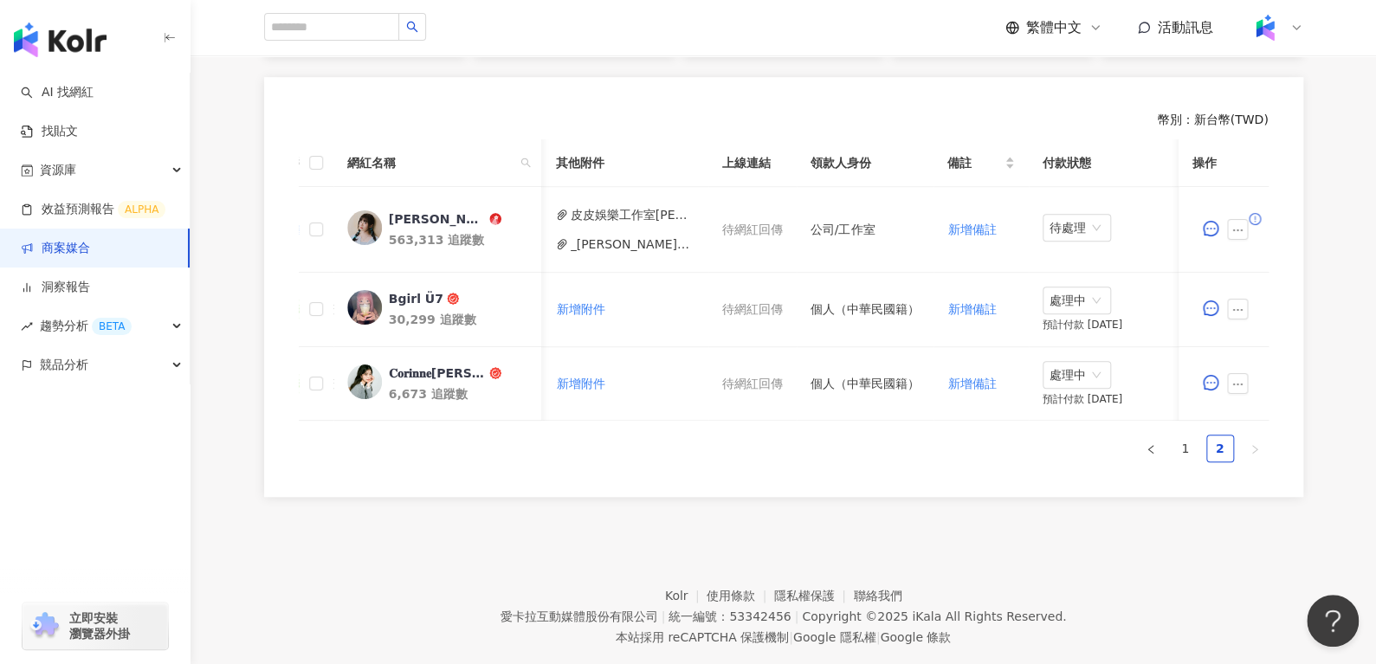
scroll to position [0, 770]
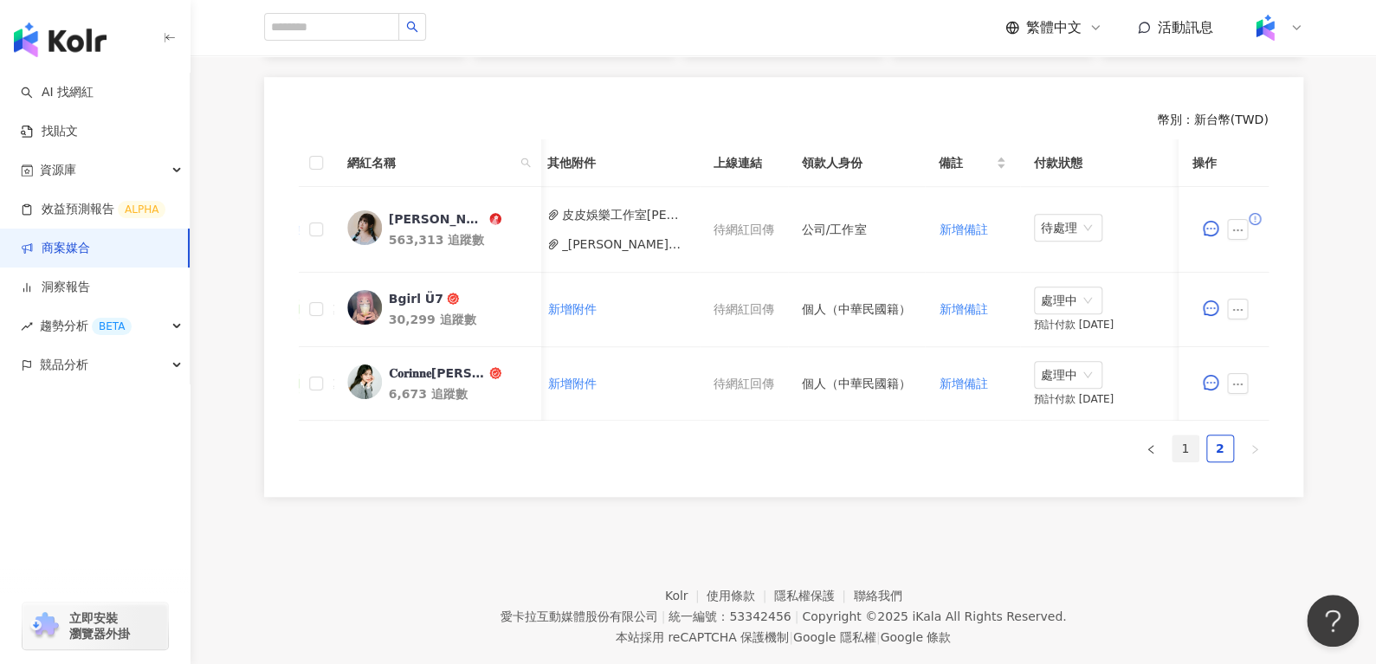
click at [1179, 447] on link "1" at bounding box center [1185, 449] width 26 height 26
